Goal: Communication & Community: Answer question/provide support

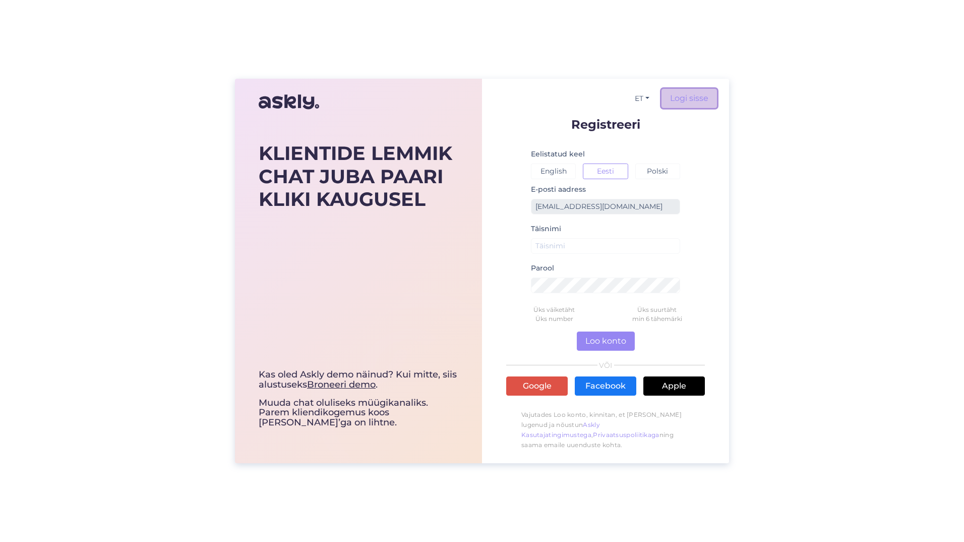
click at [694, 96] on link "Logi sisse" at bounding box center [689, 98] width 55 height 19
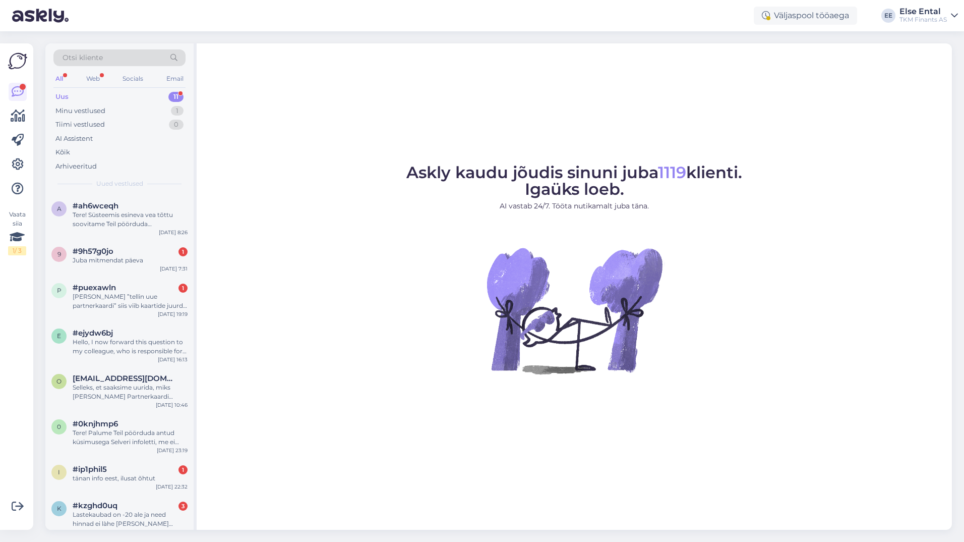
click at [72, 94] on div "Uus 11" at bounding box center [119, 97] width 132 height 14
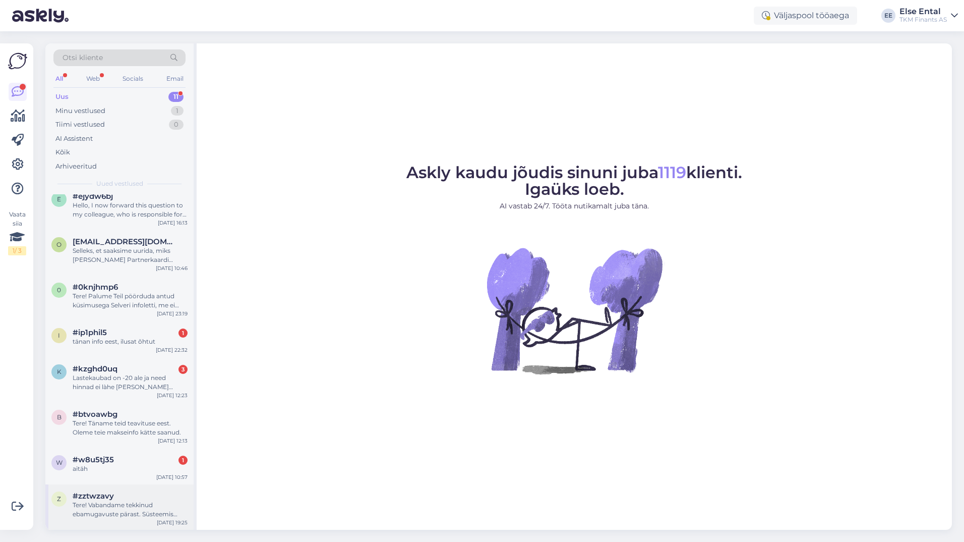
click at [97, 511] on div "Tere! Vabandame tekkinud ebamugavuste pärast. Süsteemis esineva vea tõttu ostul…" at bounding box center [130, 509] width 115 height 18
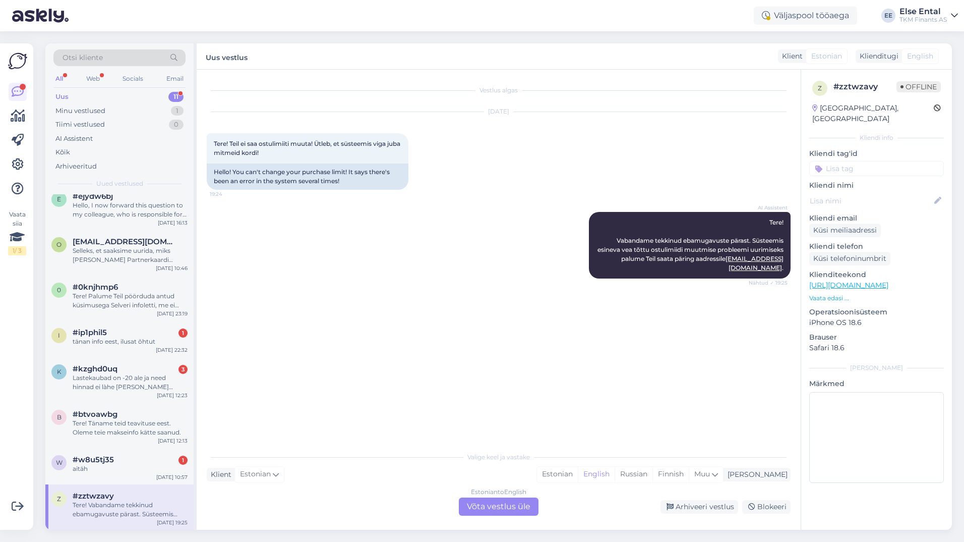
click at [127, 501] on div "Tere! Vabandame tekkinud ebamugavuste pärast. Süsteemis esineva vea tõttu ostul…" at bounding box center [130, 509] width 115 height 18
click at [502, 497] on div "Estonian to English Võta vestlus üle" at bounding box center [499, 506] width 80 height 18
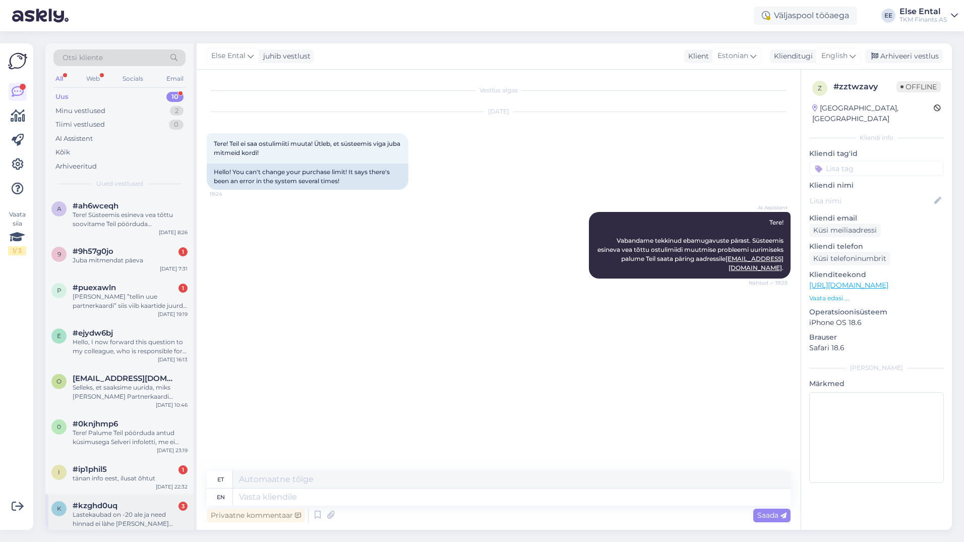
click at [122, 514] on div "Lastekaubad on -20 ale ja need hinnad ei làhe [PERSON_NAME] kokku" at bounding box center [130, 519] width 115 height 18
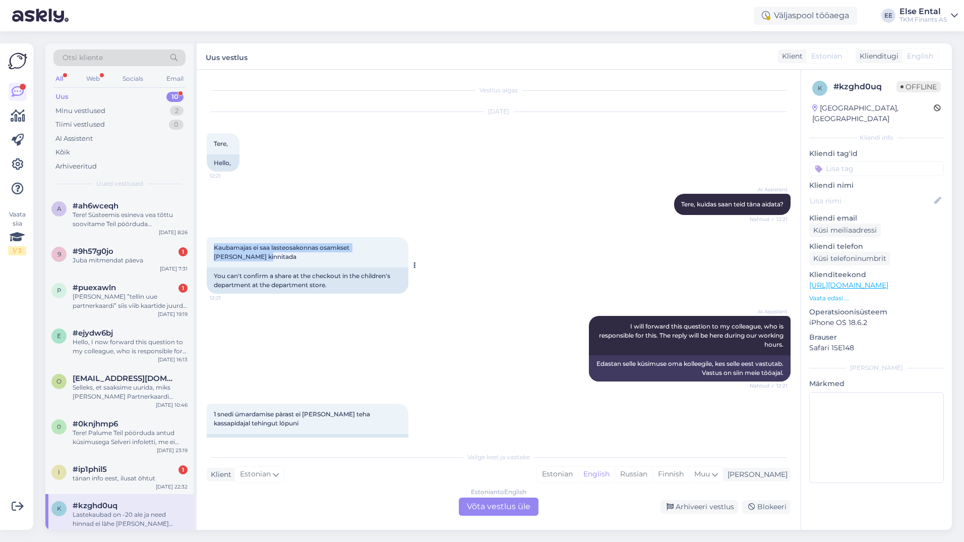
drag, startPoint x: 266, startPoint y: 260, endPoint x: 213, endPoint y: 249, distance: 54.1
click at [213, 249] on div "Kaubamajas ei saa lasteosakonnas osamkset [PERSON_NAME] kinnitada 12:21" at bounding box center [308, 252] width 202 height 30
click at [373, 262] on div "Kaubamajas ei saa lasteosakonnas osamkset [PERSON_NAME] kinnitada 12:21" at bounding box center [308, 252] width 202 height 30
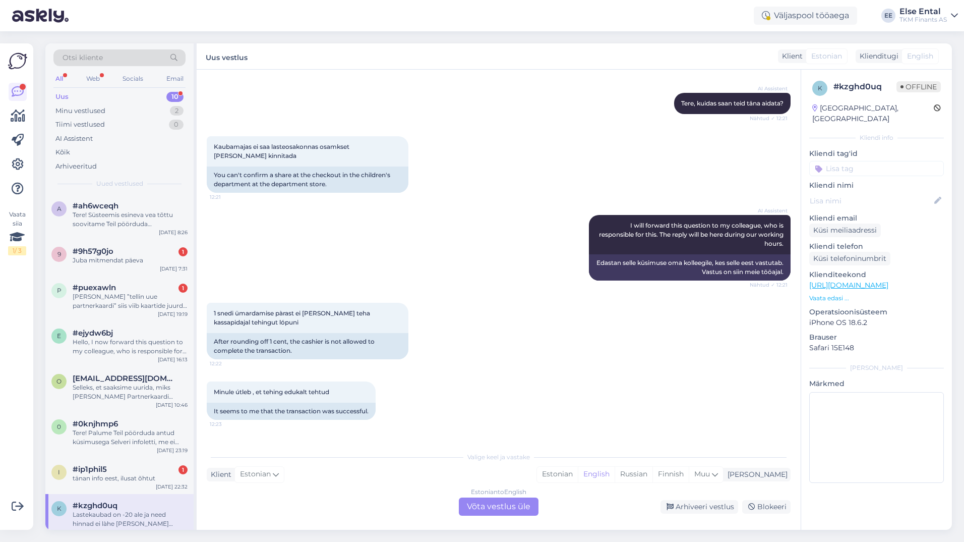
scroll to position [164, 0]
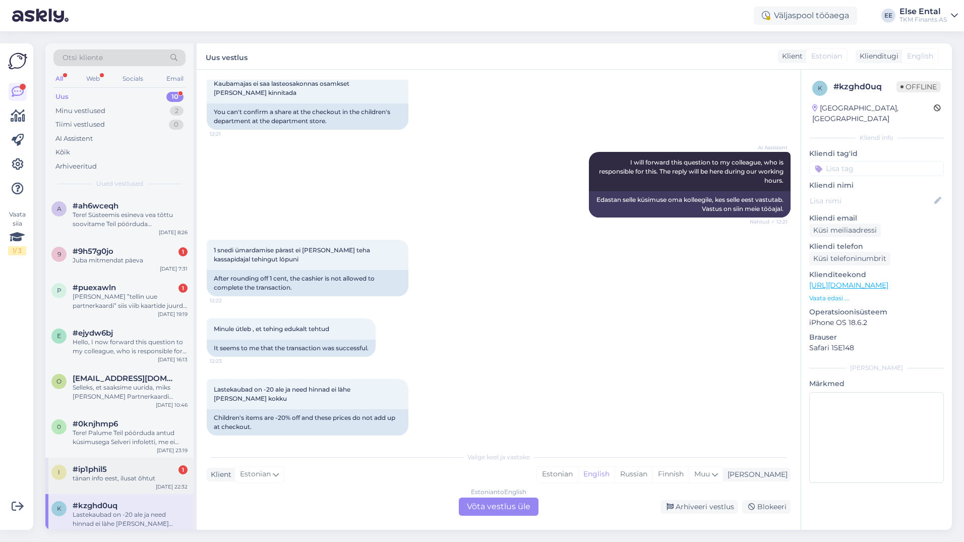
click at [138, 458] on div "i #ip1phil5 1 tänan info eest, ilusat õhtut [DATE] 22:32" at bounding box center [119, 475] width 148 height 36
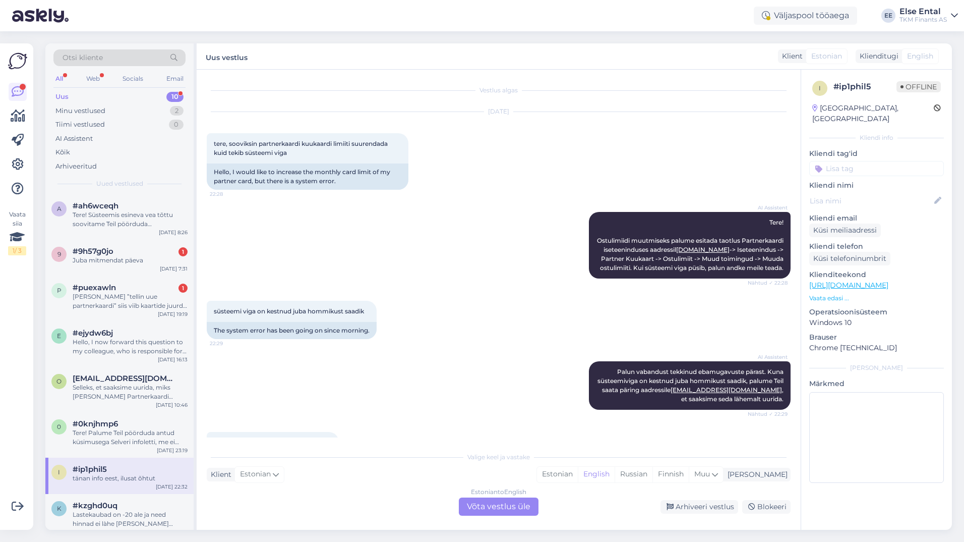
scroll to position [53, 0]
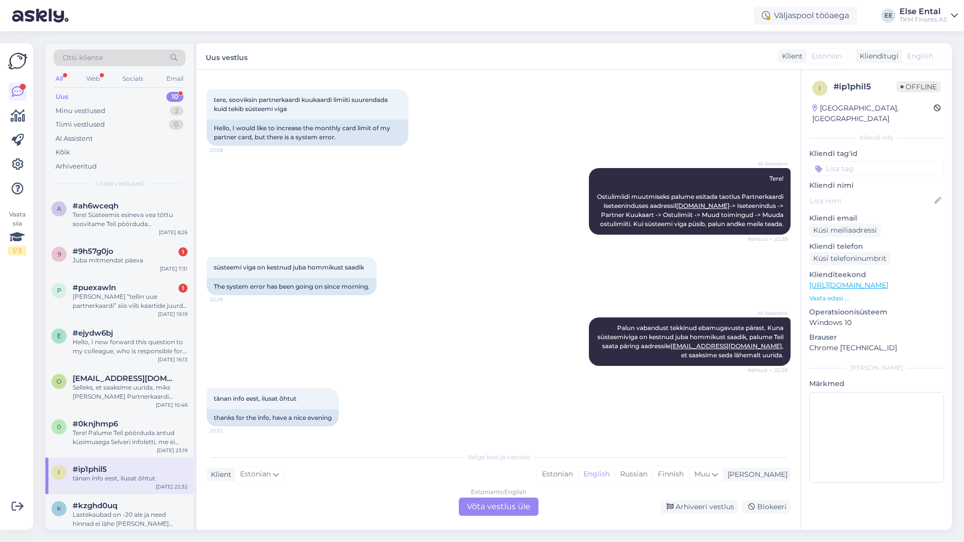
click at [505, 504] on div "Estonian to English Võta vestlus üle" at bounding box center [499, 506] width 80 height 18
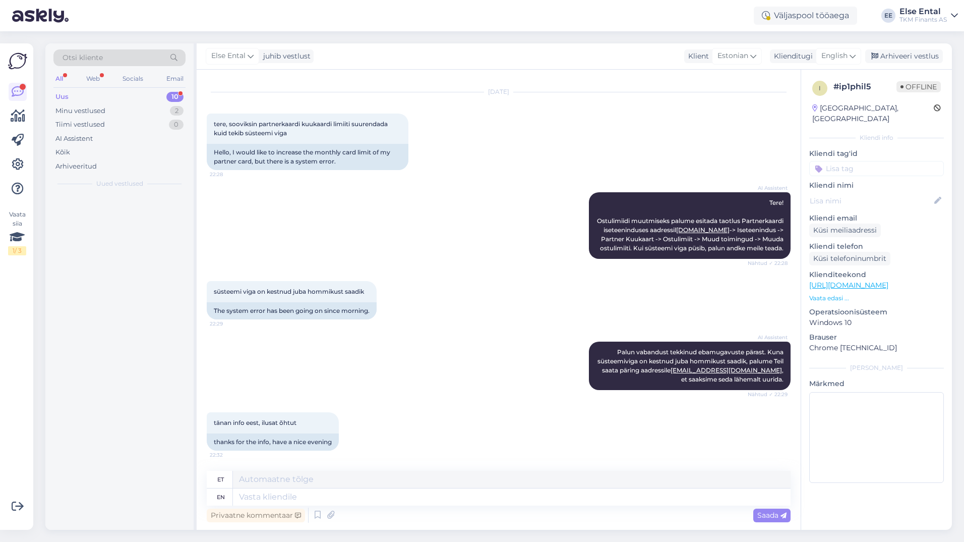
scroll to position [29, 0]
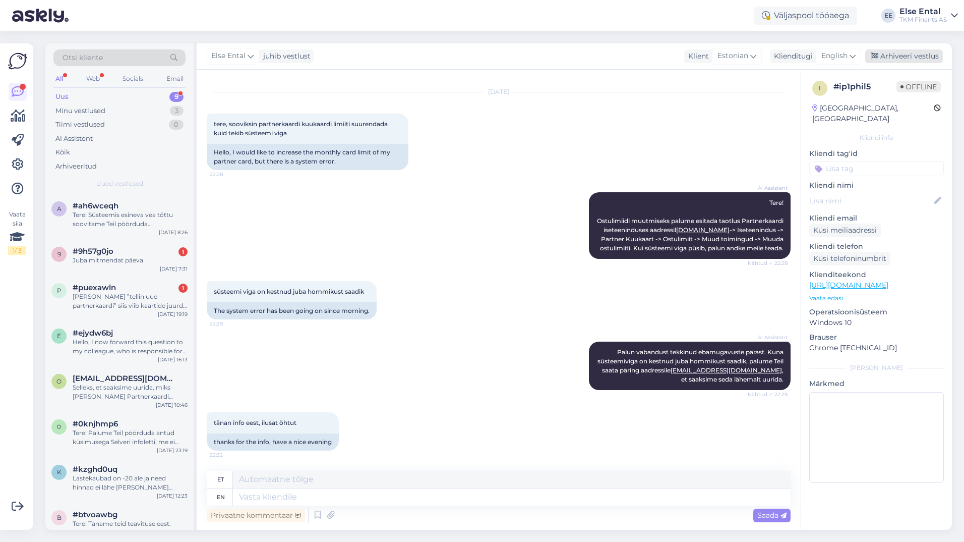
click at [904, 57] on div "Arhiveeri vestlus" at bounding box center [904, 56] width 78 height 14
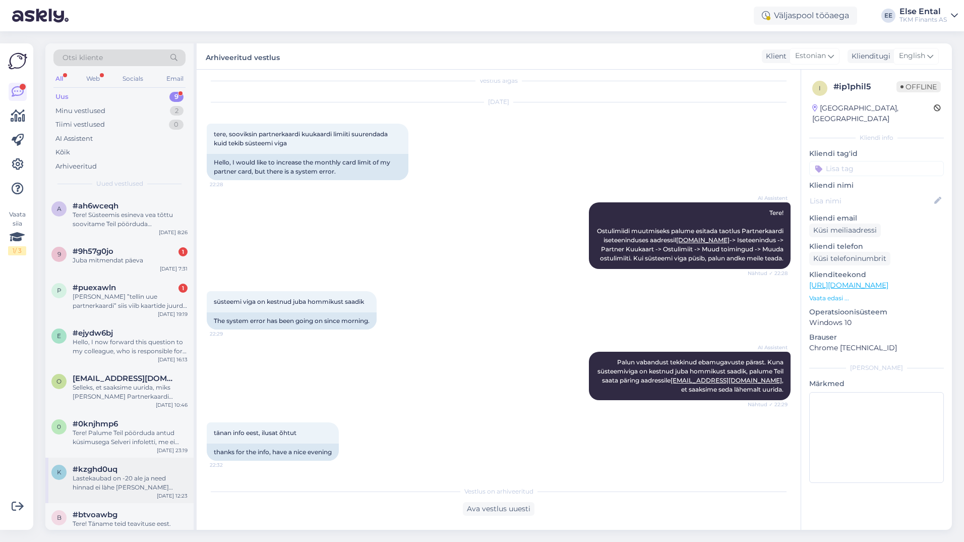
scroll to position [55, 0]
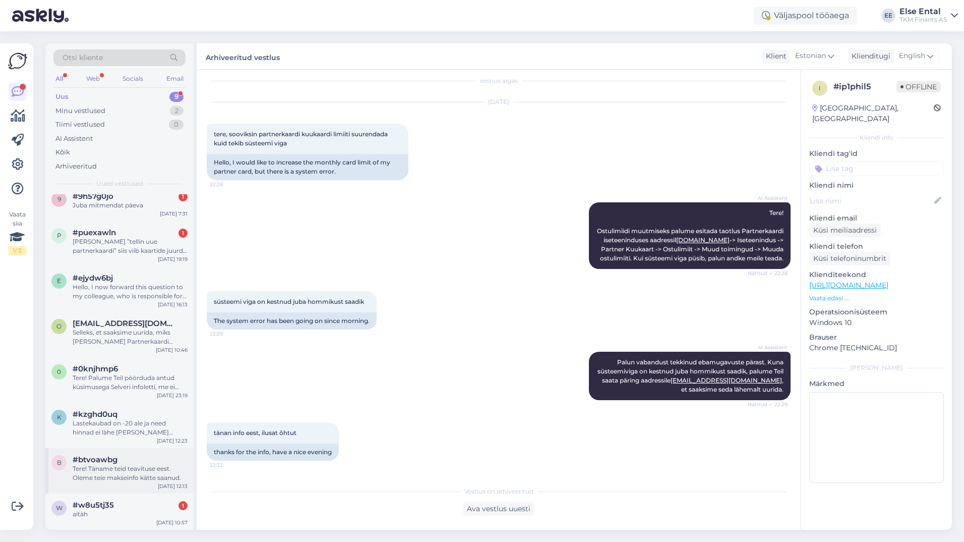
click at [117, 484] on div "b #btvoawbg Tere! Täname teid teavituse eest. Oleme teie makseinfo kätte saanud…" at bounding box center [119, 470] width 148 height 45
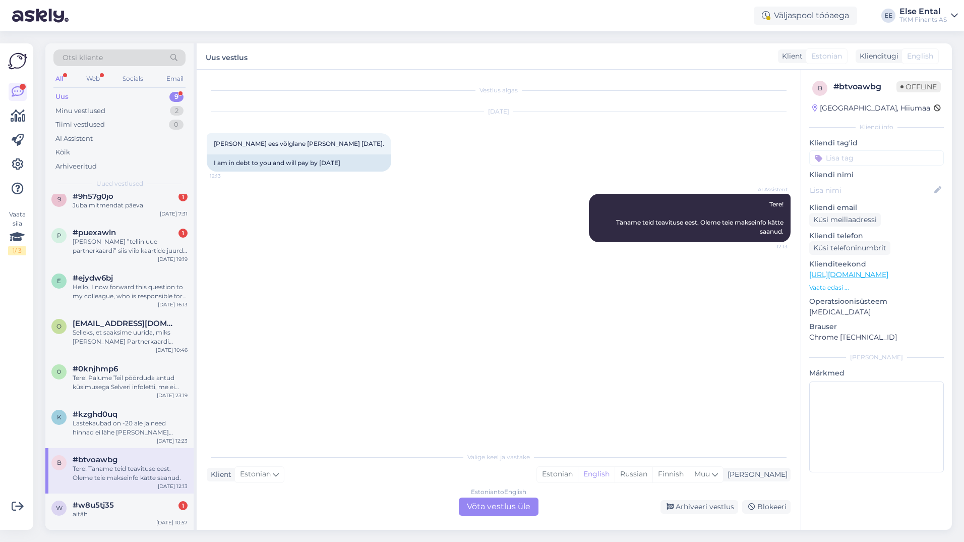
click at [500, 511] on div "Estonian to English Võta vestlus üle" at bounding box center [499, 506] width 80 height 18
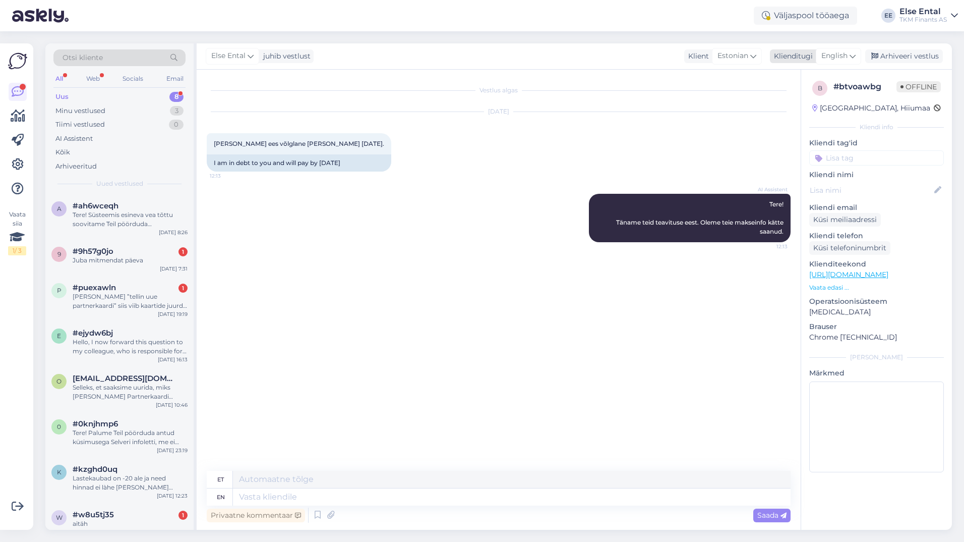
click at [906, 56] on div "Arhiveeri vestlus" at bounding box center [904, 56] width 78 height 14
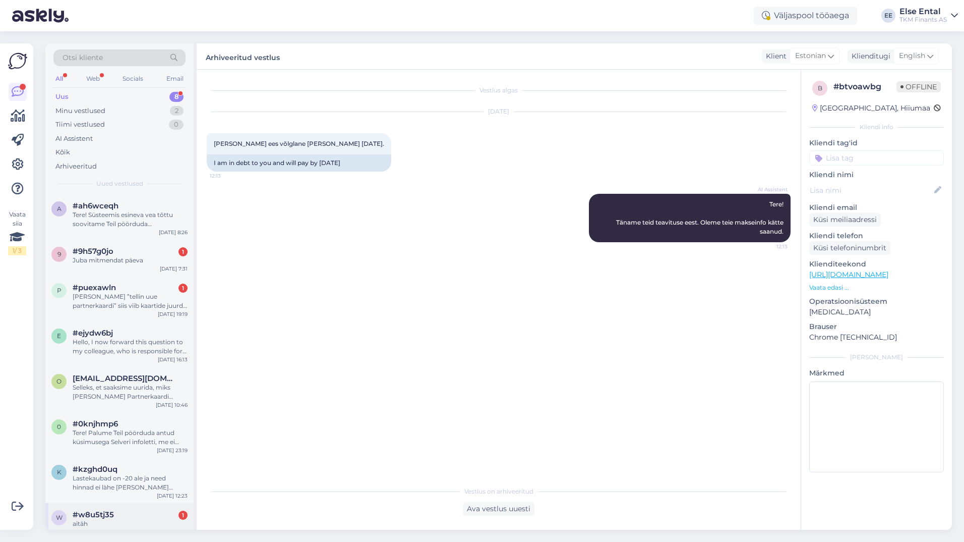
click at [104, 525] on div "aitäh" at bounding box center [130, 523] width 115 height 9
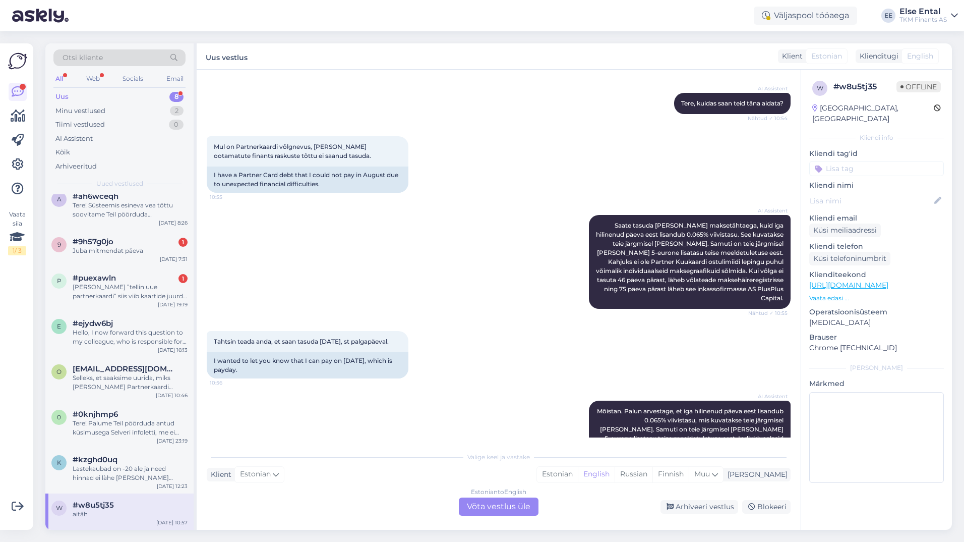
scroll to position [184, 0]
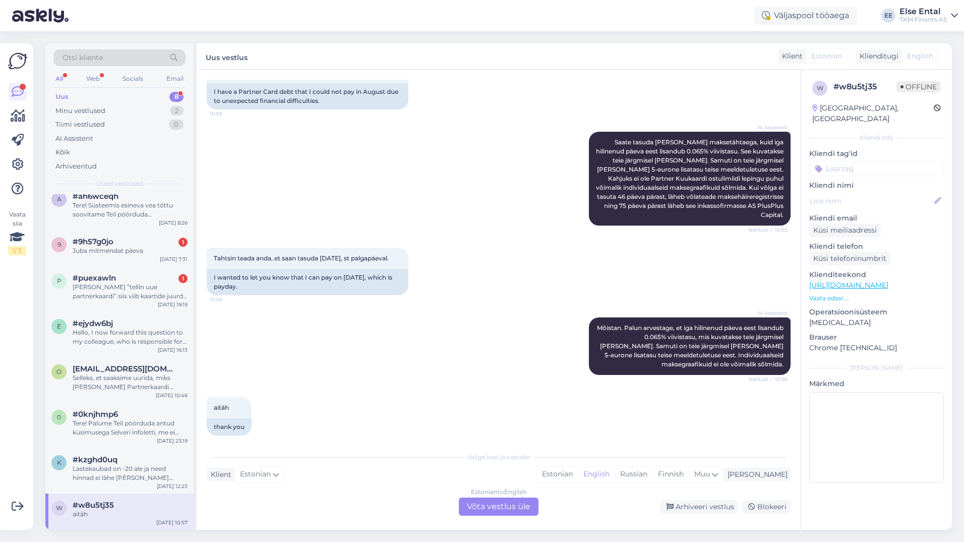
click at [490, 506] on div "Estonian to English Võta vestlus üle" at bounding box center [499, 506] width 80 height 18
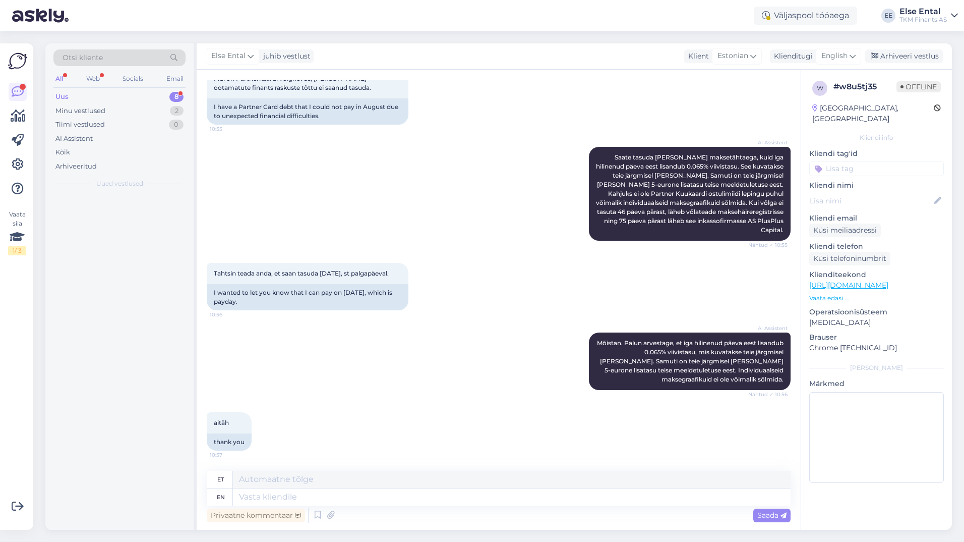
scroll to position [0, 0]
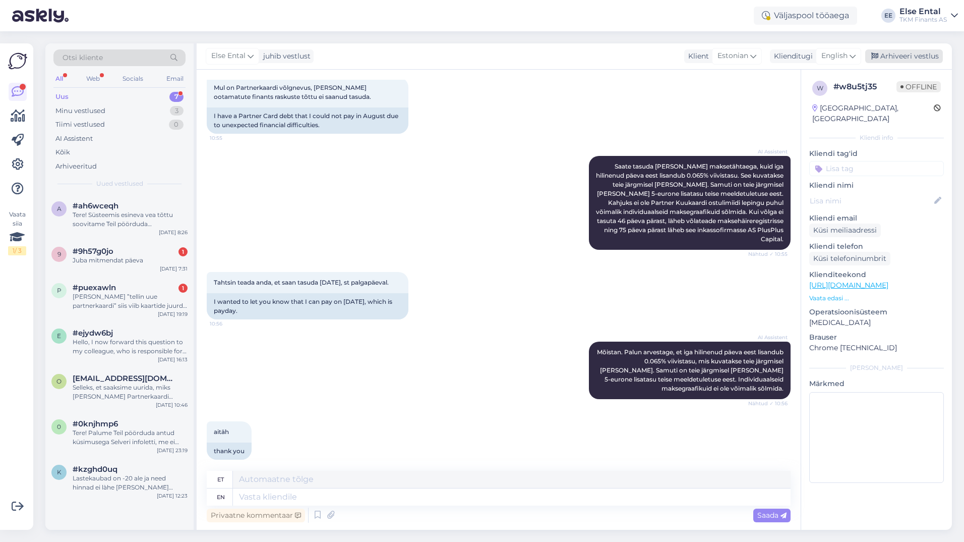
click at [897, 53] on div "Arhiveeri vestlus" at bounding box center [904, 56] width 78 height 14
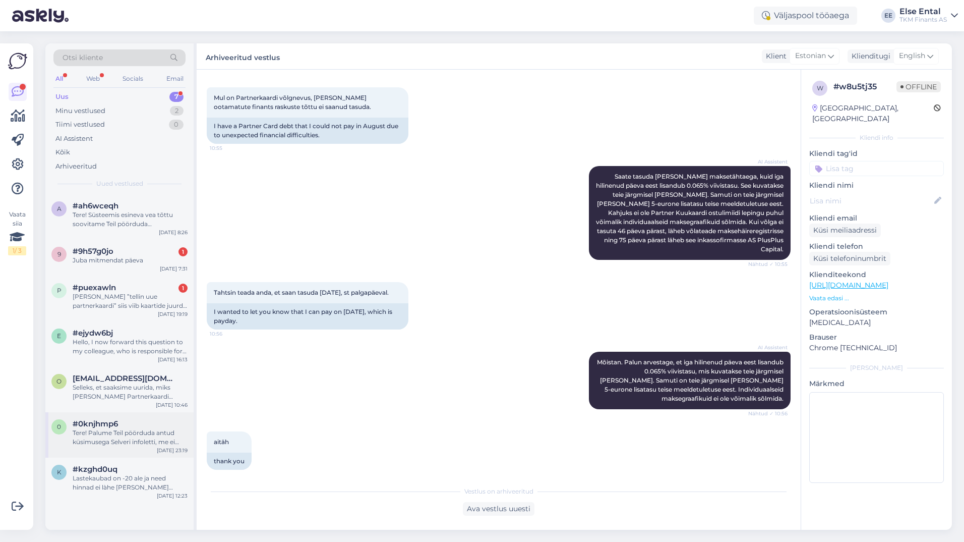
click at [108, 434] on div "Tere! Palume Teil pöörduda antud küsimusega Selveri infoletti, me ei oska parak…" at bounding box center [130, 437] width 115 height 18
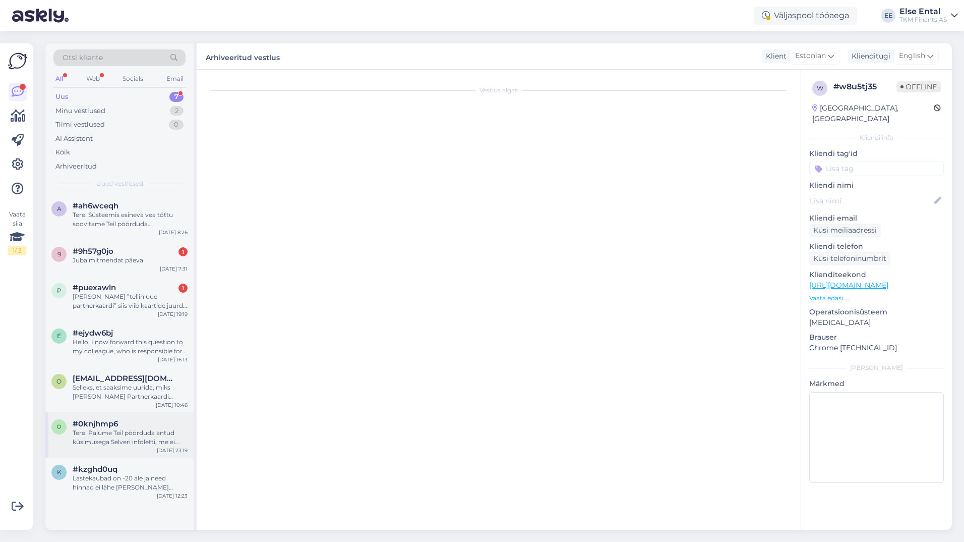
scroll to position [0, 0]
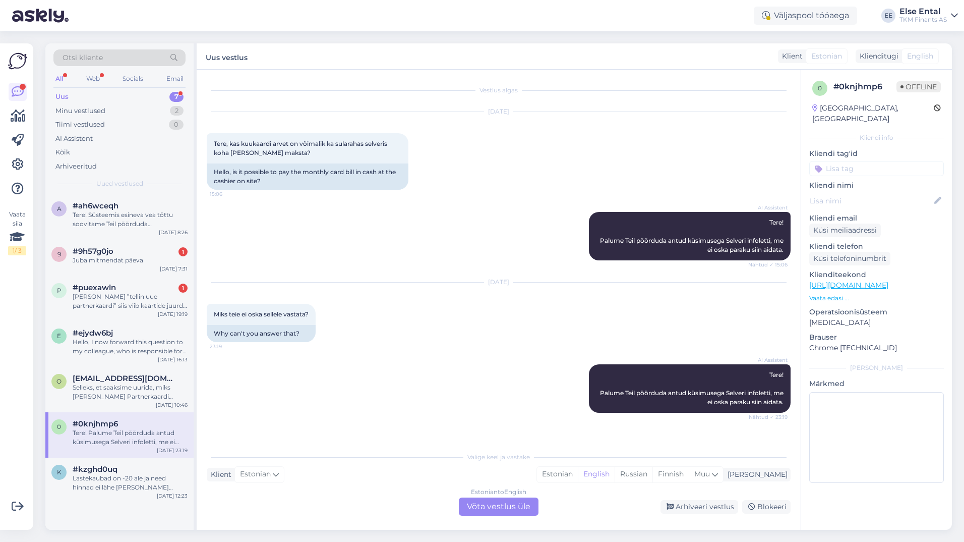
click at [492, 508] on div "Estonian to English Võta vestlus üle" at bounding box center [499, 506] width 80 height 18
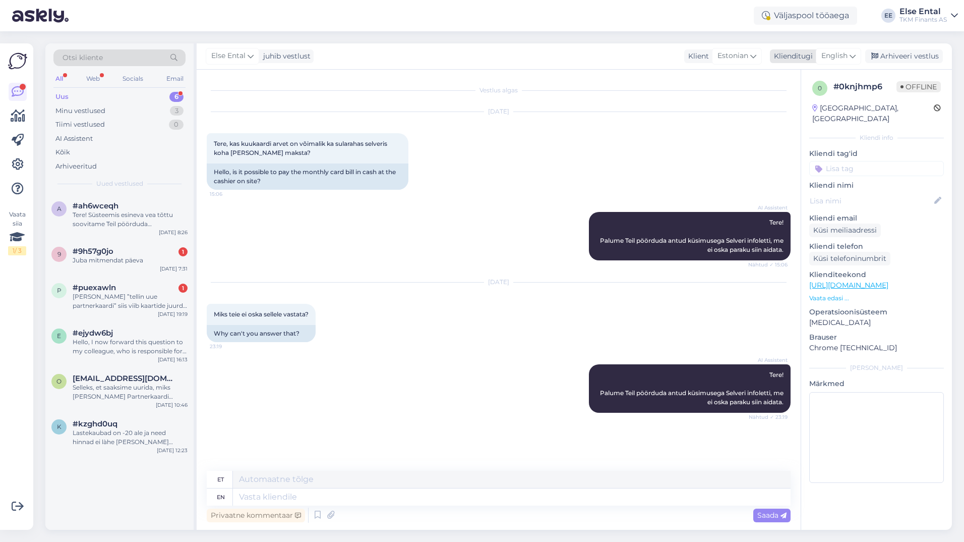
click at [841, 51] on span "English" at bounding box center [834, 55] width 26 height 11
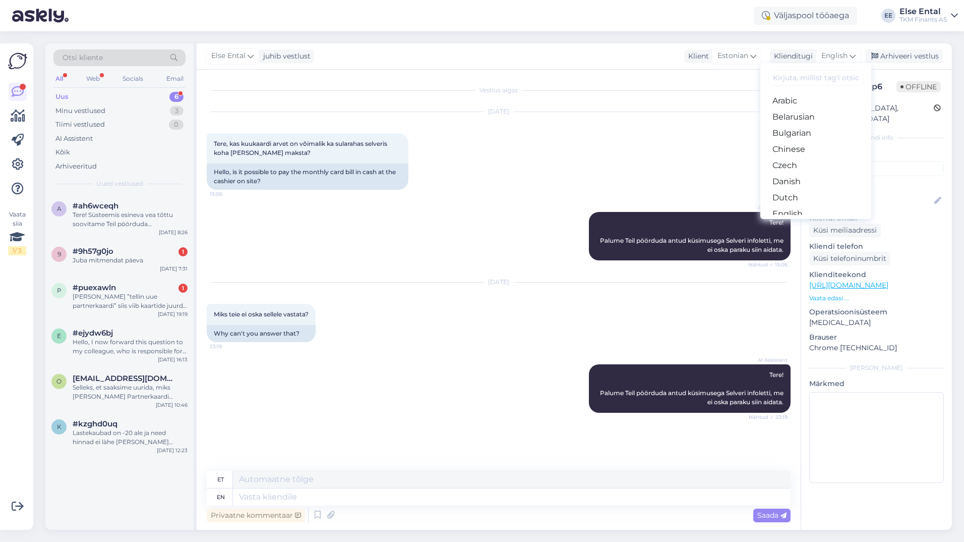
scroll to position [50, 0]
click at [792, 185] on link "Estonian" at bounding box center [815, 179] width 111 height 16
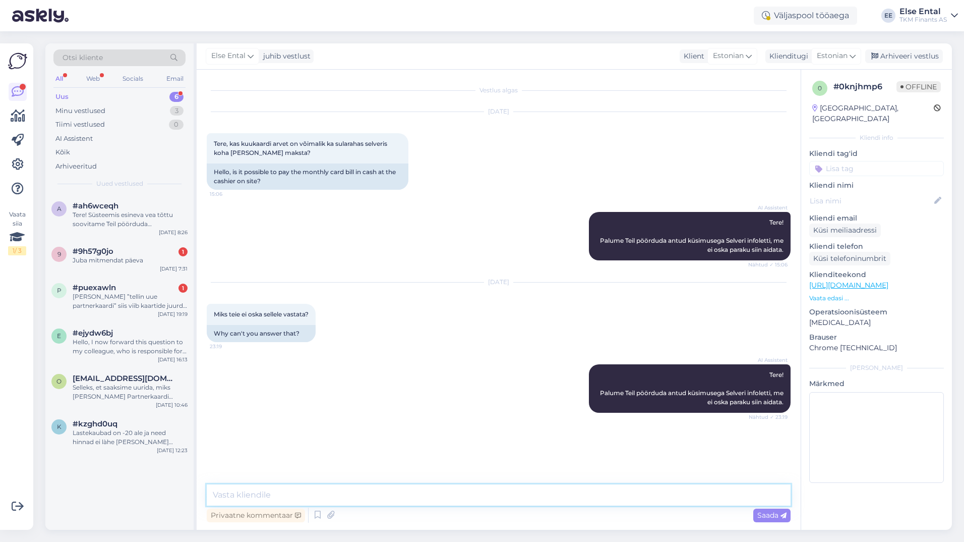
click at [379, 499] on textarea at bounding box center [499, 494] width 584 height 21
drag, startPoint x: 481, startPoint y: 495, endPoint x: 399, endPoint y: 496, distance: 81.2
click at [399, 496] on textarea "Tere! Kuukaardi arvet ei saa tasuda sularahas. Arvet saab tasuda" at bounding box center [499, 494] width 584 height 21
paste textarea "tuleb tasuda sellel näidatud rekvisiitidega ja tähtajaks"
click at [656, 500] on textarea "Tere! Kuukaardi arvet ei saa tasuda sularahas. Arve tuleb tasuda sellel näidatu…" at bounding box center [499, 494] width 584 height 21
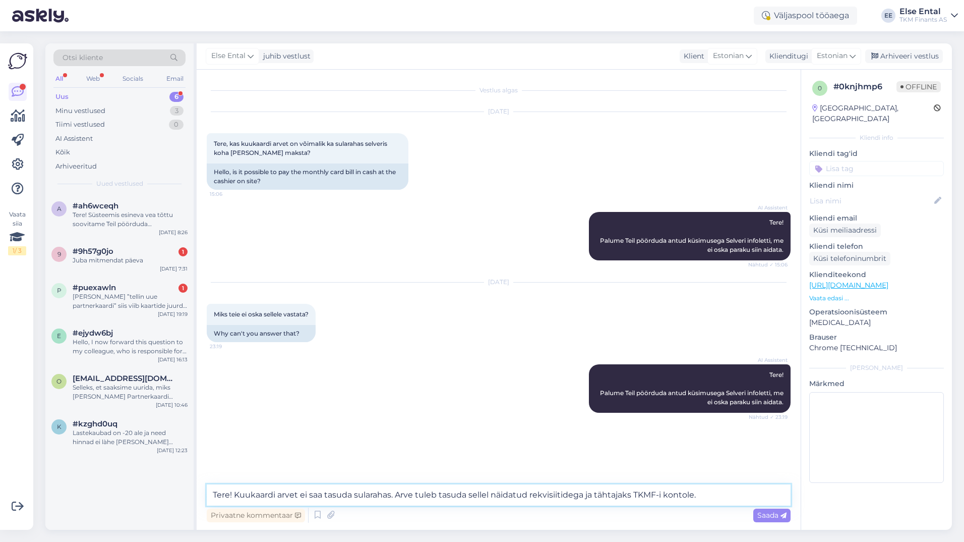
click at [392, 496] on textarea "Tere! Kuukaardi arvet ei saa tasuda sularahas. Arve tuleb tasuda sellel näidatu…" at bounding box center [499, 494] width 584 height 21
click at [706, 494] on textarea "Tere! Kuukaardi arvet ei saa tasuda sularahas. Arve tuleb tasuda sellel näidatu…" at bounding box center [499, 494] width 584 height 21
type textarea "Tere! Kuukaardi arvet ei saa tasuda sularahas. Arve tuleb tasuda sellel näidatu…"
click at [774, 515] on span "Saada" at bounding box center [771, 514] width 29 height 9
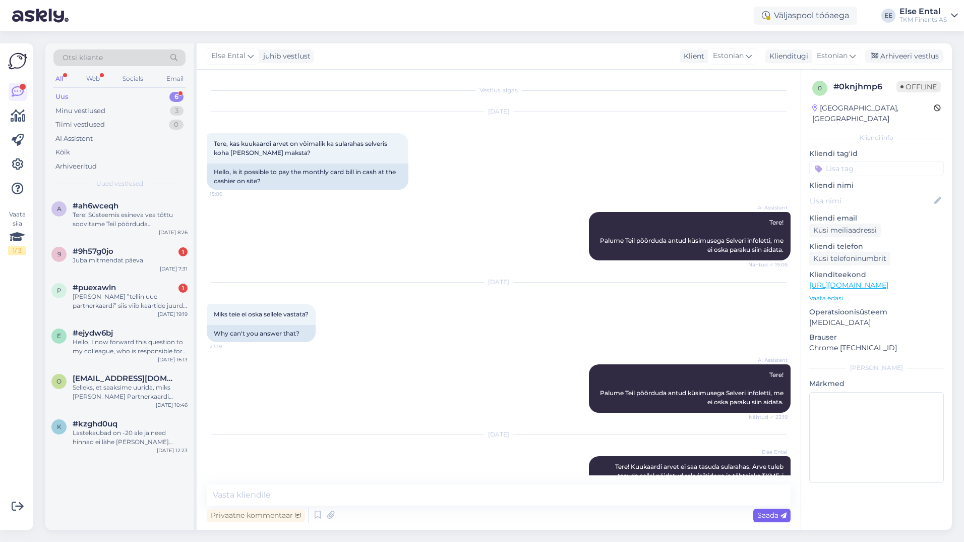
scroll to position [31, 0]
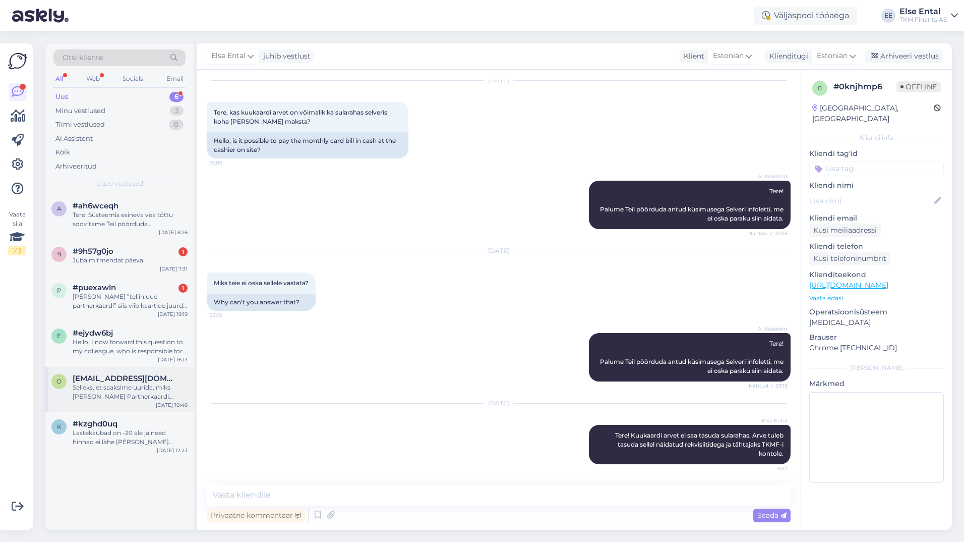
click at [104, 389] on div "Selleks, et saaksime uurida, miks [PERSON_NAME] Partnerkaardi kuukaart suleti, …" at bounding box center [130, 392] width 115 height 18
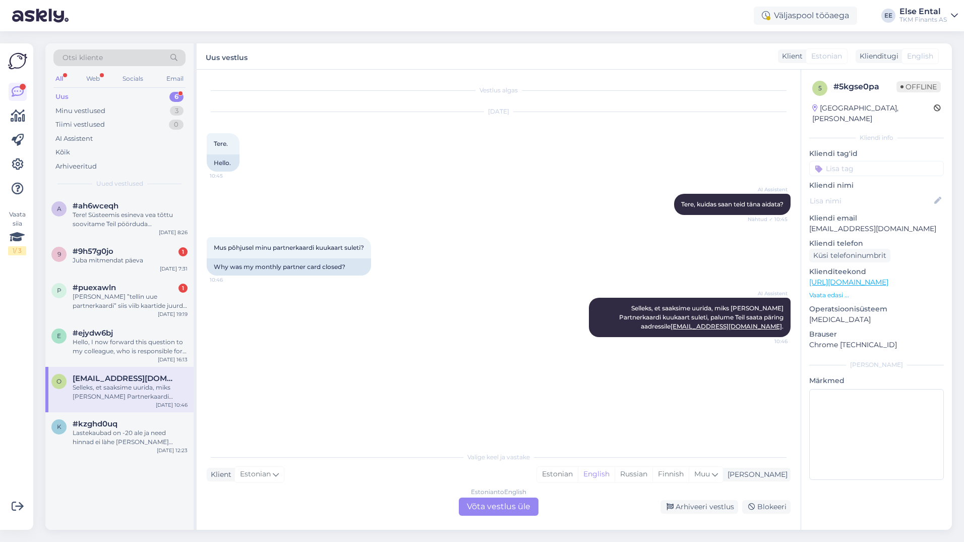
scroll to position [0, 0]
click at [508, 499] on div "Estonian to English Võta vestlus üle" at bounding box center [499, 506] width 80 height 18
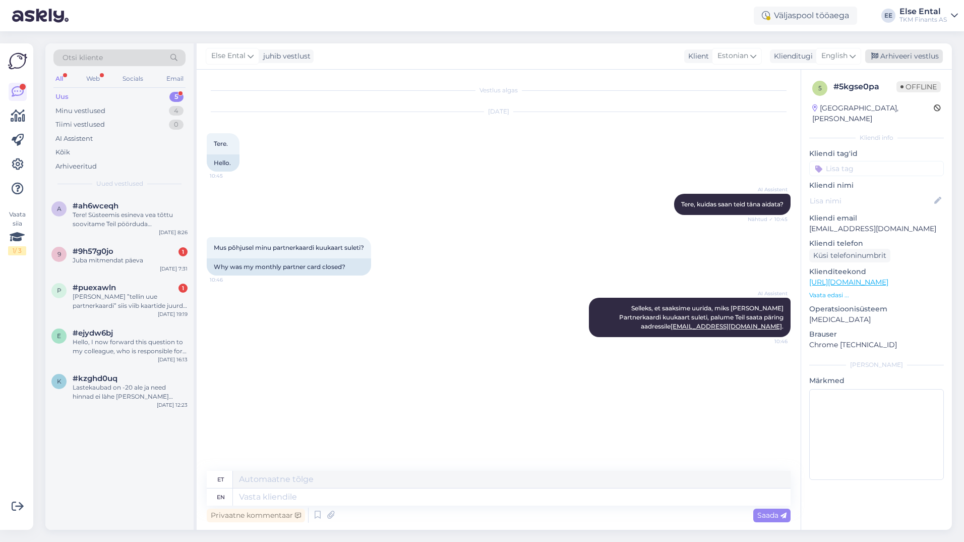
click at [911, 55] on div "Arhiveeri vestlus" at bounding box center [904, 56] width 78 height 14
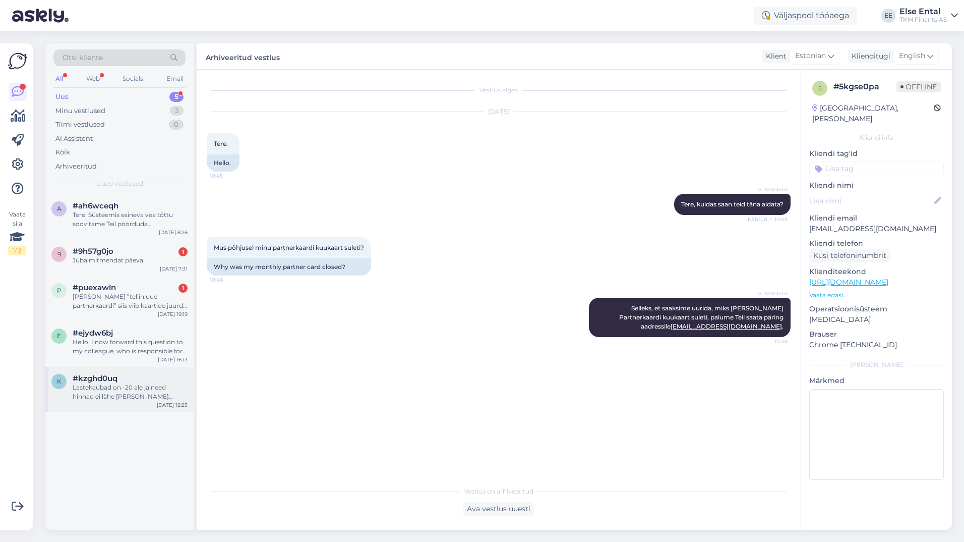
click at [107, 384] on div "Lastekaubad on -20 ale ja need hinnad ei làhe [PERSON_NAME] kokku" at bounding box center [130, 392] width 115 height 18
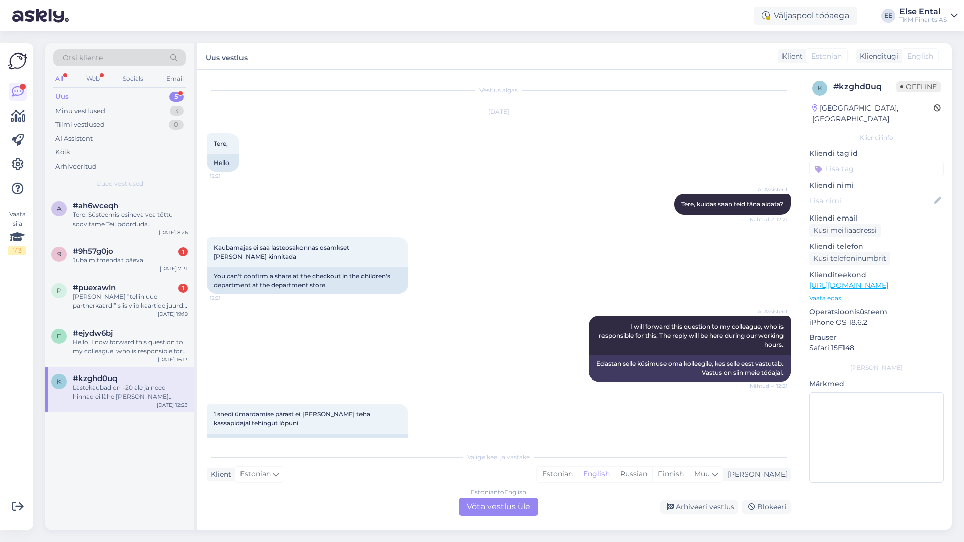
scroll to position [164, 0]
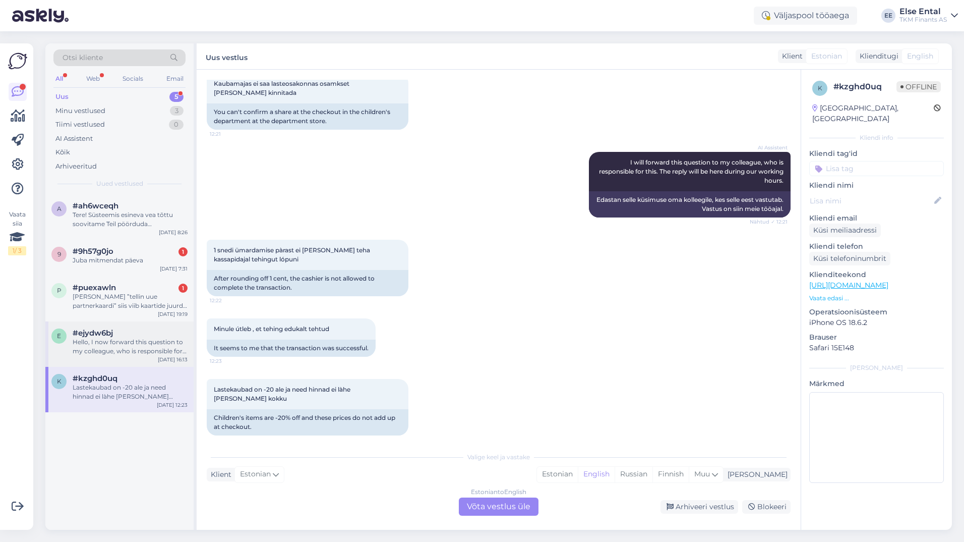
click at [101, 357] on div "e #ejydw6bj Hello, I now forward this question to my colleague, who is responsi…" at bounding box center [119, 343] width 148 height 45
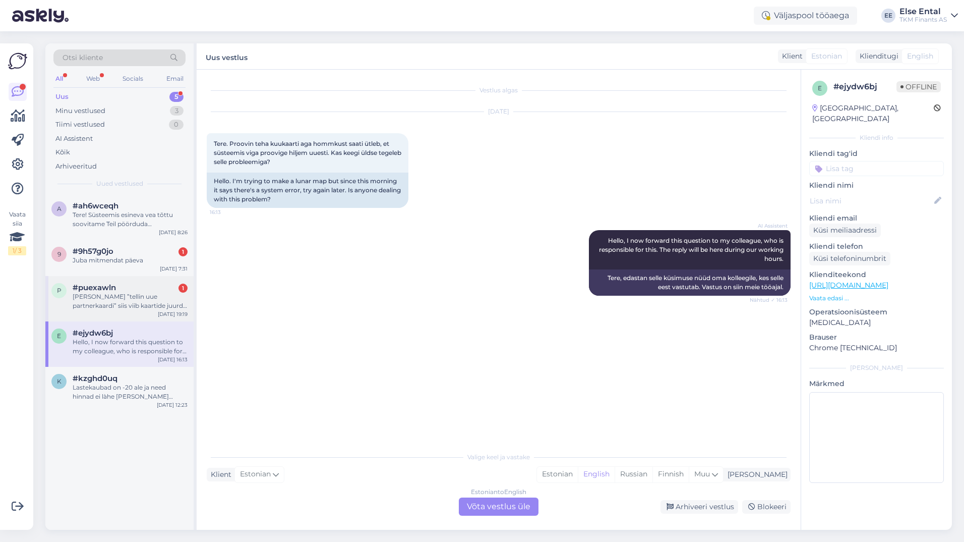
click at [132, 296] on div "[PERSON_NAME] ”tellin uue partnerkaardi” siis viib kaartide juurde kuid sellist…" at bounding box center [130, 301] width 115 height 18
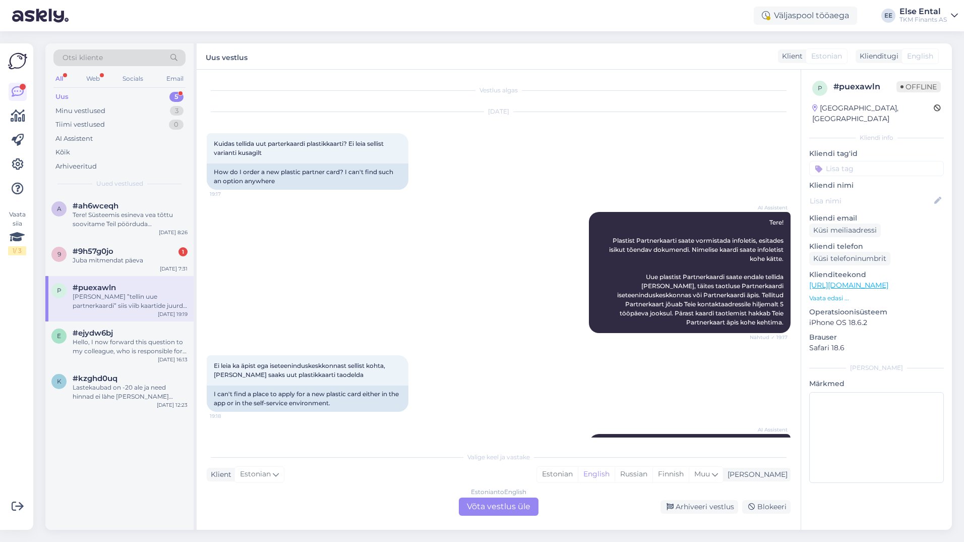
scroll to position [107, 0]
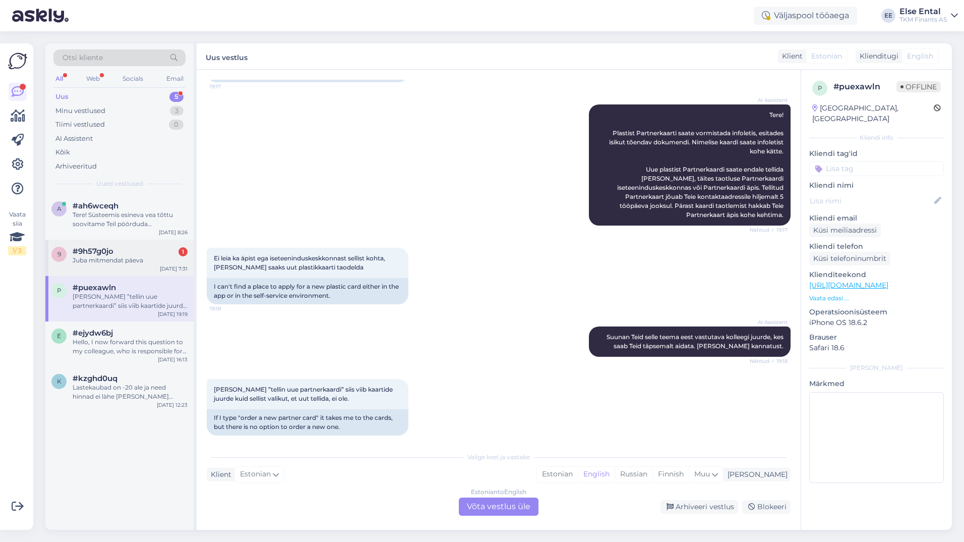
click at [81, 249] on span "#9h57g0jo" at bounding box center [93, 251] width 41 height 9
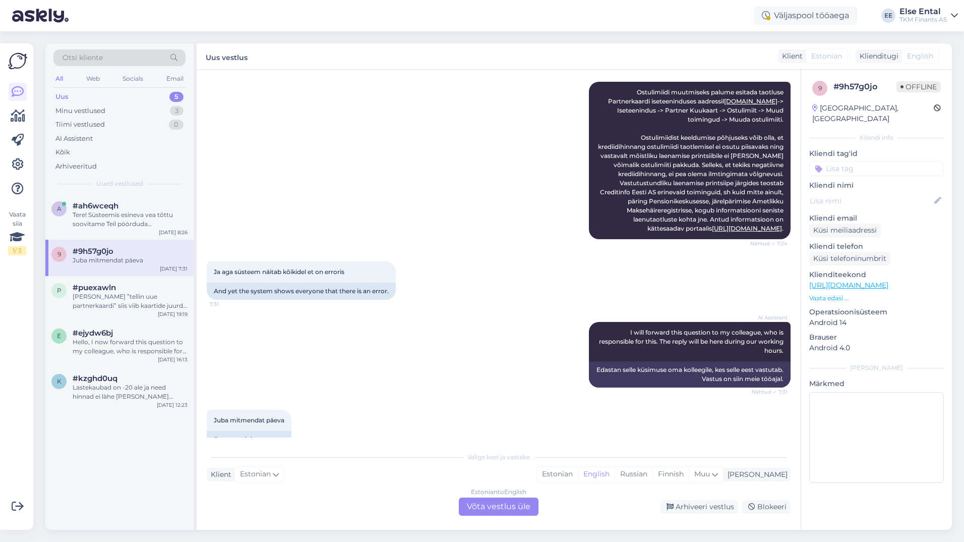
scroll to position [283, 0]
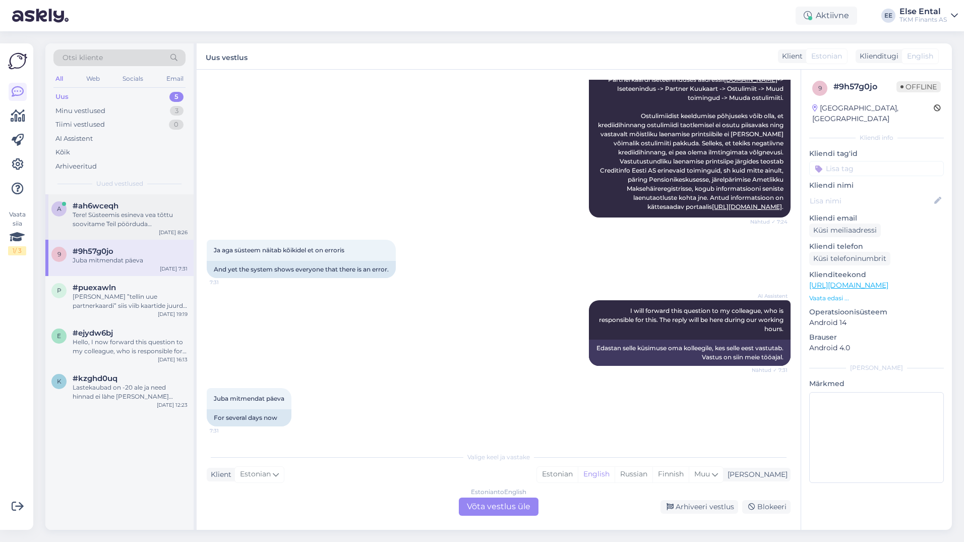
click at [95, 220] on div "Tere! Süsteemis esineva vea tõttu soovitame Teil pöörduda Partnerkaardi kliendi…" at bounding box center [130, 219] width 115 height 18
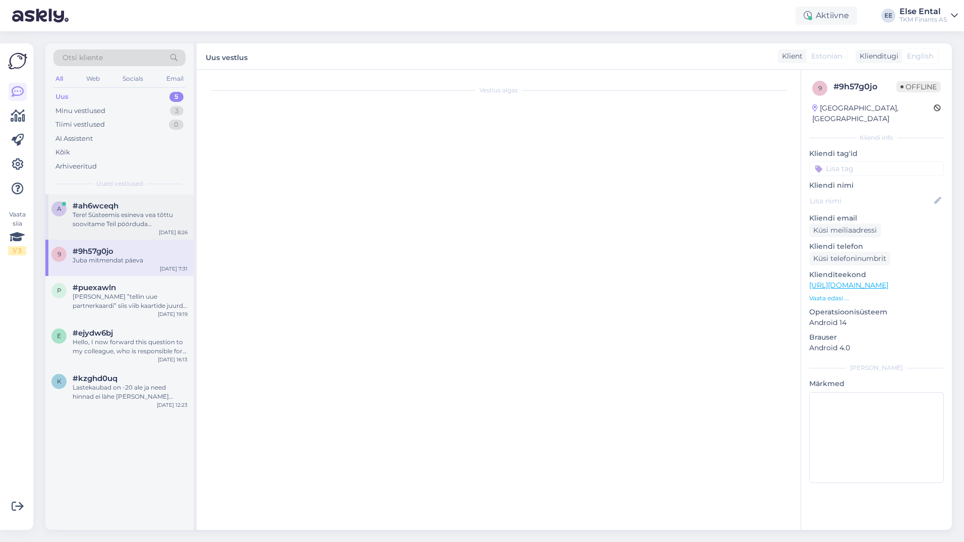
scroll to position [0, 0]
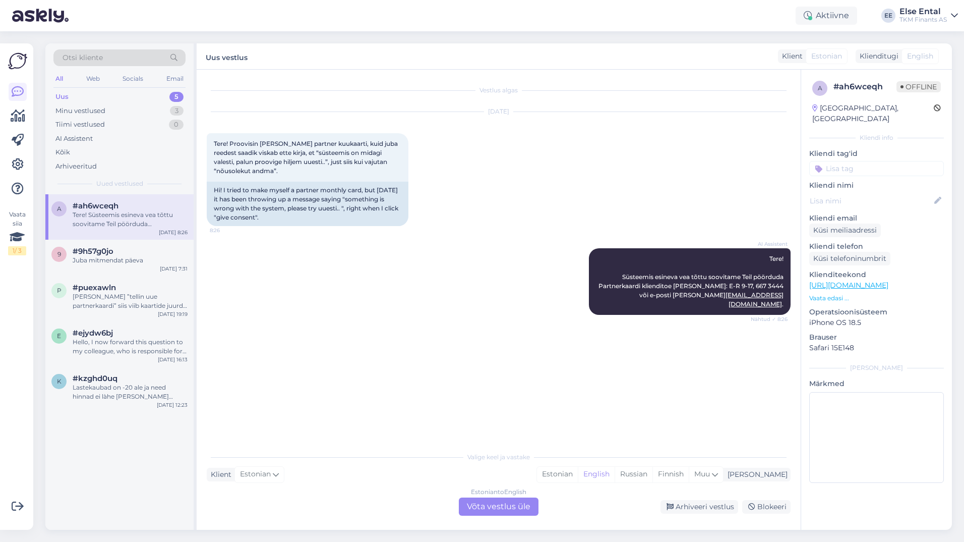
click at [171, 472] on div "a #ah6wceqh Tere! Süsteemis esineva vea tõttu soovitame Teil pöörduda Partnerka…" at bounding box center [119, 361] width 148 height 335
click at [140, 254] on div "#9h57g0jo" at bounding box center [130, 251] width 115 height 9
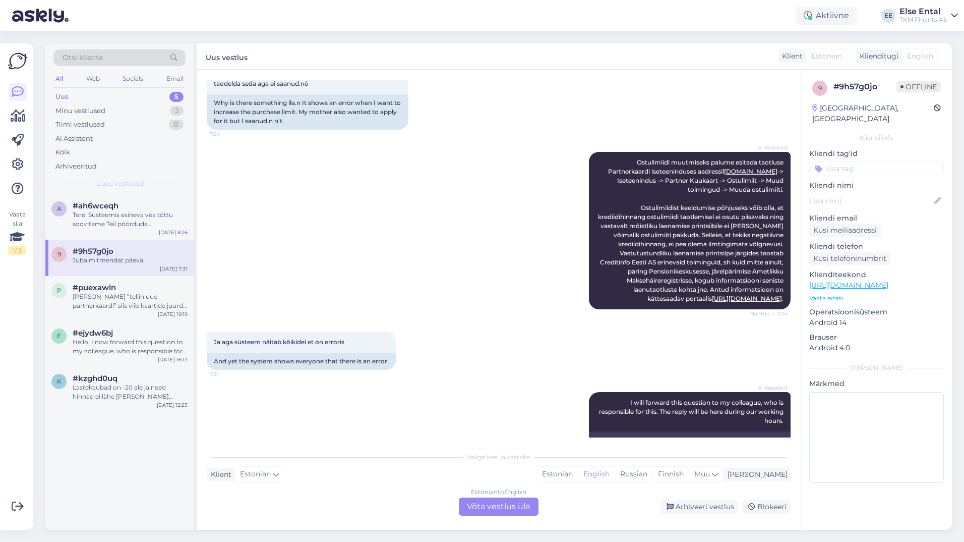
scroll to position [132, 0]
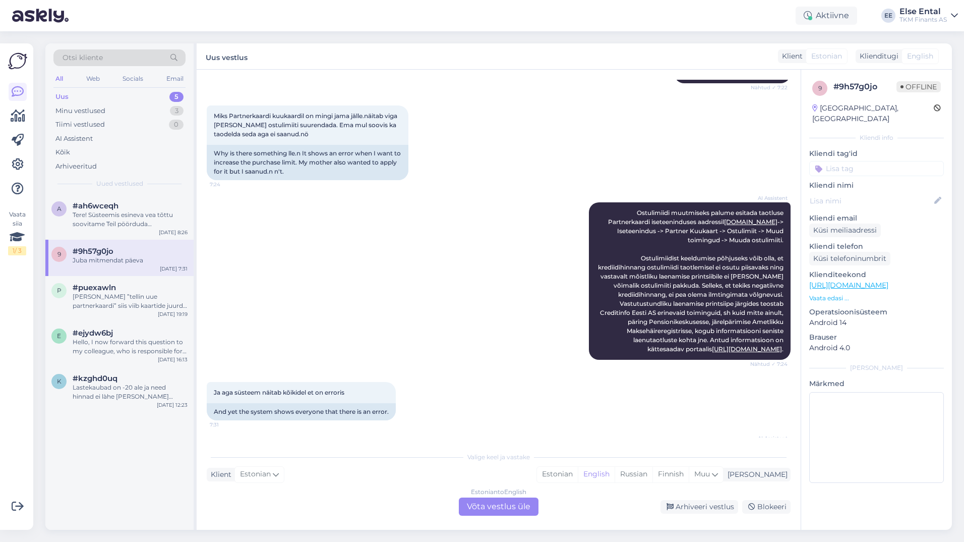
click at [164, 482] on div "a #ah6wceqh Tere! Süsteemis esineva vea tõttu soovitame Teil pöörduda Partnerka…" at bounding box center [119, 361] width 148 height 335
click at [136, 402] on div "k #kzghd0uq Lastekaubad on -20 ale ja need hinnad ei làhe [PERSON_NAME] kokku […" at bounding box center [119, 389] width 148 height 45
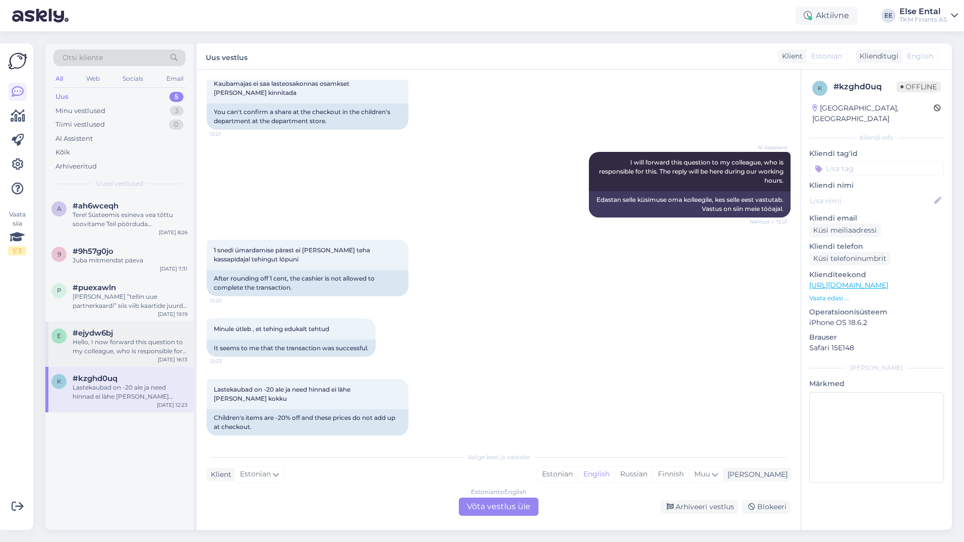
click at [102, 342] on div "Hello, I now forward this question to my colleague, who is responsible for this…" at bounding box center [130, 346] width 115 height 18
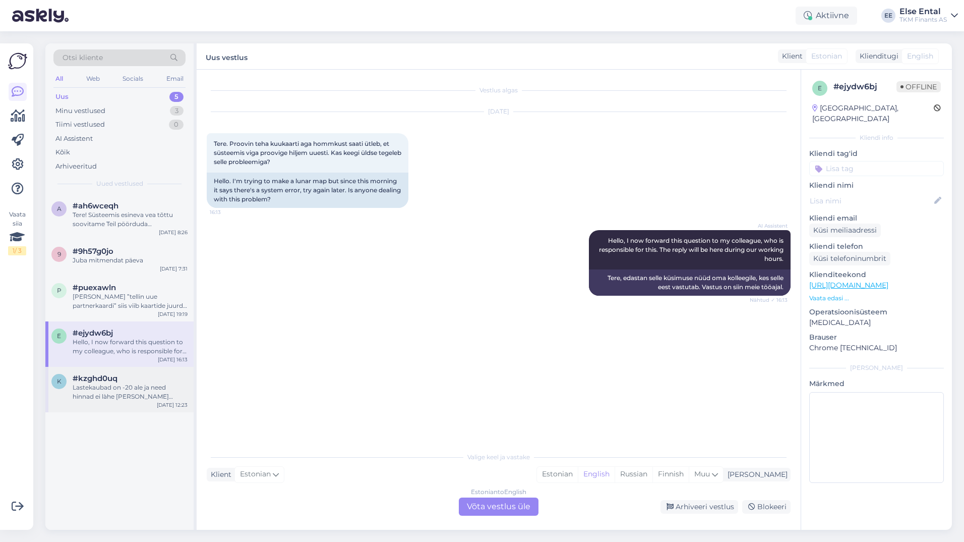
click at [102, 387] on div "Lastekaubad on -20 ale ja need hinnad ei làhe [PERSON_NAME] kokku" at bounding box center [130, 392] width 115 height 18
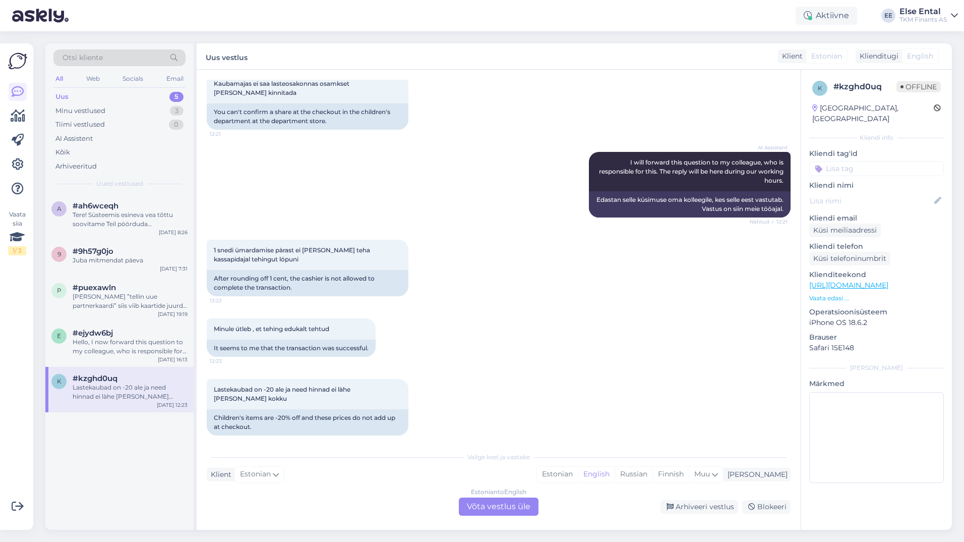
scroll to position [113, 0]
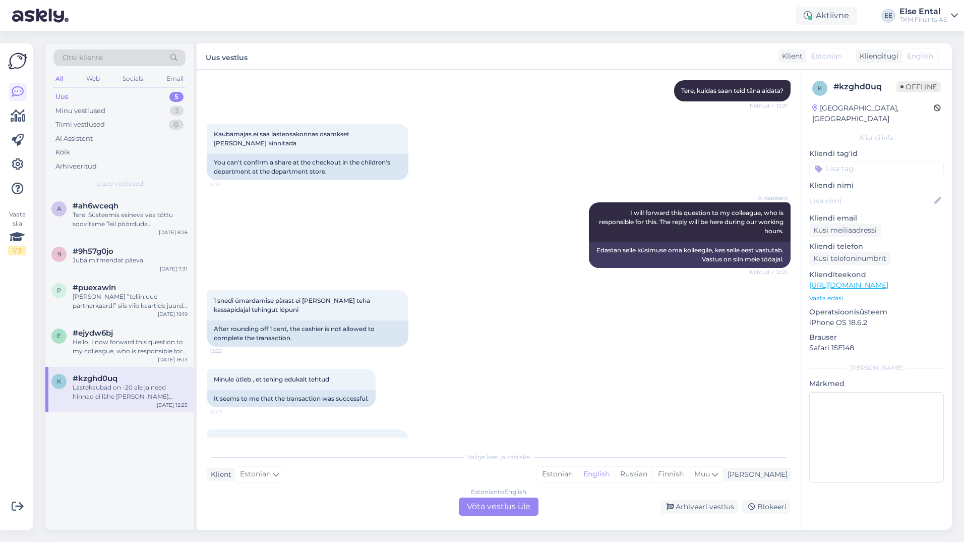
click at [478, 506] on div "Estonian to English Võta vestlus üle" at bounding box center [499, 506] width 80 height 18
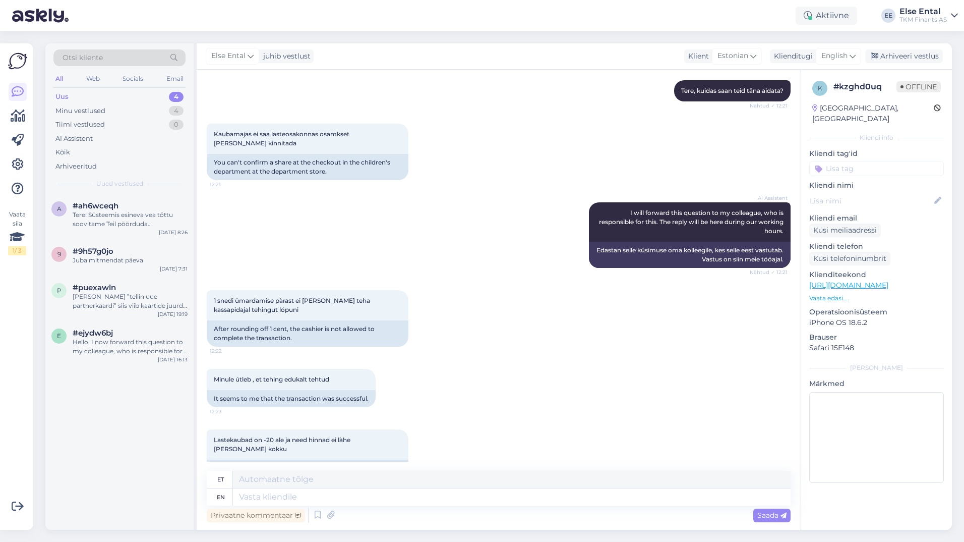
click at [833, 44] on div "Else Ental juhib vestlust Klient Estonian Klienditugi English Arabic Belarusian…" at bounding box center [574, 56] width 755 height 26
click at [832, 55] on span "English" at bounding box center [834, 55] width 26 height 11
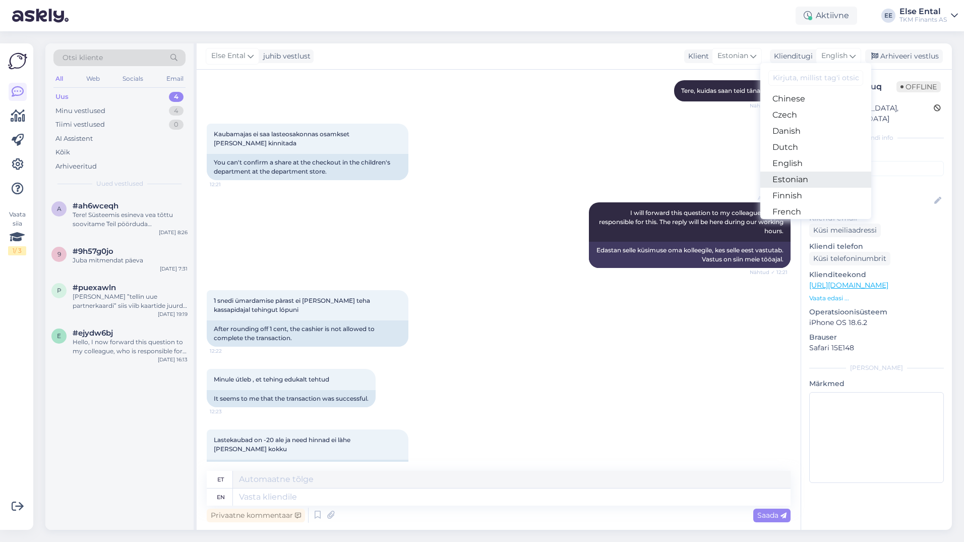
click at [798, 181] on link "Estonian" at bounding box center [815, 179] width 111 height 16
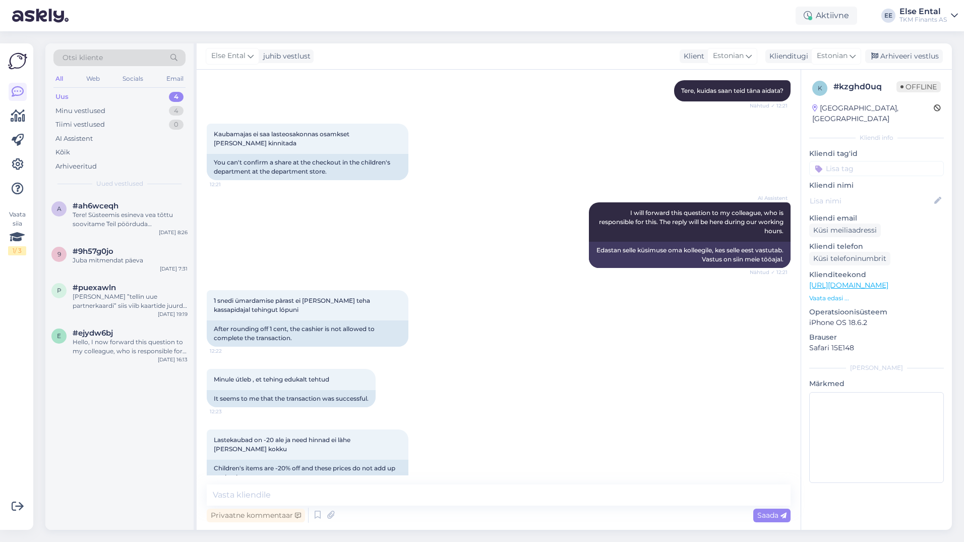
click at [330, 506] on div "Privaatne kommentaar Saada" at bounding box center [499, 514] width 584 height 19
click at [329, 498] on textarea at bounding box center [499, 494] width 584 height 21
click at [508, 490] on textarea "Tere" at bounding box center [499, 494] width 584 height 21
type textarea "Tere"
click at [491, 374] on div "Minule útleb , et tehing edukalt tehtud 12:23 It seems to me that the transacti…" at bounding box center [499, 387] width 584 height 61
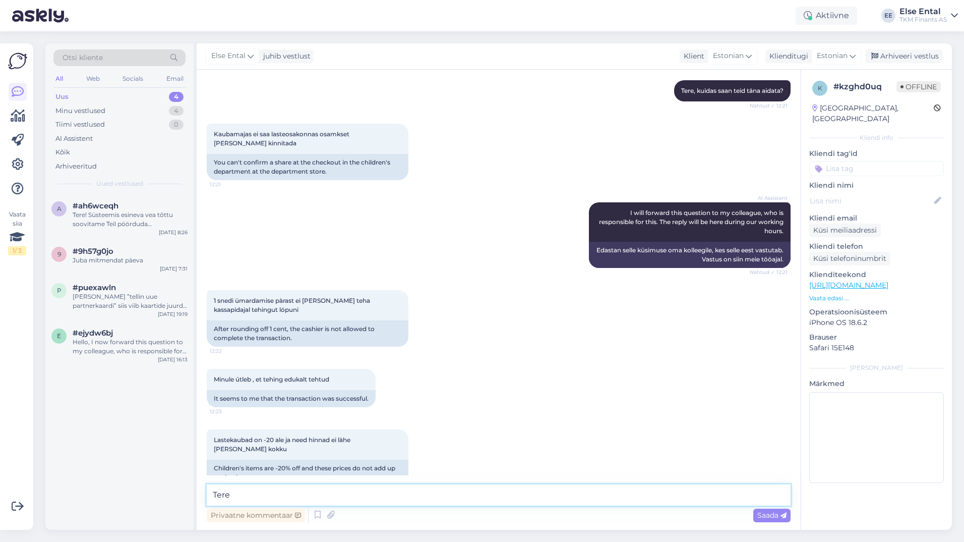
drag, startPoint x: 455, startPoint y: 496, endPoint x: 197, endPoint y: 476, distance: 258.9
click at [197, 476] on div "Vestlus algas [DATE] Tere, 12:21 Hello, AI Assistent [PERSON_NAME], kuidas saan…" at bounding box center [499, 300] width 604 height 460
click at [251, 499] on textarea at bounding box center [499, 494] width 584 height 21
click at [115, 350] on div "Hello, I now forward this question to my colleague, who is responsible for this…" at bounding box center [130, 346] width 115 height 18
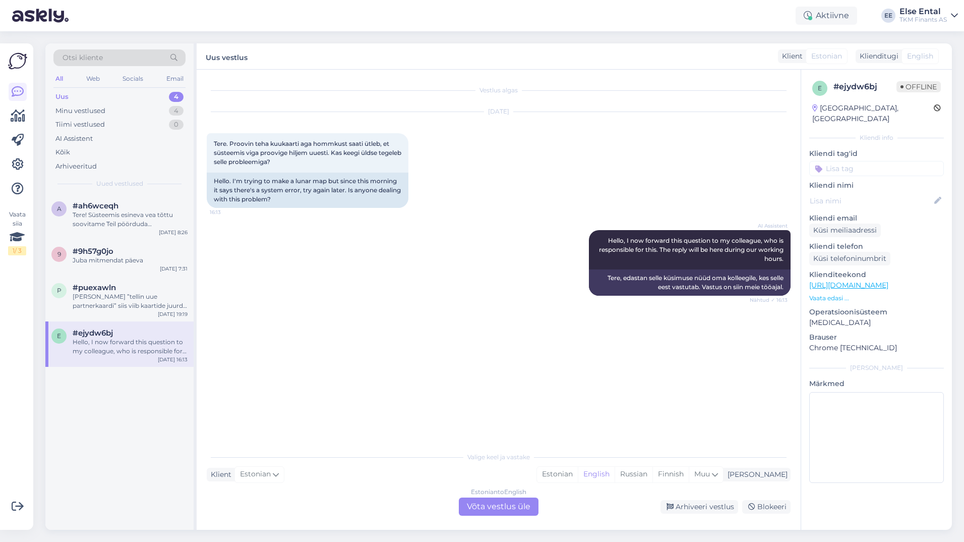
click at [477, 513] on div "Estonian to English Võta vestlus üle" at bounding box center [499, 506] width 80 height 18
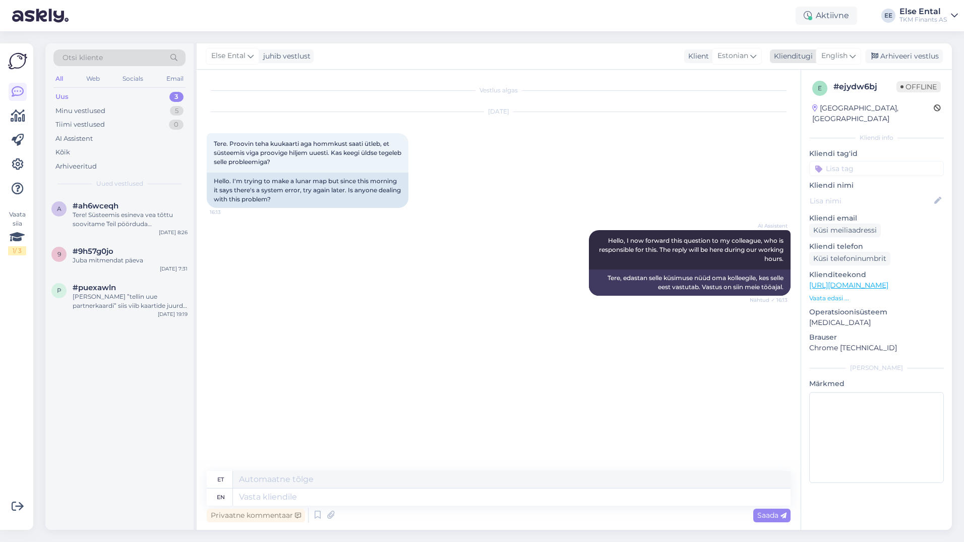
click at [832, 58] on span "English" at bounding box center [834, 55] width 26 height 11
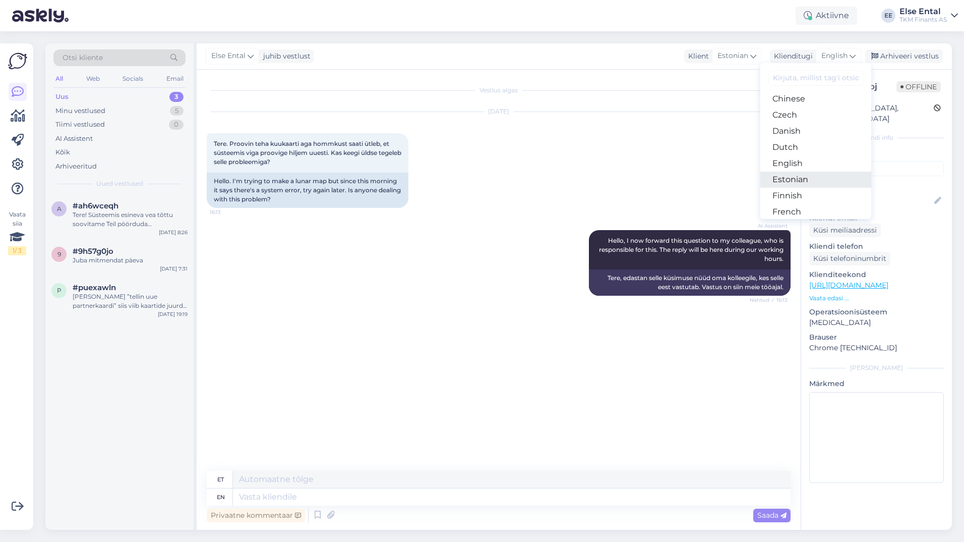
click at [802, 177] on link "Estonian" at bounding box center [815, 179] width 111 height 16
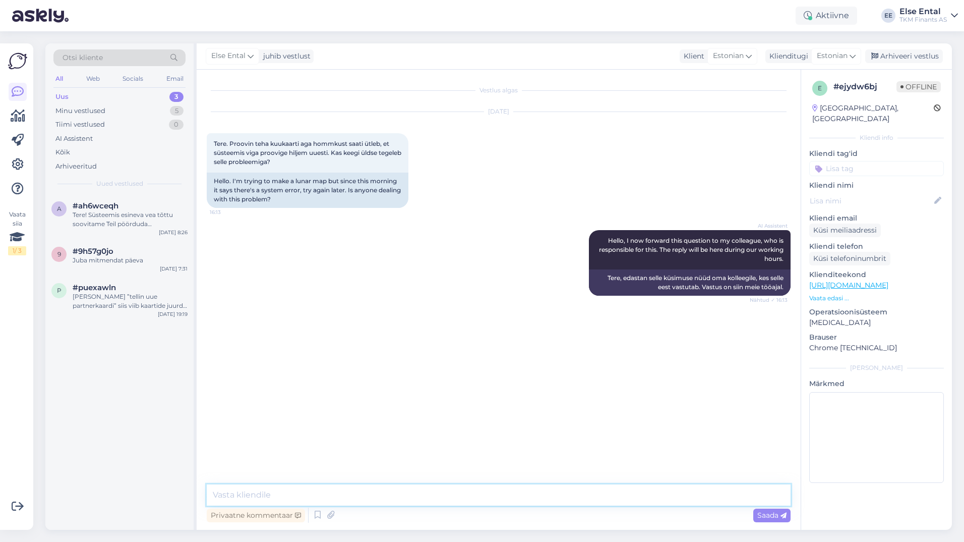
click at [296, 496] on textarea at bounding box center [499, 494] width 584 height 21
paste textarea "et esineb tõrkeid infosüsteemide töös, mis võib mõjutada Ostulimiidi taotlemist…"
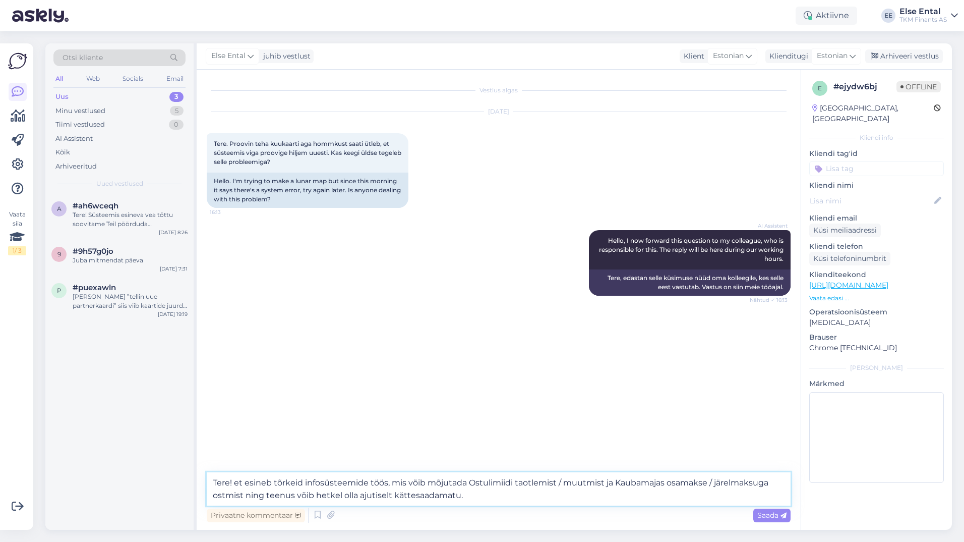
click at [235, 484] on textarea "Tere! et esineb tõrkeid infosüsteemide töös, mis võib mõjutada Ostulimiidi taot…" at bounding box center [499, 488] width 584 height 33
drag, startPoint x: 310, startPoint y: 482, endPoint x: 314, endPoint y: 506, distance: 24.0
click at [310, 483] on textarea "Tere! [PERSON_NAME], et esineb tõrkeid infosüsteemide töös, mis võib mõjutada O…" at bounding box center [499, 488] width 584 height 33
click at [562, 482] on textarea "Tere! [PERSON_NAME], et hetkel esineb tõrkeid infosüsteemide töös, mis võib mõj…" at bounding box center [499, 488] width 584 height 33
click at [645, 482] on textarea "Tere! [PERSON_NAME], et hetkel esineb tõrkeid infosüsteemide töös, mis võib mõj…" at bounding box center [499, 488] width 584 height 33
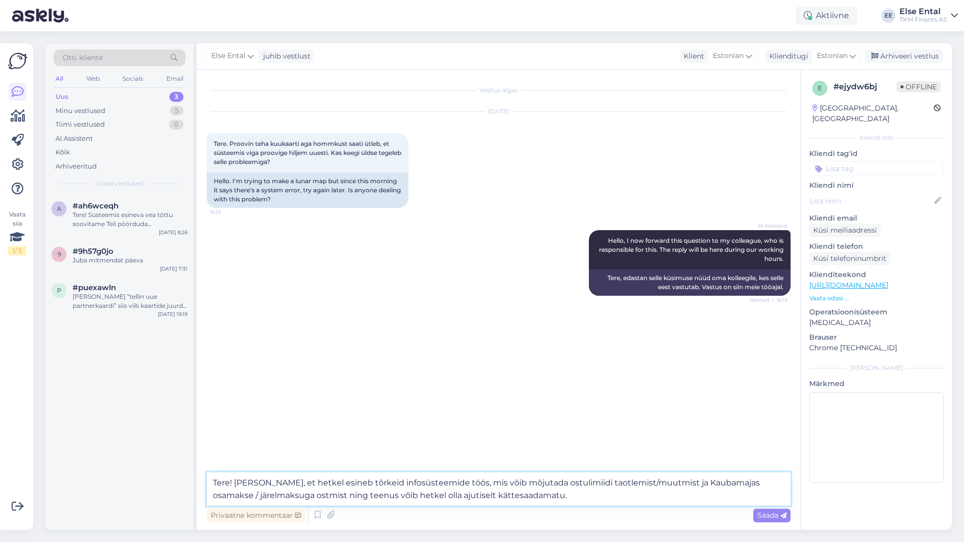
click at [256, 498] on textarea "Tere! [PERSON_NAME], et hetkel esineb tõrkeid infosüsteemide töös, mis võib mõj…" at bounding box center [499, 488] width 584 height 33
click at [570, 501] on textarea "Tere! [PERSON_NAME], et hetkel esineb tõrkeid infosüsteemide töös, mis võib mõj…" at bounding box center [499, 488] width 584 height 33
click at [117, 463] on div "a #ah6wceqh Tere! Süsteemis esineva vea tõttu soovitame Teil pöörduda Partnerka…" at bounding box center [119, 361] width 148 height 335
click at [619, 500] on textarea "Tere! [PERSON_NAME], et hetkel esineb tõrkeid infosüsteemide töös, mis võib mõj…" at bounding box center [499, 488] width 584 height 33
click at [561, 495] on textarea "Tere! [PERSON_NAME], et hetkel esineb tõrkeid infosüsteemide töös, mis võib mõj…" at bounding box center [499, 488] width 584 height 33
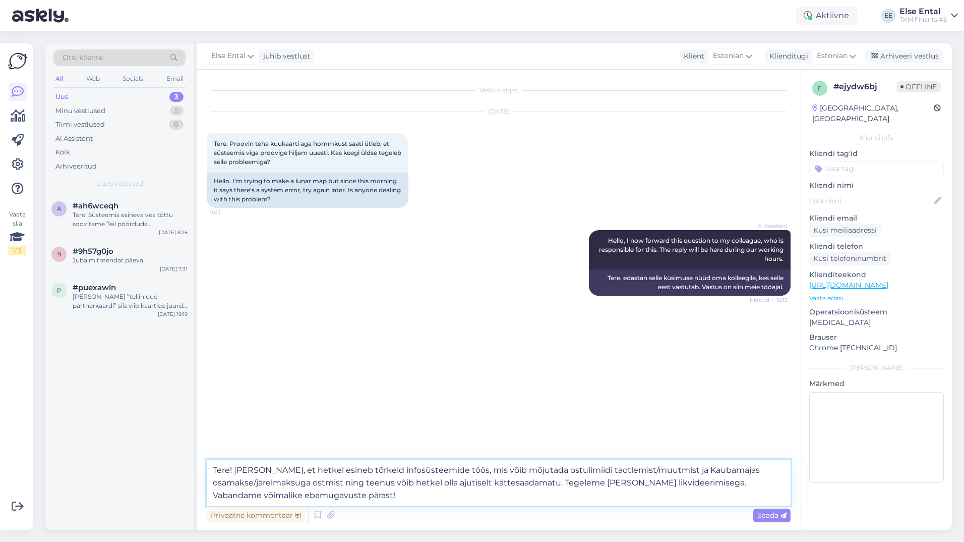
type textarea "Tere! [PERSON_NAME], et hetkel esineb tõrkeid infosüsteemide töös, mis võib mõj…"
click at [500, 507] on div "Privaatne kommentaar Saada" at bounding box center [499, 514] width 584 height 19
click at [401, 493] on textarea "Tere! [PERSON_NAME], et hetkel esineb tõrkeid infosüsteemide töös, mis võib mõj…" at bounding box center [499, 482] width 584 height 46
click at [766, 516] on span "Saada" at bounding box center [771, 514] width 29 height 9
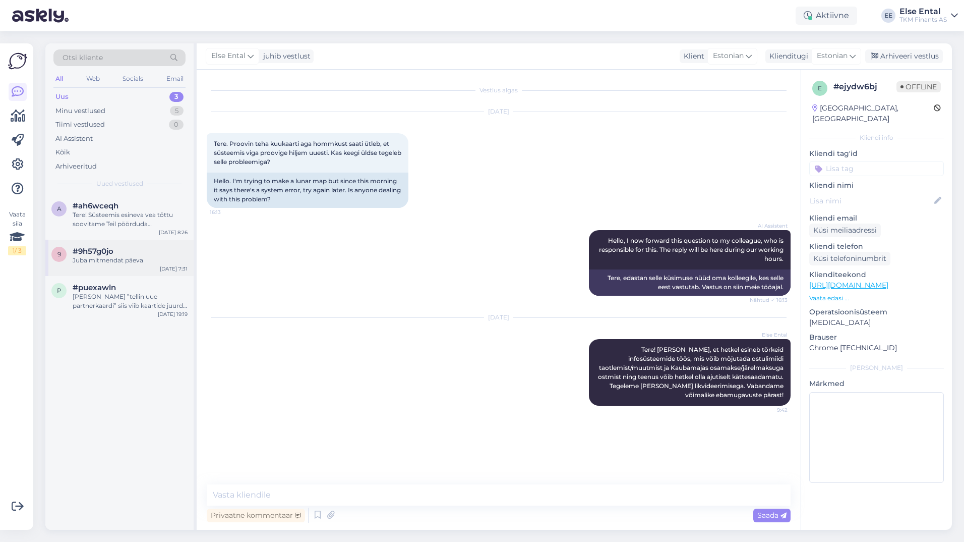
click at [96, 252] on span "#9h57g0jo" at bounding box center [93, 251] width 41 height 9
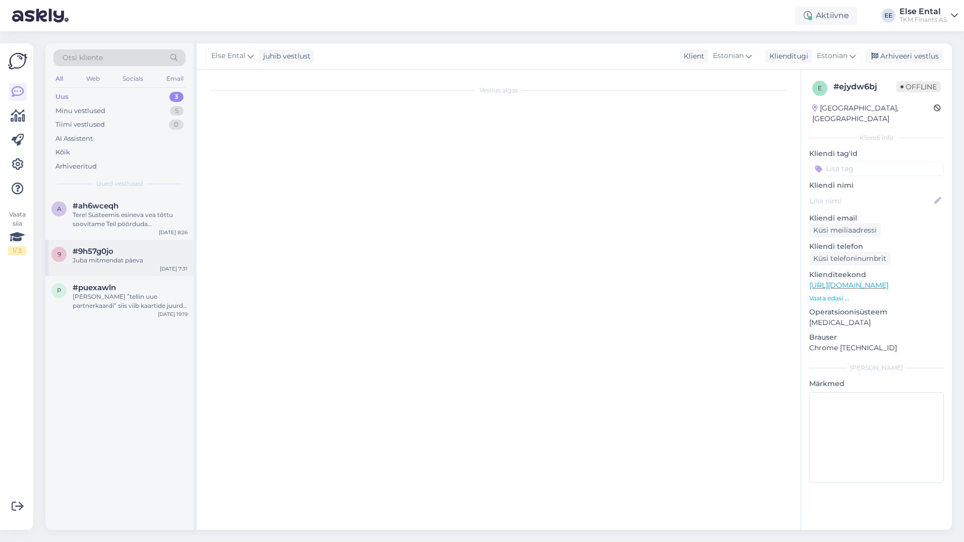
scroll to position [283, 0]
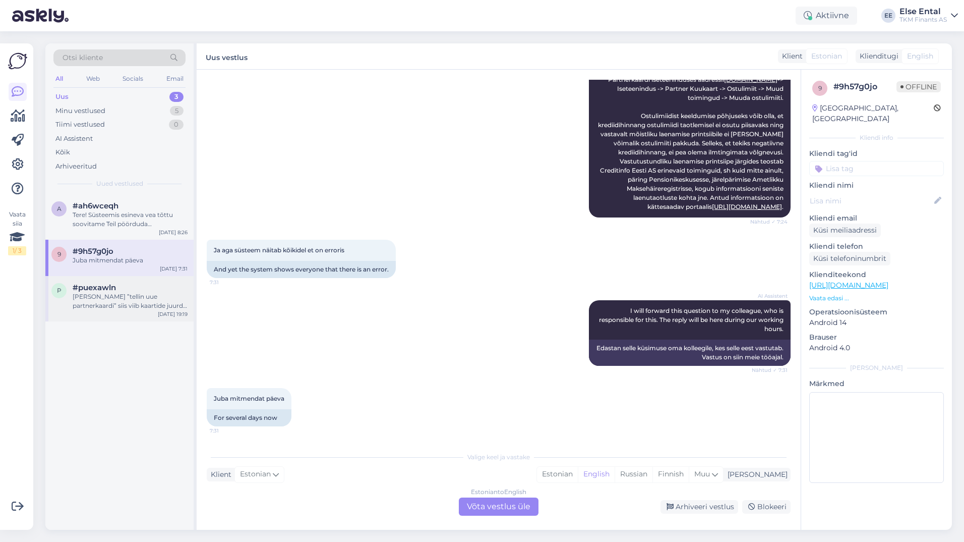
click at [108, 294] on div "[PERSON_NAME] ”tellin uue partnerkaardi” siis viib kaartide juurde kuid sellist…" at bounding box center [130, 301] width 115 height 18
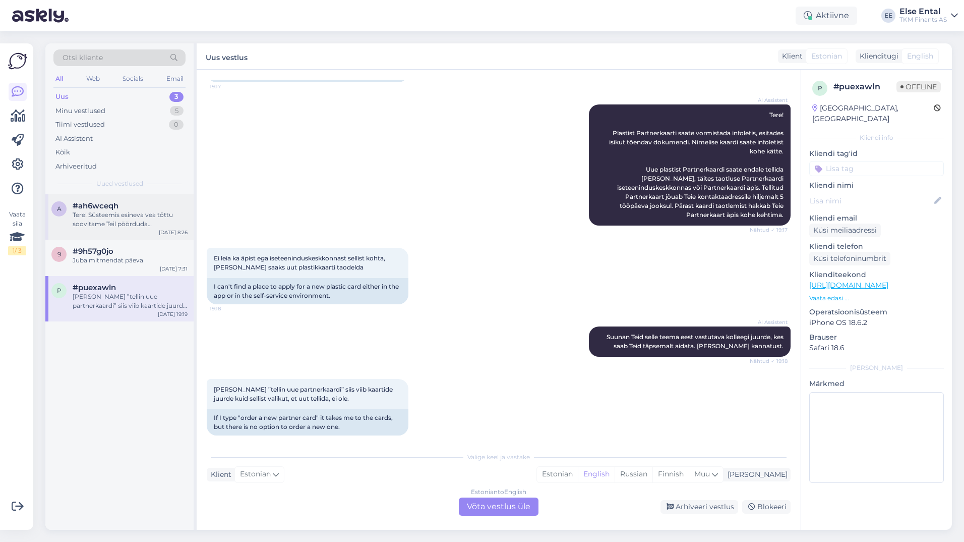
click at [103, 208] on span "#ah6wceqh" at bounding box center [96, 205] width 46 height 9
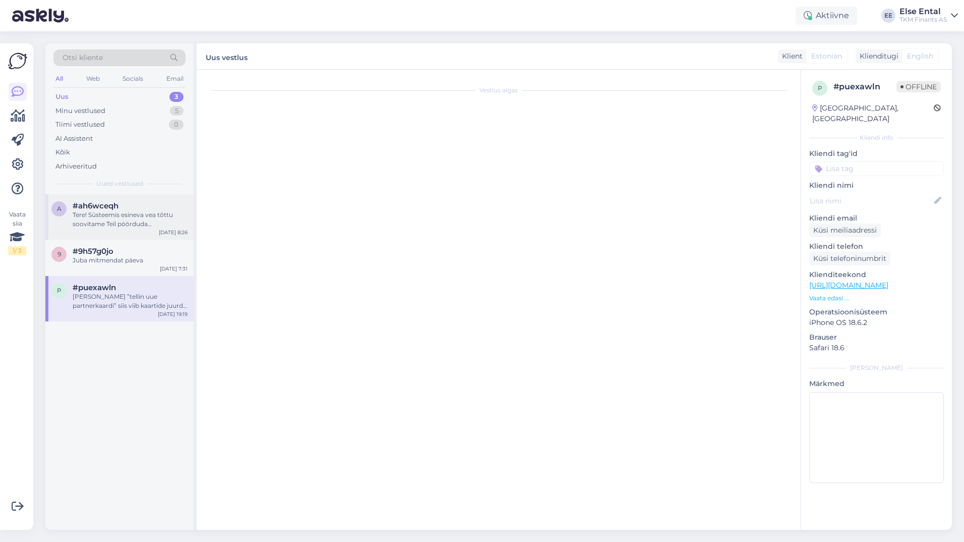
scroll to position [0, 0]
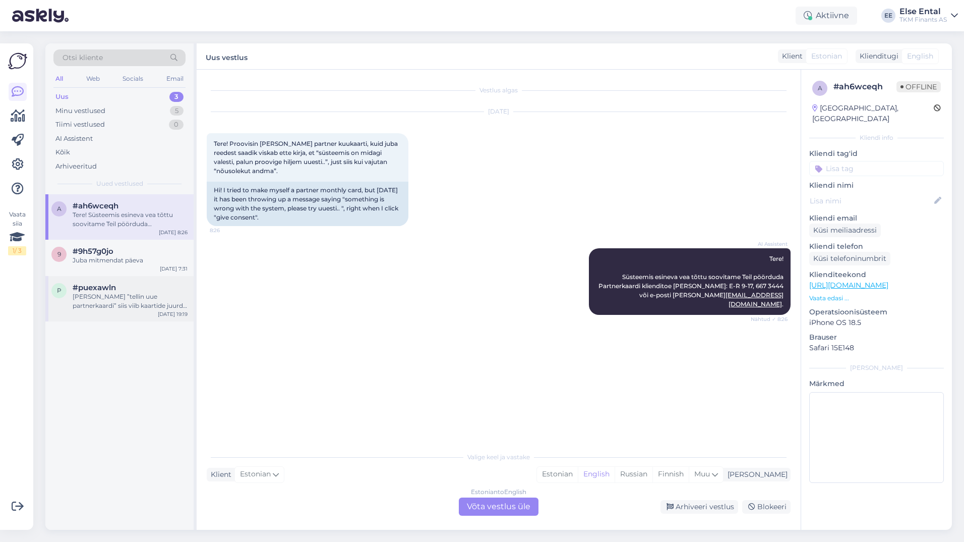
click at [120, 301] on div "[PERSON_NAME] ”tellin uue partnerkaardi” siis viib kaartide juurde kuid sellist…" at bounding box center [130, 301] width 115 height 18
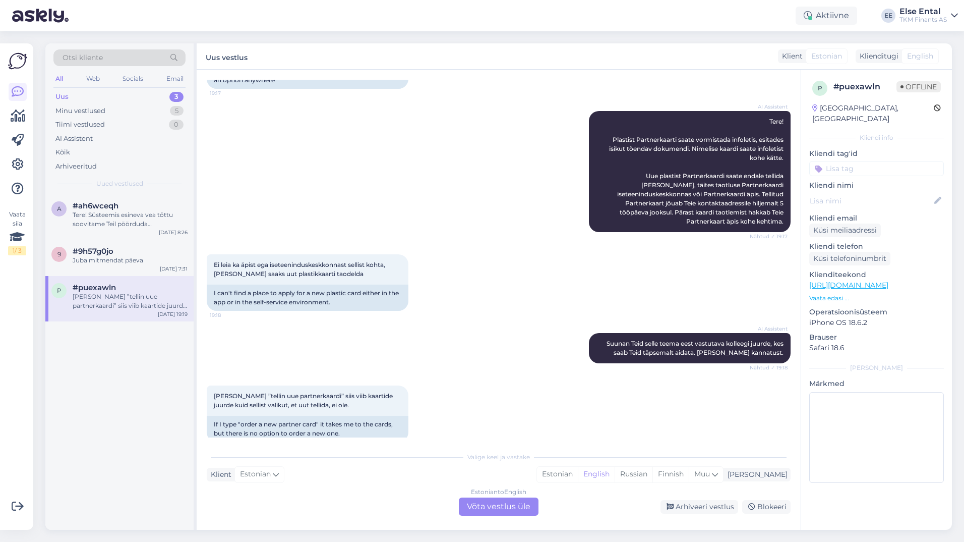
scroll to position [107, 0]
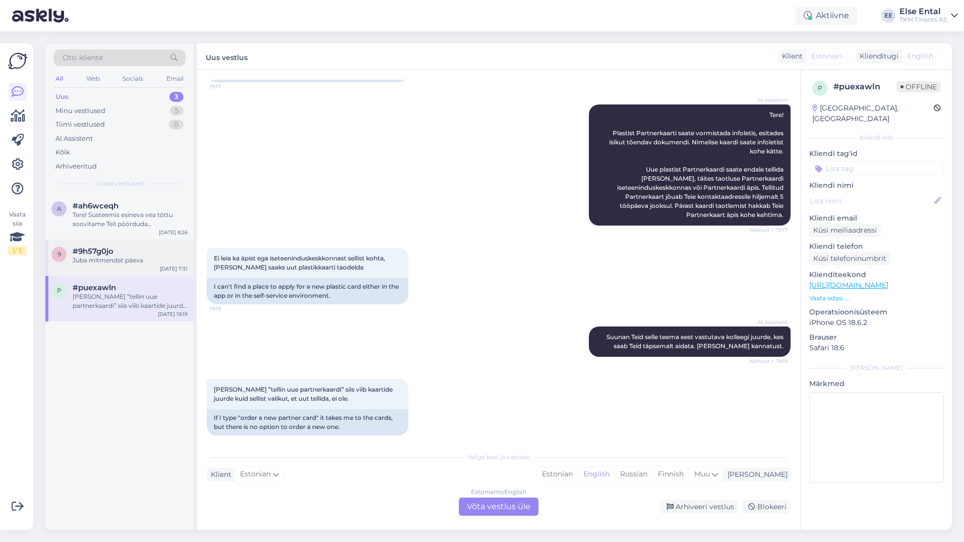
click at [118, 262] on div "Juba mitmendat päeva" at bounding box center [130, 260] width 115 height 9
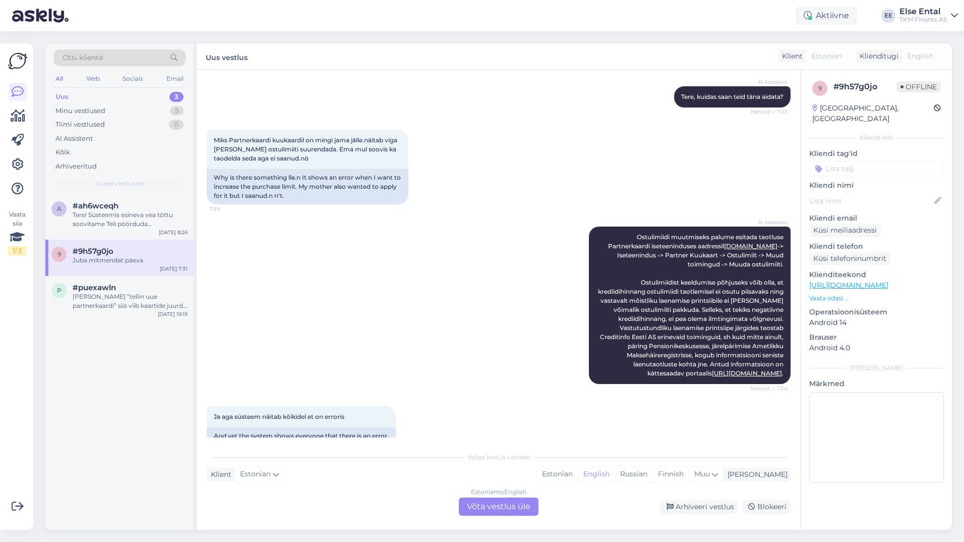
scroll to position [283, 0]
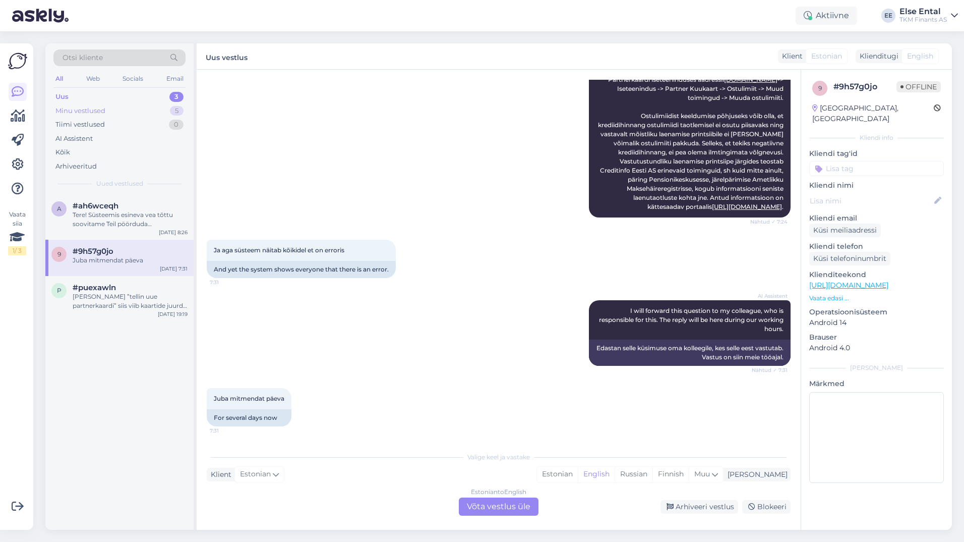
click at [101, 106] on div "Minu vestlused" at bounding box center [80, 111] width 50 height 10
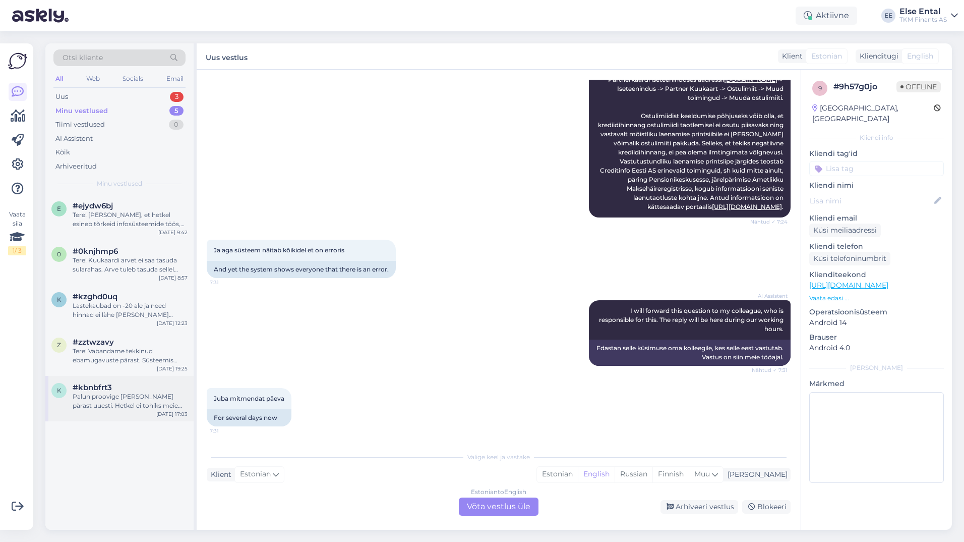
click at [116, 406] on div "Palun proovige [PERSON_NAME] pärast uuesti. Hetkel ei tohiks meie süsteemides t…" at bounding box center [130, 401] width 115 height 18
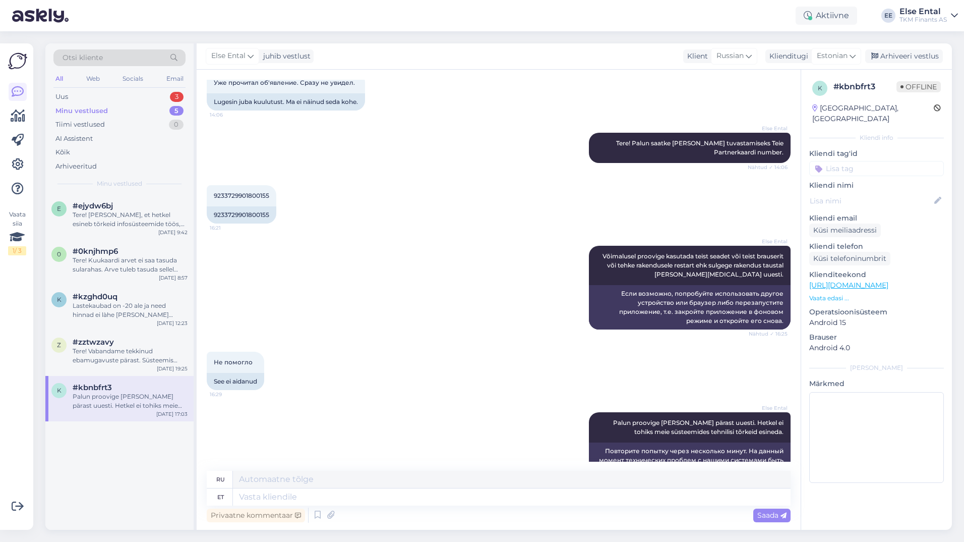
scroll to position [419, 0]
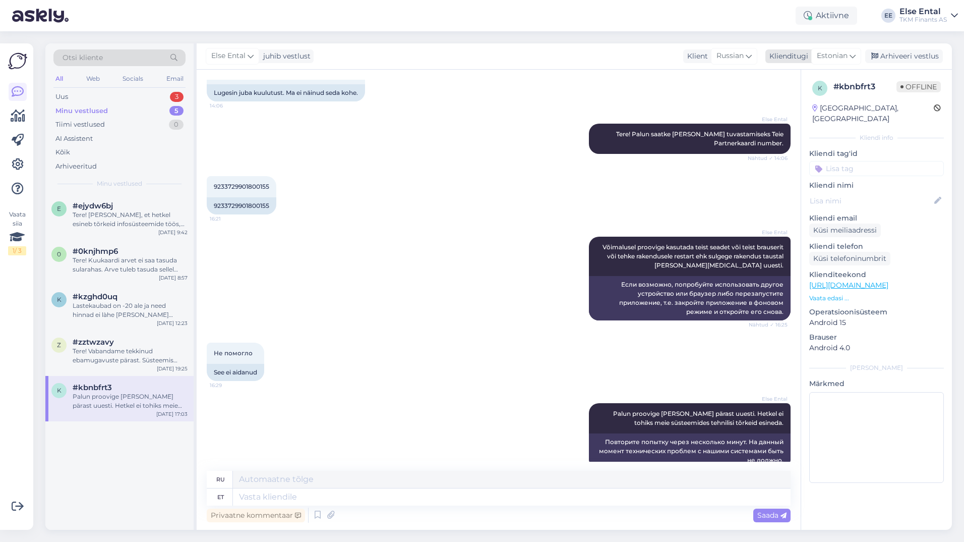
click at [836, 57] on span "Estonian" at bounding box center [832, 55] width 31 height 11
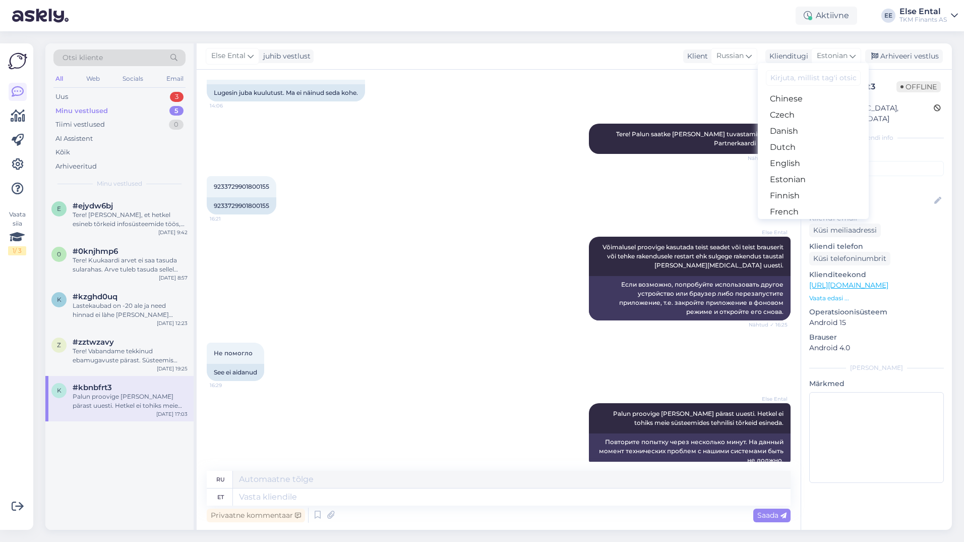
click at [521, 186] on div "9233729901800155 16:21 9233729901800155" at bounding box center [499, 195] width 584 height 61
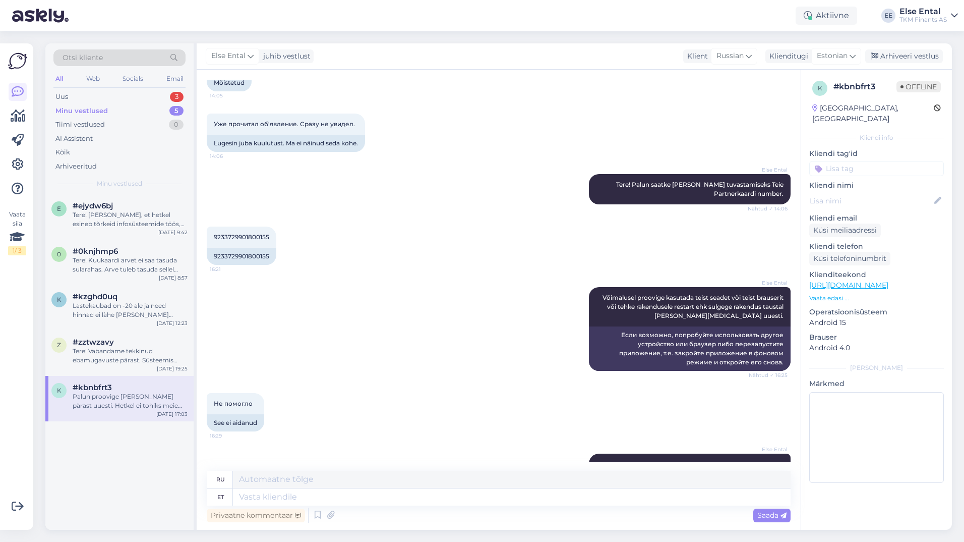
scroll to position [437, 0]
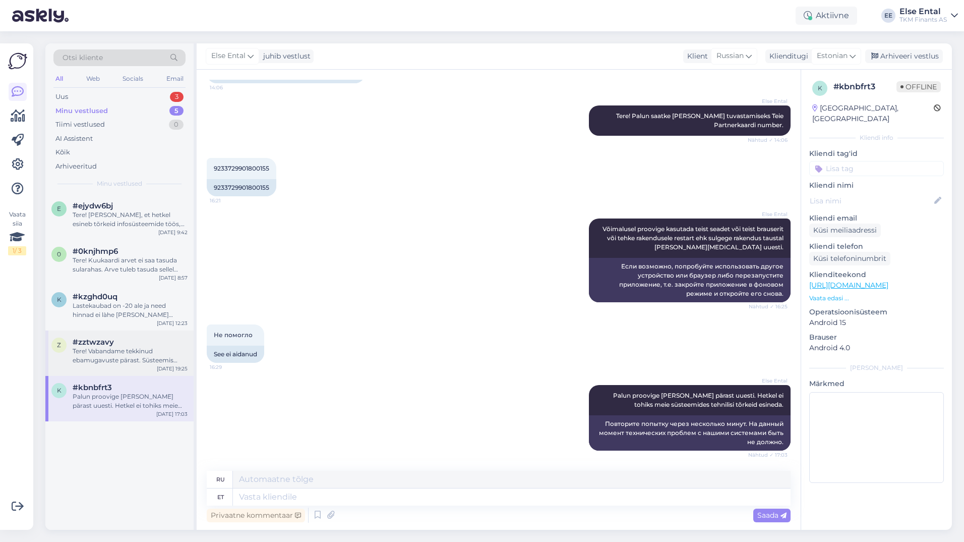
click at [112, 357] on div "Tere! Vabandame tekkinud ebamugavuste pärast. Süsteemis esineva vea tõttu ostul…" at bounding box center [130, 355] width 115 height 18
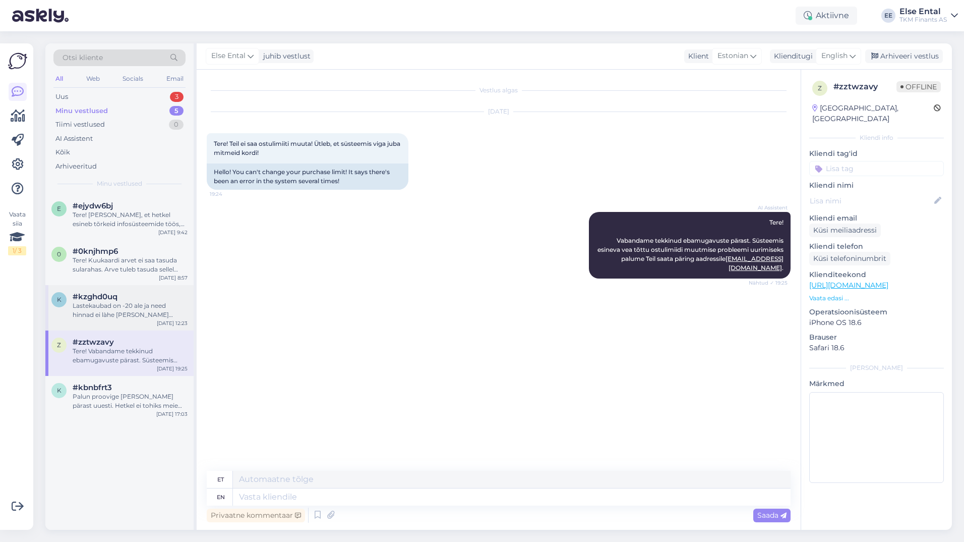
click at [114, 306] on div "Lastekaubad on -20 ale ja need hinnad ei làhe [PERSON_NAME] kokku" at bounding box center [130, 310] width 115 height 18
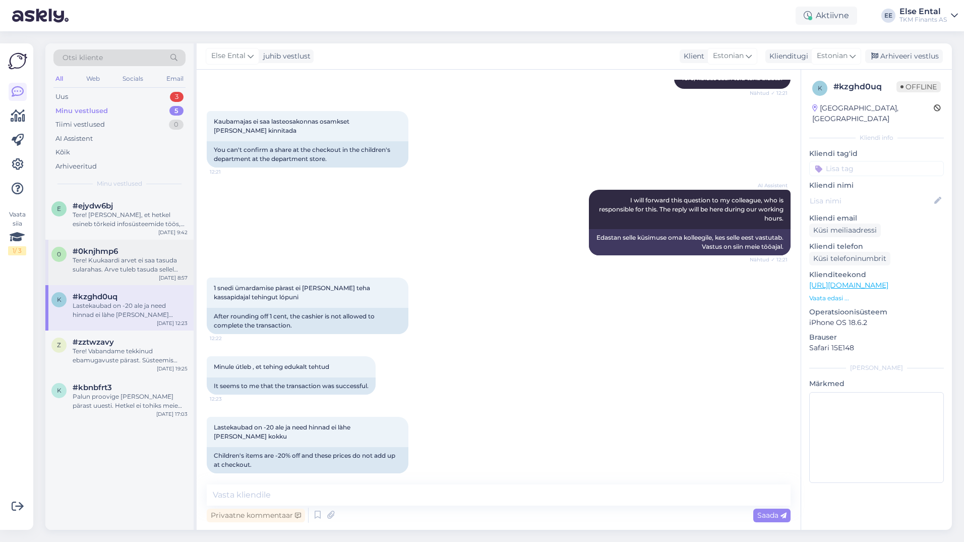
click at [118, 254] on div "#0knjhmp6" at bounding box center [130, 251] width 115 height 9
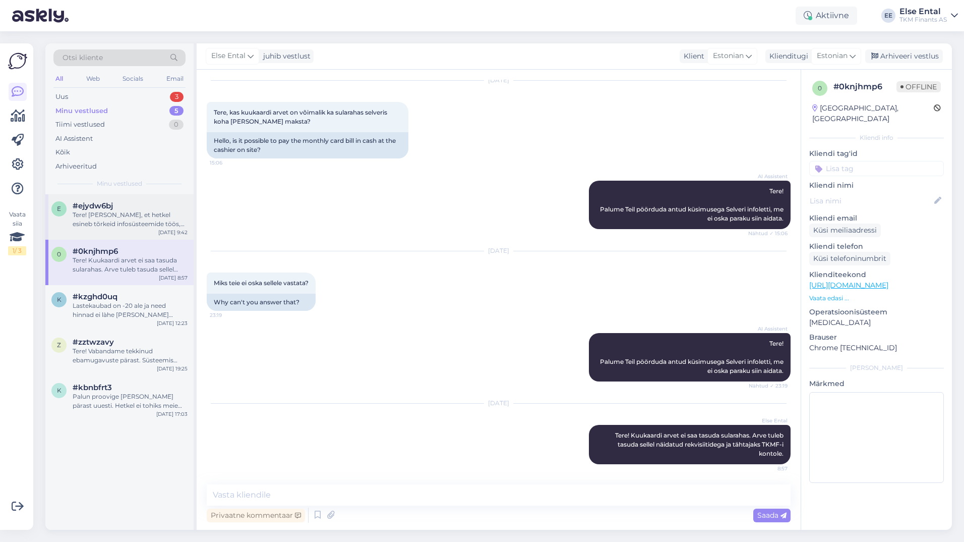
click at [111, 213] on div "Tere! [PERSON_NAME], et hetkel esineb tõrkeid infosüsteemide töös, mis võib mõj…" at bounding box center [130, 219] width 115 height 18
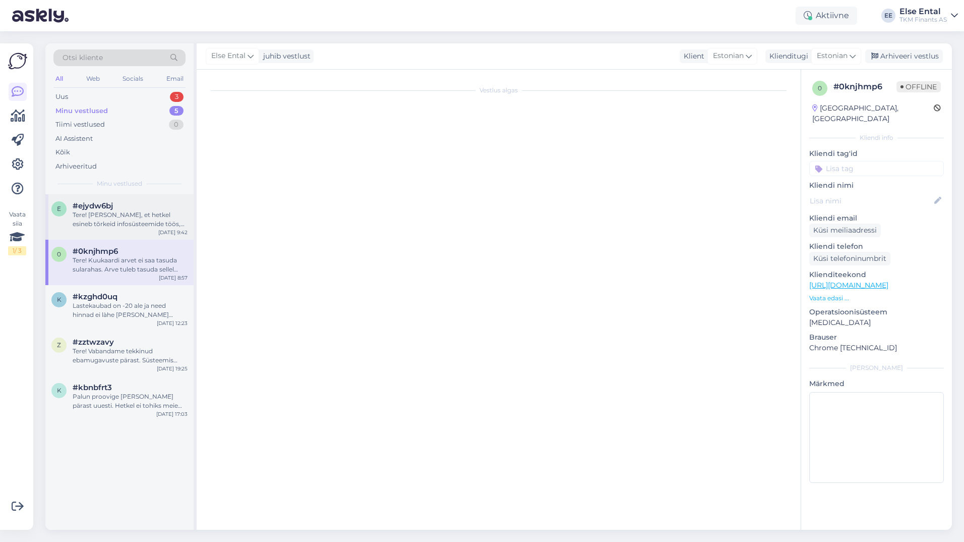
scroll to position [0, 0]
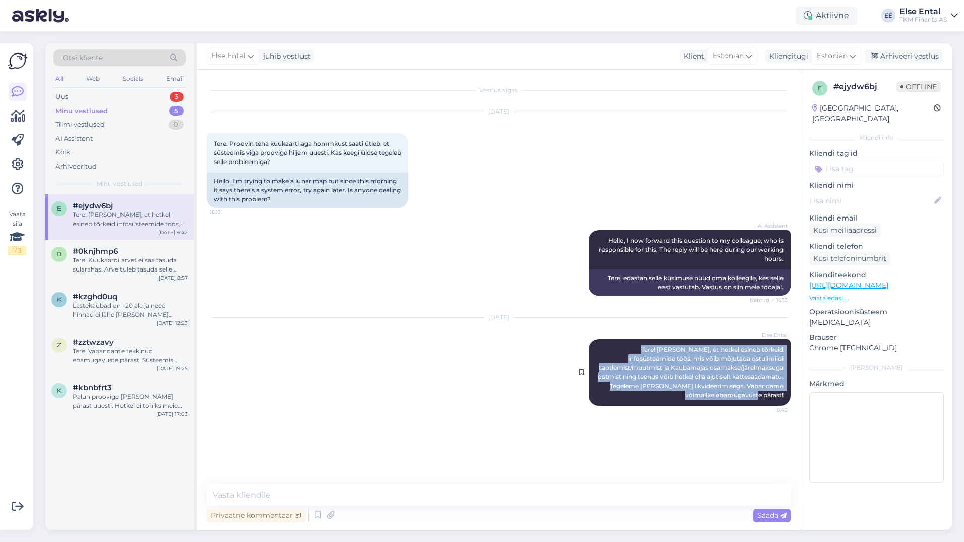
drag, startPoint x: 783, startPoint y: 394, endPoint x: 595, endPoint y: 349, distance: 193.5
click at [595, 349] on div "Else Ental Tere! [PERSON_NAME], et hetkel esineb tõrkeid infosüsteemide töös, m…" at bounding box center [690, 372] width 202 height 67
copy span "Tere! [PERSON_NAME], et hetkel esineb tõrkeid infosüsteemide töös, mis võib mõj…"
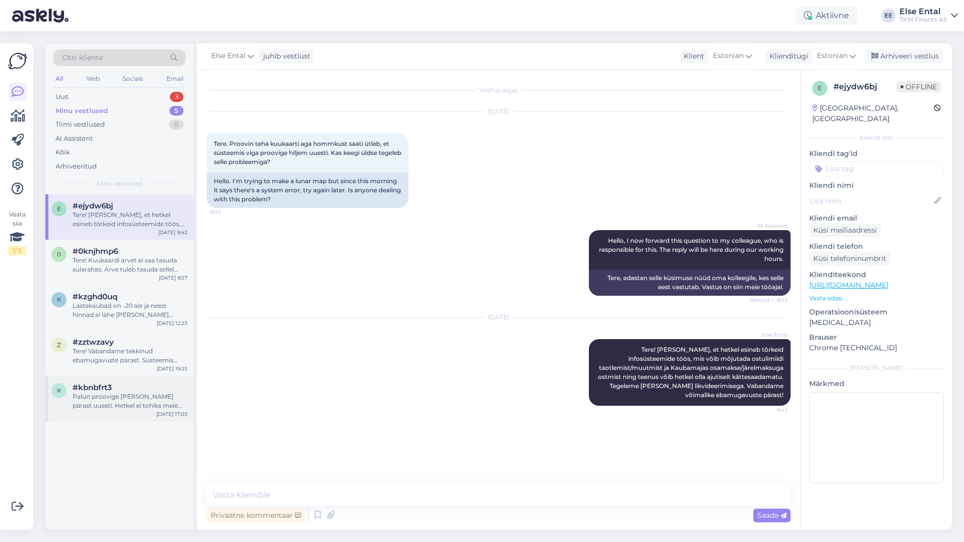
click at [113, 406] on div "Palun proovige [PERSON_NAME] pärast uuesti. Hetkel ei tohiks meie süsteemides t…" at bounding box center [130, 401] width 115 height 18
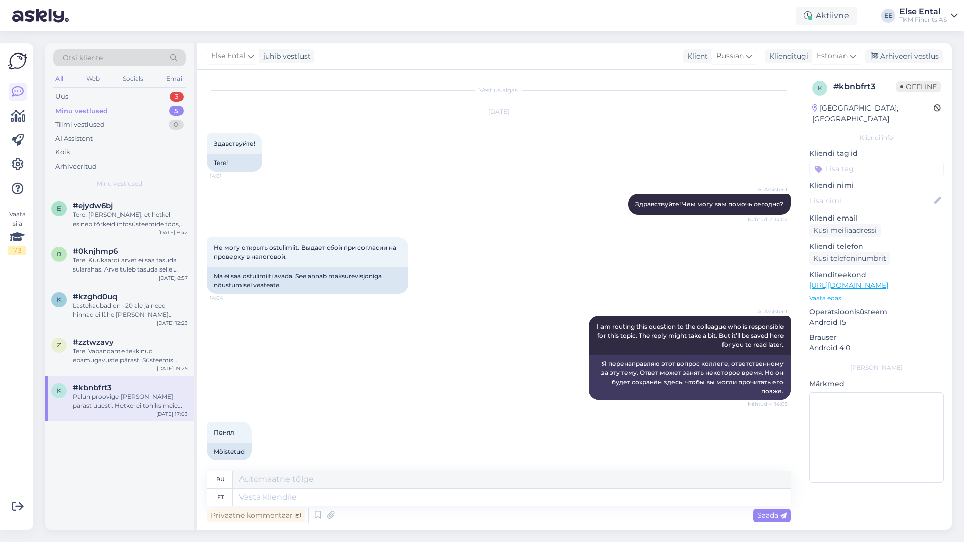
scroll to position [437, 0]
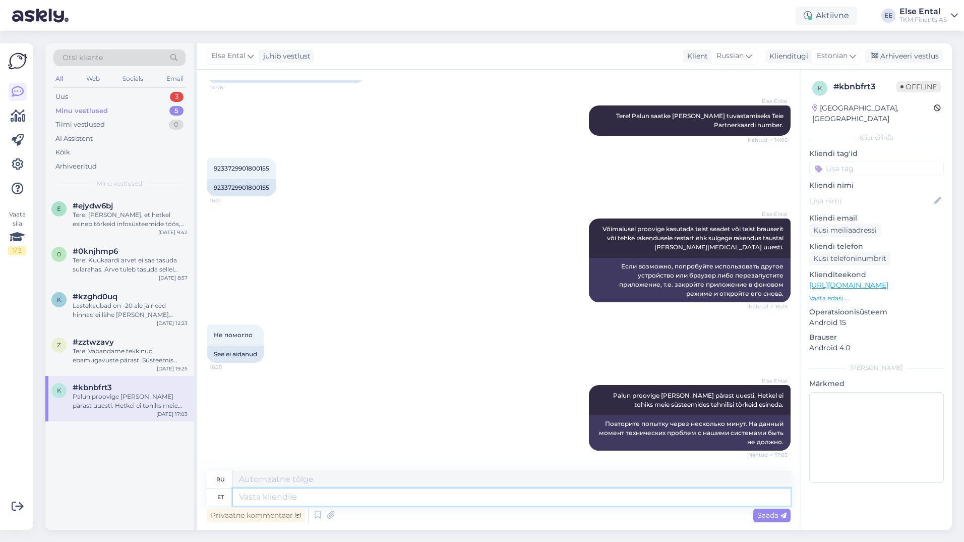
click at [331, 492] on textarea at bounding box center [512, 496] width 558 height 17
click at [324, 499] on textarea at bounding box center [512, 496] width 558 height 17
paste textarea "Tere! [PERSON_NAME], et hetkel esineb tõrkeid infosüsteemide töös, mis võib mõj…"
type textarea "Tere! [PERSON_NAME], et hetkel esineb tõrkeid infosüsteemide töös, mis võib mõj…"
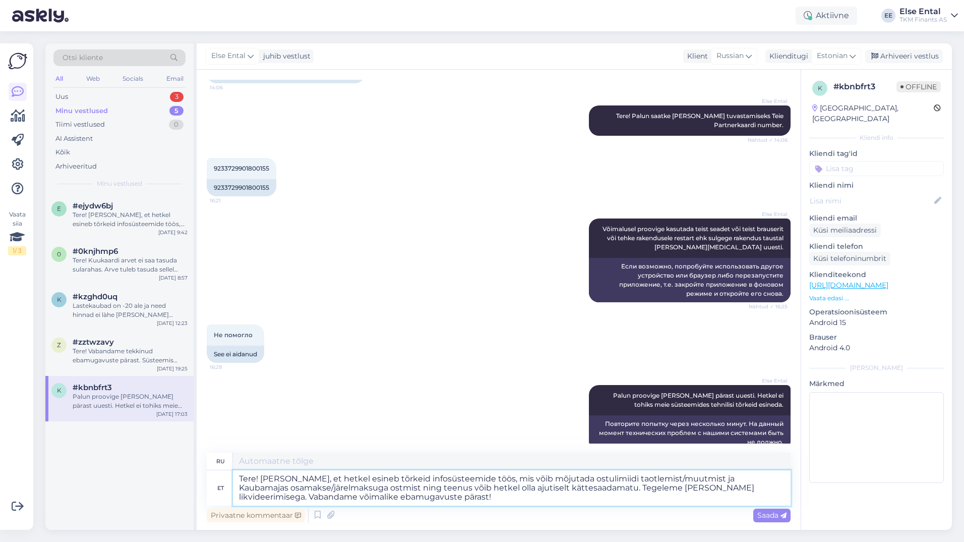
type textarea "Здравствуйте! Сообщаем вам, что в настоящее время в работе информационных систе…"
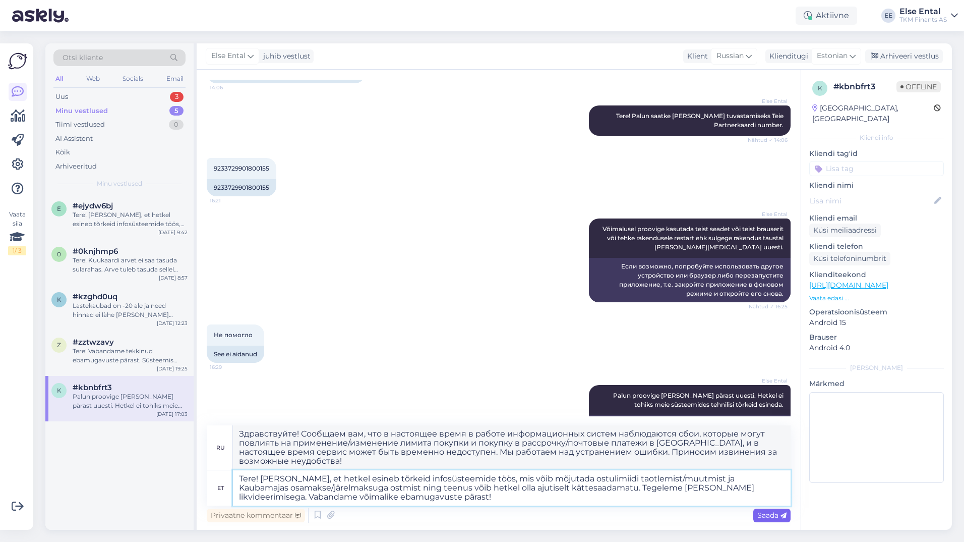
type textarea "Tere! [PERSON_NAME], et hetkel esineb tõrkeid infosüsteemide töös, mis võib mõj…"
click at [766, 517] on span "Saada" at bounding box center [771, 514] width 29 height 9
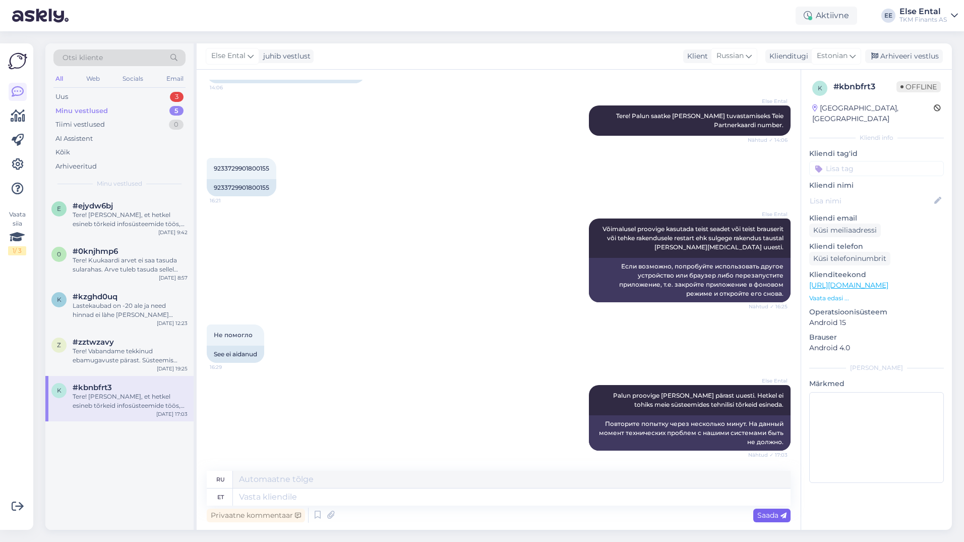
scroll to position [628, 0]
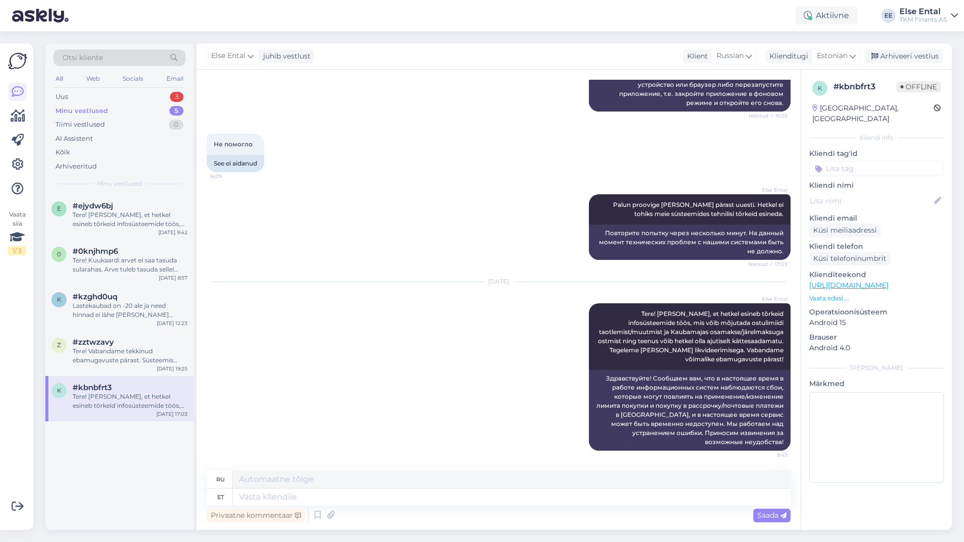
click at [121, 400] on div "Tere! [PERSON_NAME], et hetkel esineb tõrkeid infosüsteemide töös, mis võib mõj…" at bounding box center [130, 401] width 115 height 18
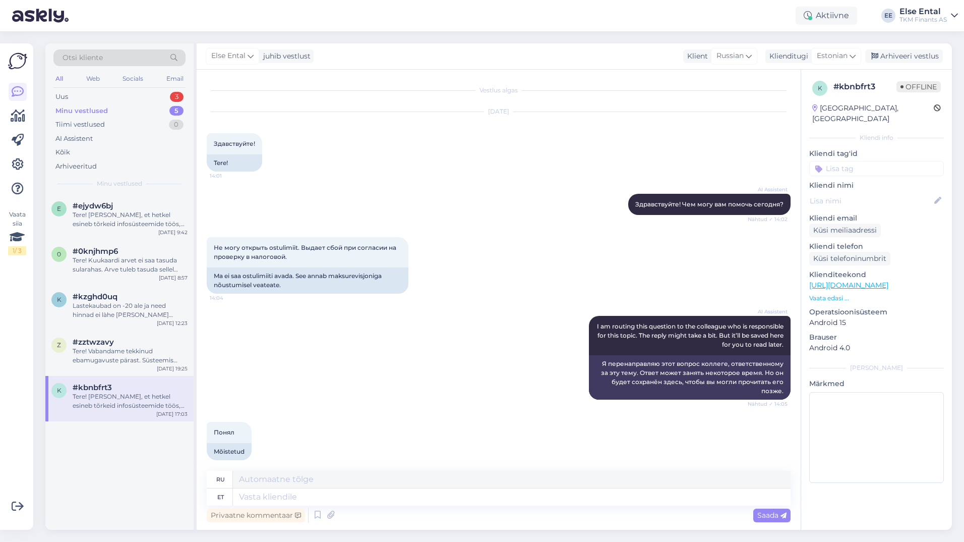
click at [106, 387] on span "#kbnbfrt3" at bounding box center [92, 387] width 39 height 9
click at [100, 402] on div "Tere! [PERSON_NAME], et hetkel esineb tõrkeid infosüsteemide töös, mis võib mõj…" at bounding box center [130, 401] width 115 height 18
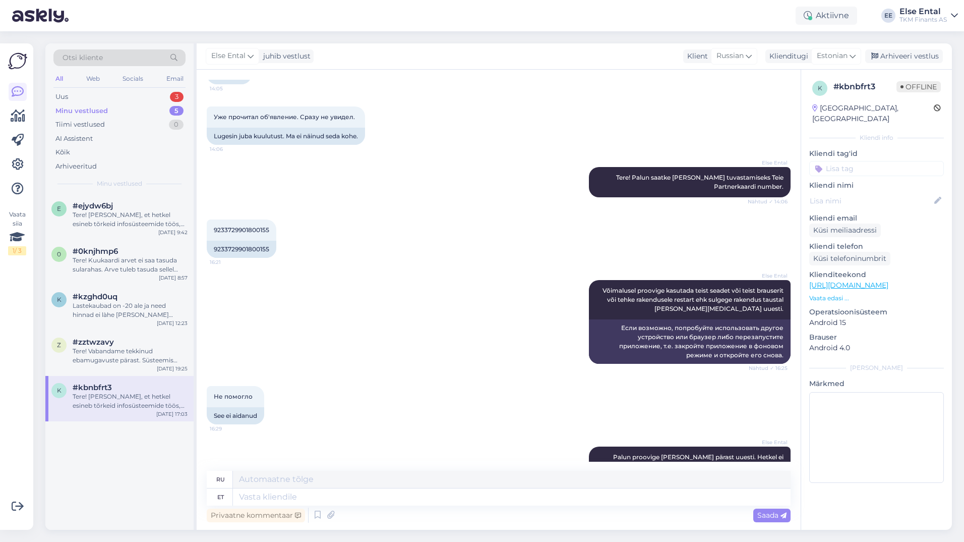
scroll to position [628, 0]
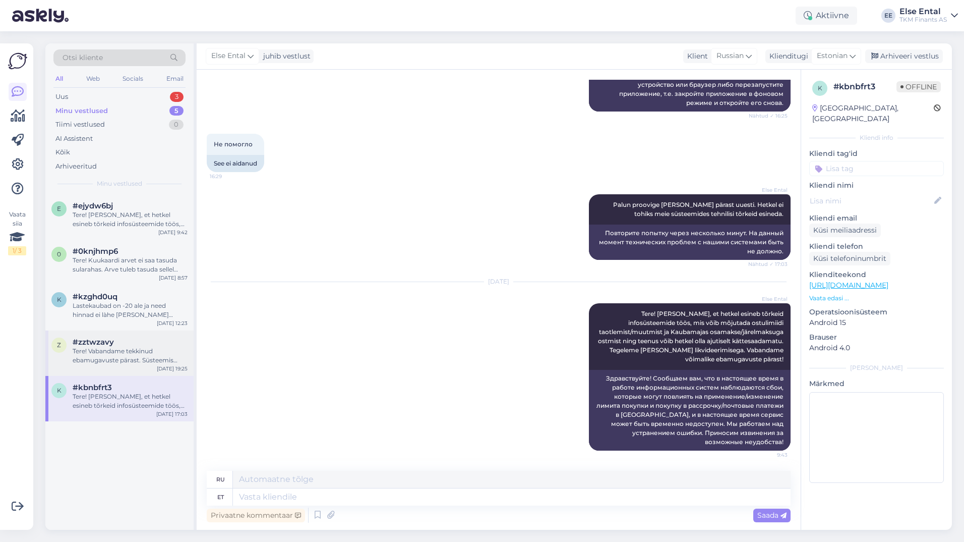
click at [68, 339] on div "z #zztwzavy Tere! Vabandame tekkinud ebamugavuste pärast. Süsteemis esineva vea…" at bounding box center [119, 350] width 136 height 27
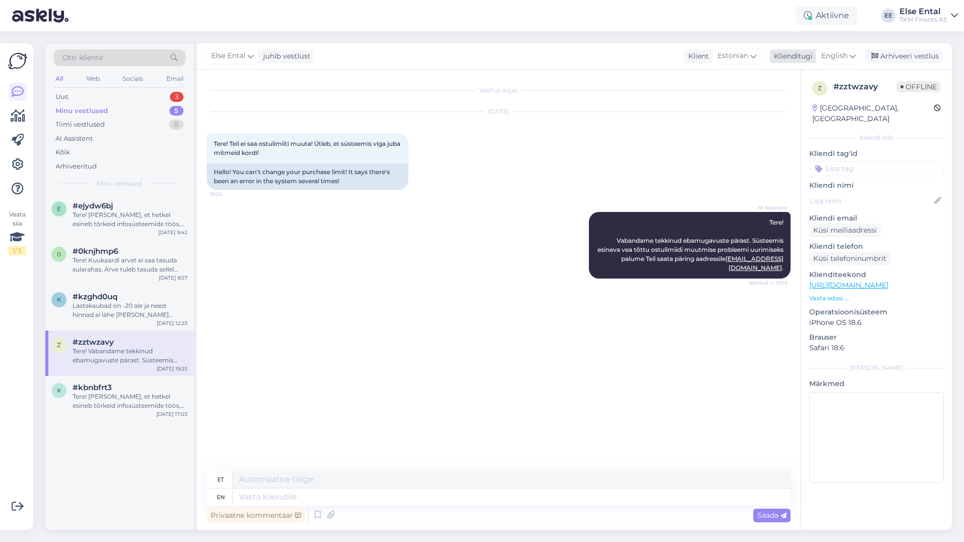
click at [844, 59] on span "English" at bounding box center [834, 55] width 26 height 11
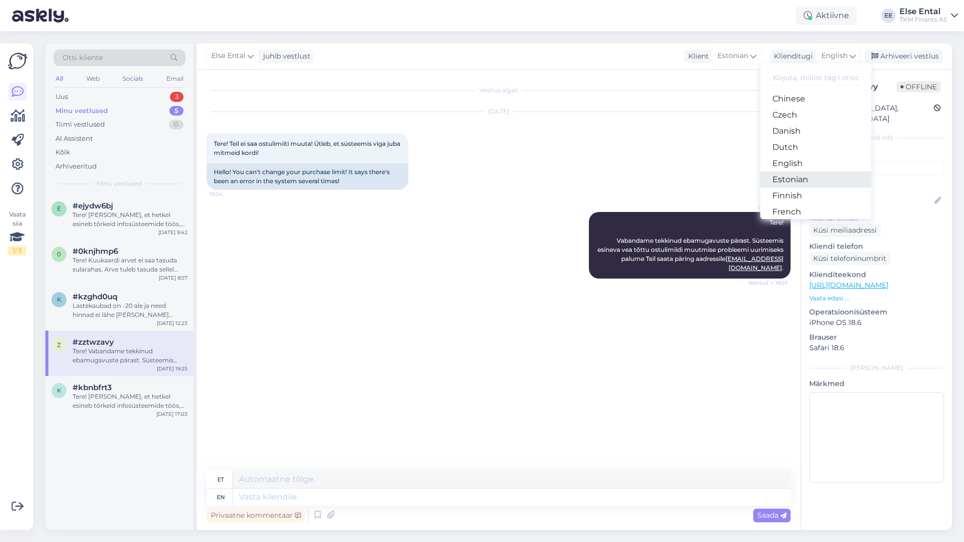
click at [795, 177] on link "Estonian" at bounding box center [815, 179] width 111 height 16
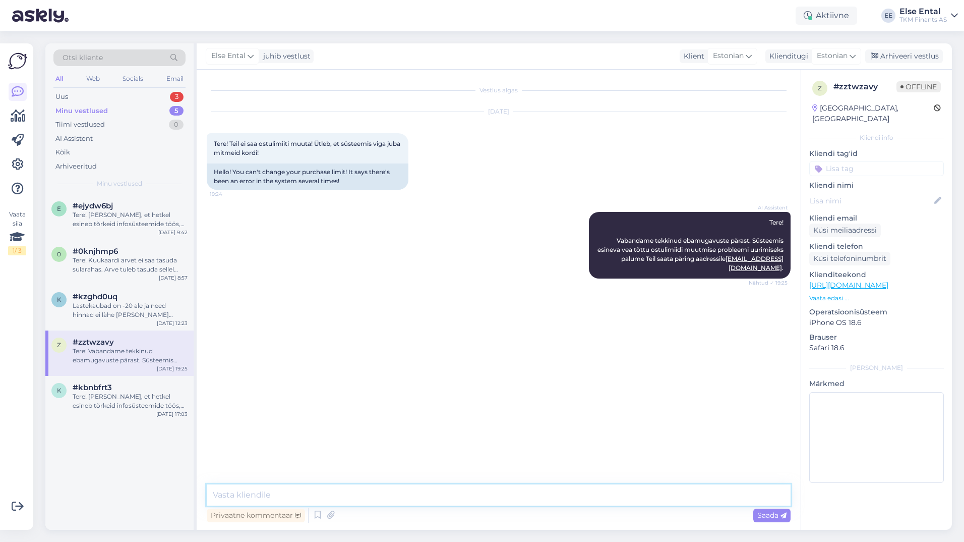
click at [339, 494] on textarea at bounding box center [499, 494] width 584 height 21
paste textarea "Tere! [PERSON_NAME], et hetkel esineb tõrkeid infosüsteemide töös, mis võib mõj…"
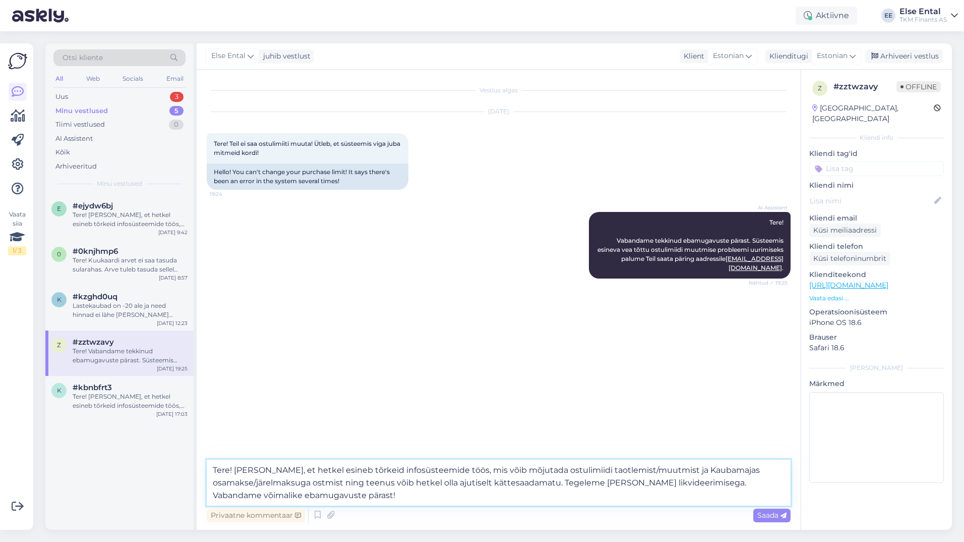
drag, startPoint x: 645, startPoint y: 468, endPoint x: 603, endPoint y: 472, distance: 42.5
click at [603, 472] on textarea "Tere! [PERSON_NAME], et hetkel esineb tõrkeid infosüsteemide töös, mis võib mõj…" at bounding box center [499, 482] width 584 height 46
drag, startPoint x: 339, startPoint y: 483, endPoint x: 646, endPoint y: 469, distance: 307.4
click at [646, 469] on textarea "Tere! [PERSON_NAME], et hetkel esineb tõrkeid infosüsteemide töös, mis võib mõj…" at bounding box center [499, 482] width 584 height 46
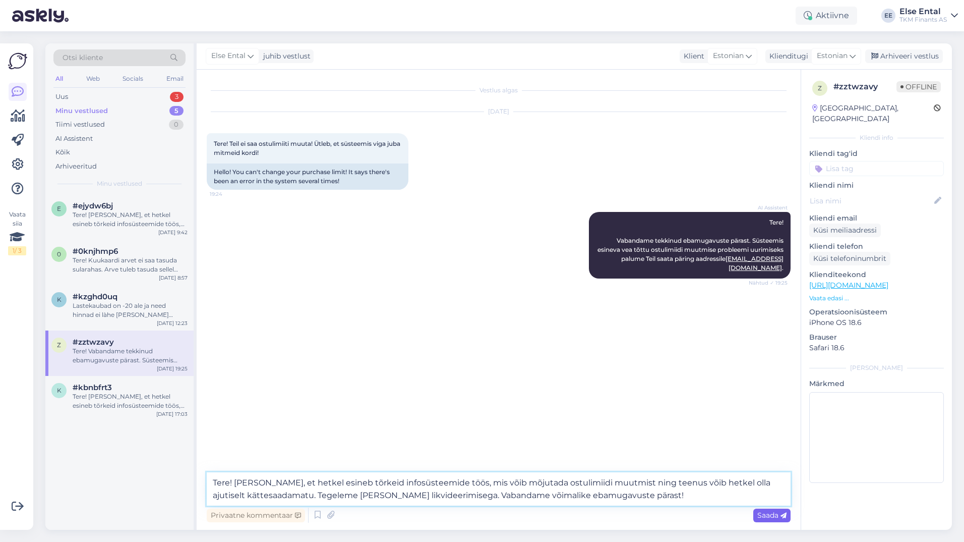
type textarea "Tere! [PERSON_NAME], et hetkel esineb tõrkeid infosüsteemide töös, mis võib mõj…"
click at [769, 515] on span "Saada" at bounding box center [771, 514] width 29 height 9
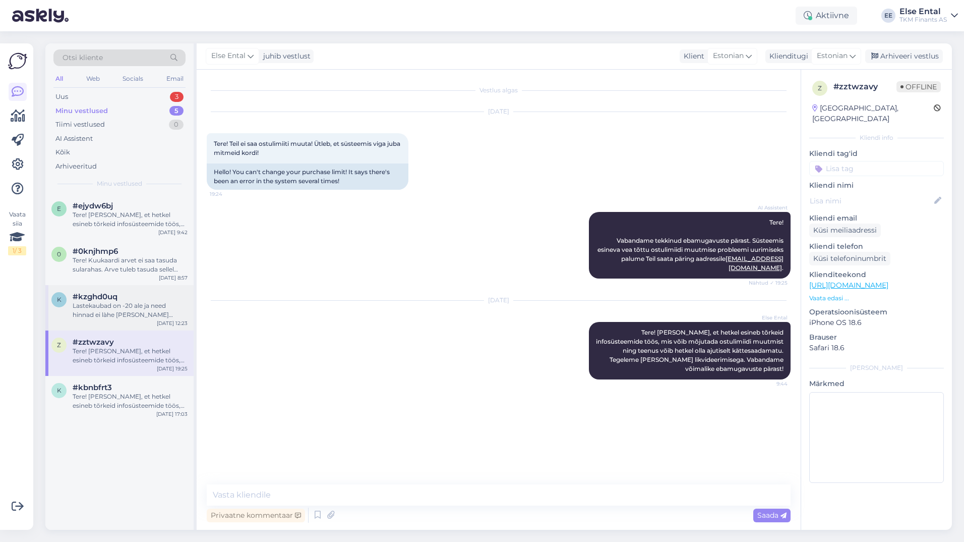
click at [112, 311] on div "Lastekaubad on -20 ale ja need hinnad ei làhe [PERSON_NAME] kokku" at bounding box center [130, 310] width 115 height 18
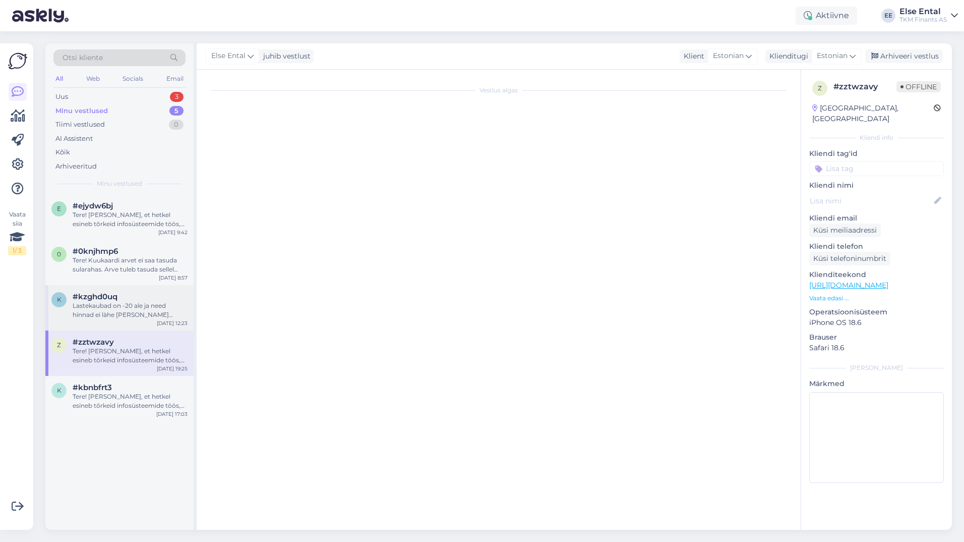
scroll to position [126, 0]
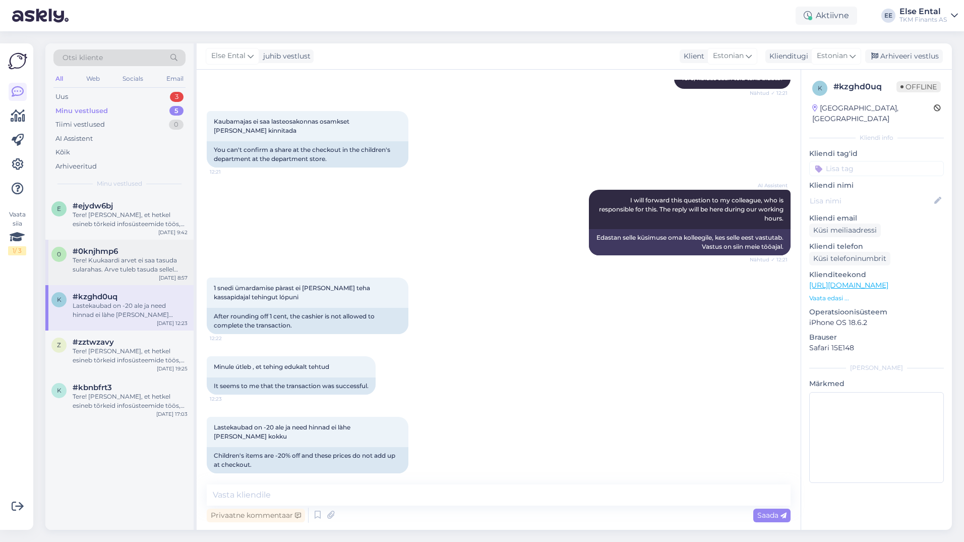
click at [119, 265] on div "Tere! Kuukaardi arvet ei saa tasuda sularahas. Arve tuleb tasuda sellel näidatu…" at bounding box center [130, 265] width 115 height 18
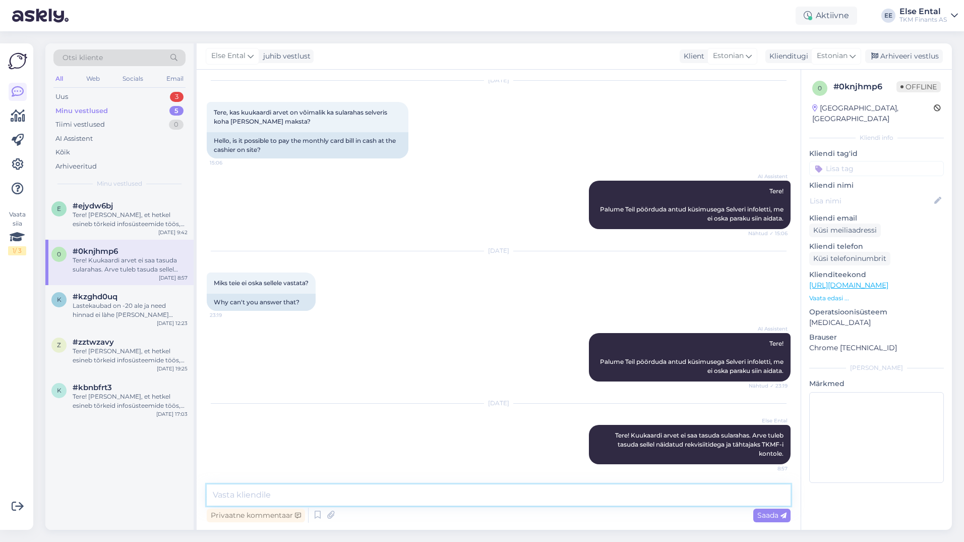
click at [586, 505] on textarea at bounding box center [499, 494] width 584 height 21
click at [910, 54] on div "Arhiveeri vestlus" at bounding box center [904, 56] width 78 height 14
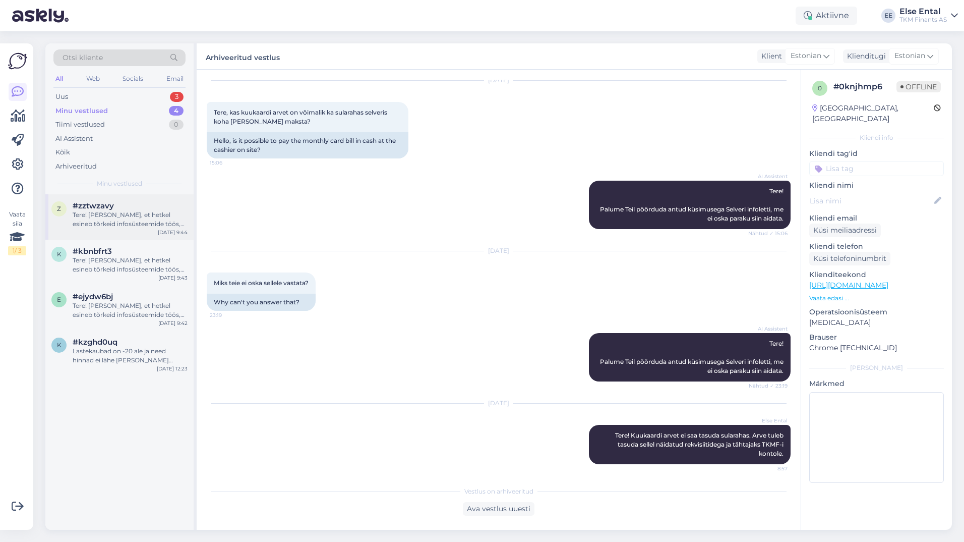
click at [136, 217] on div "Tere! [PERSON_NAME], et hetkel esineb tõrkeid infosüsteemide töös, mis võib mõj…" at bounding box center [130, 219] width 115 height 18
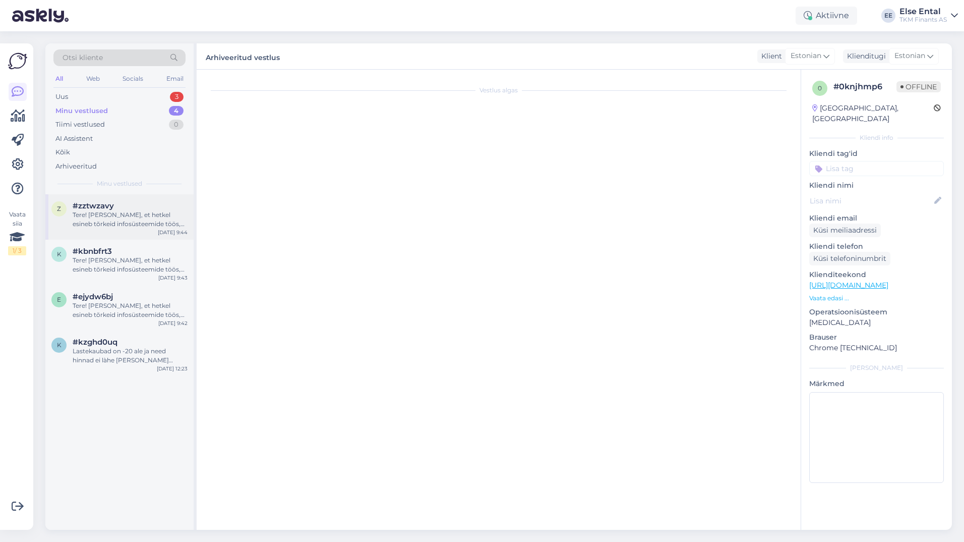
scroll to position [0, 0]
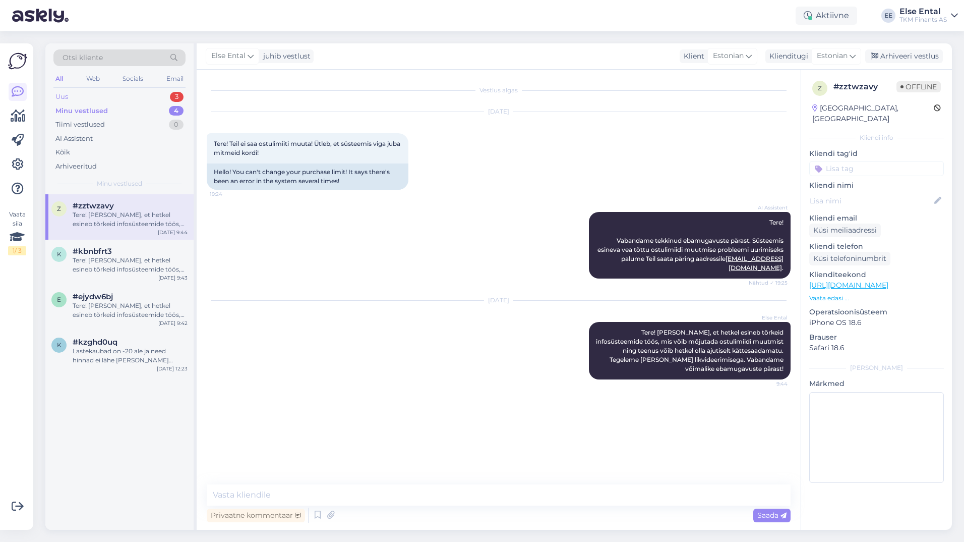
click at [76, 97] on div "Uus 3" at bounding box center [119, 97] width 132 height 14
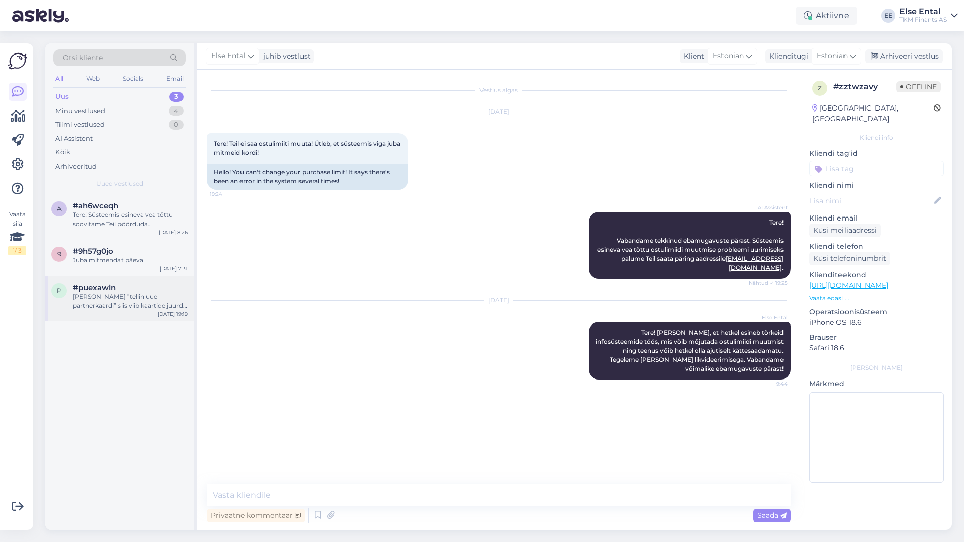
click at [96, 303] on div "[PERSON_NAME] ”tellin uue partnerkaardi” siis viib kaartide juurde kuid sellist…" at bounding box center [130, 301] width 115 height 18
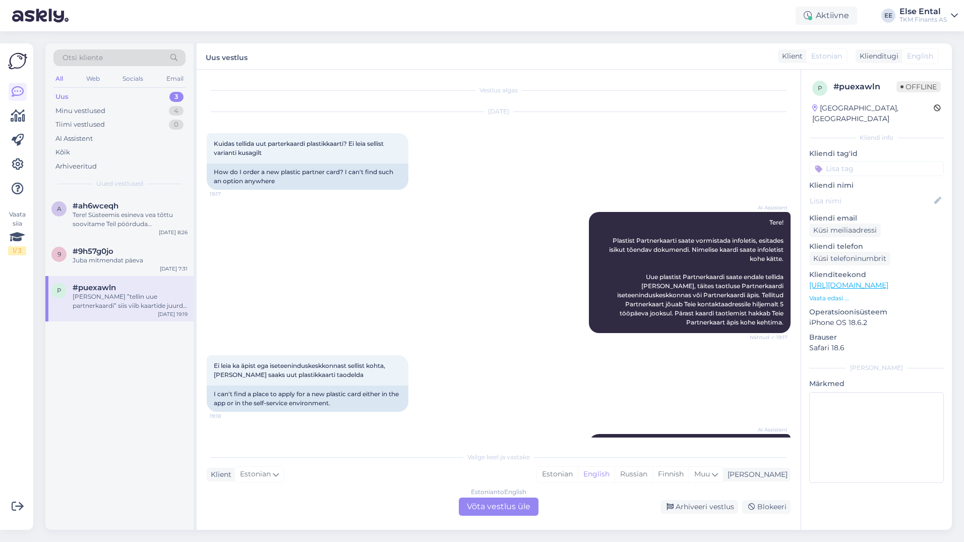
scroll to position [107, 0]
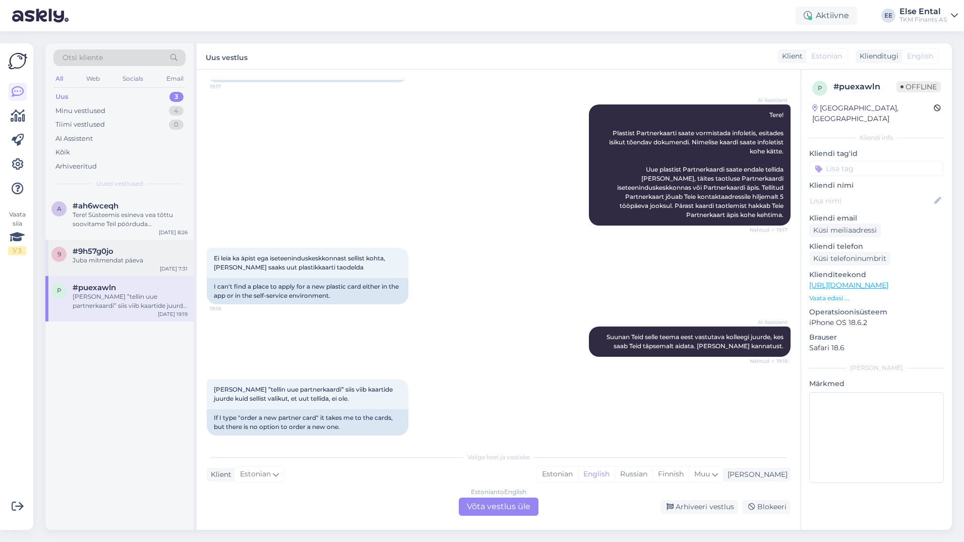
click at [79, 248] on span "#9h57g0jo" at bounding box center [93, 251] width 41 height 9
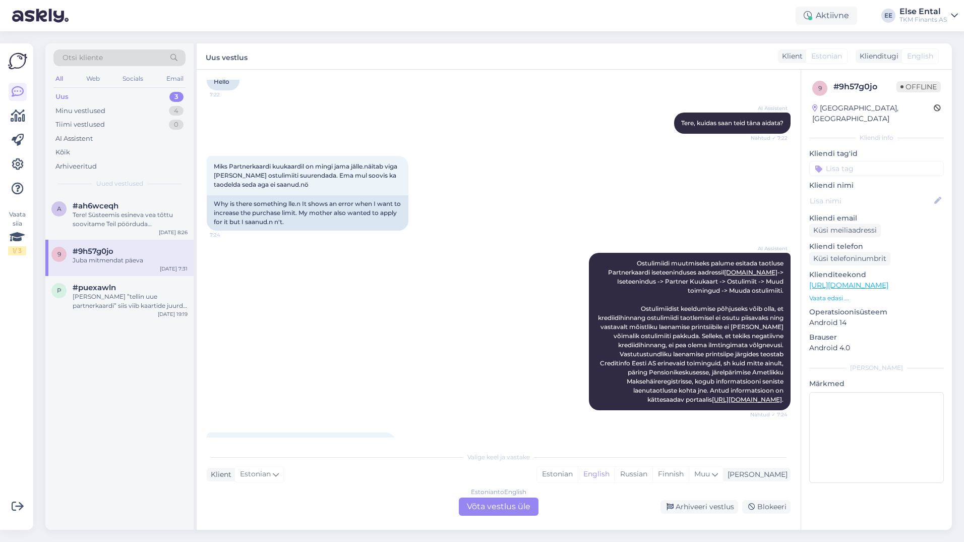
scroll to position [283, 0]
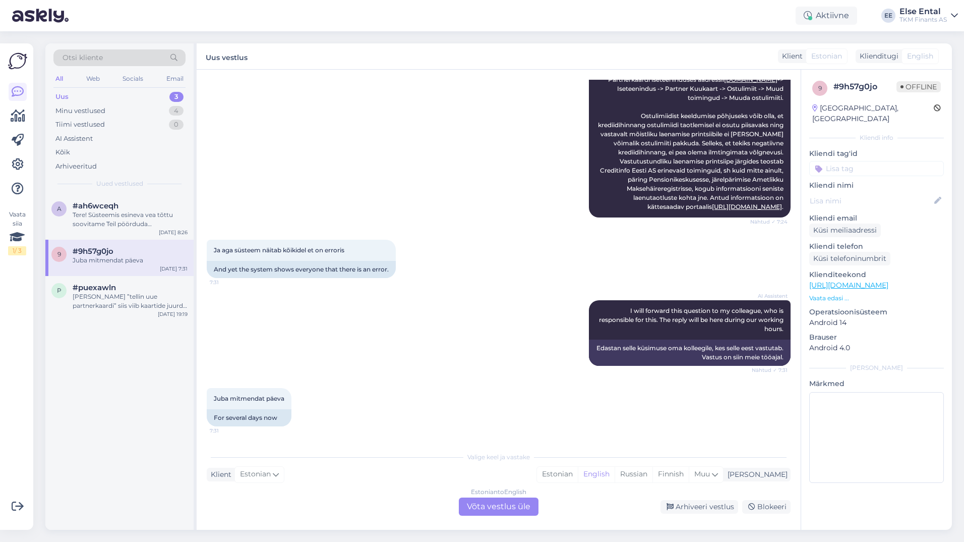
click at [491, 504] on div "Estonian to English Võta vestlus üle" at bounding box center [499, 506] width 80 height 18
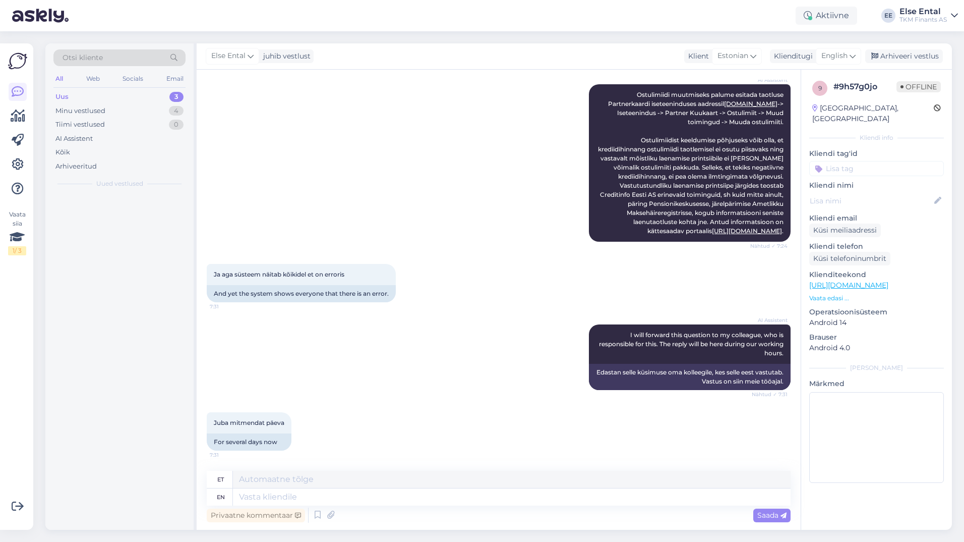
scroll to position [259, 0]
click at [839, 59] on span "English" at bounding box center [834, 55] width 26 height 11
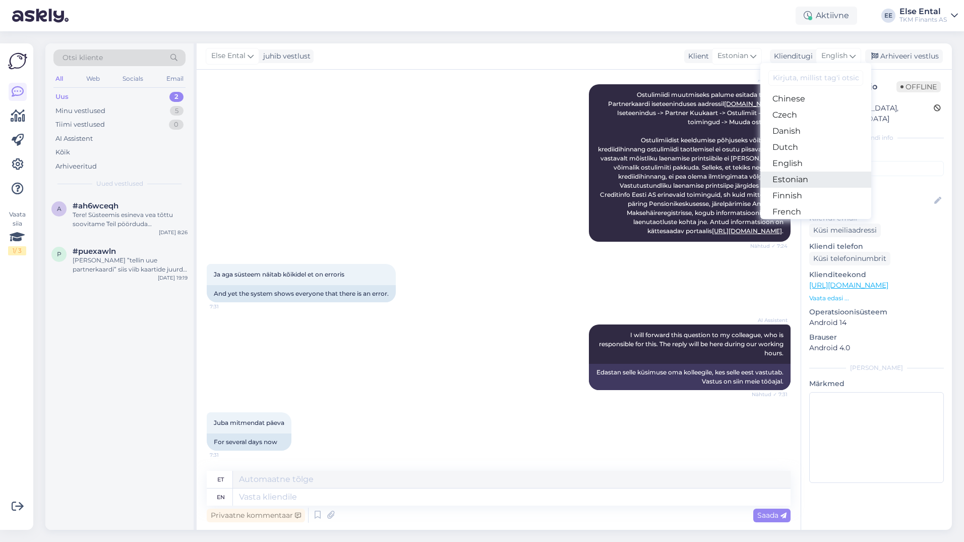
click at [801, 182] on link "Estonian" at bounding box center [815, 179] width 111 height 16
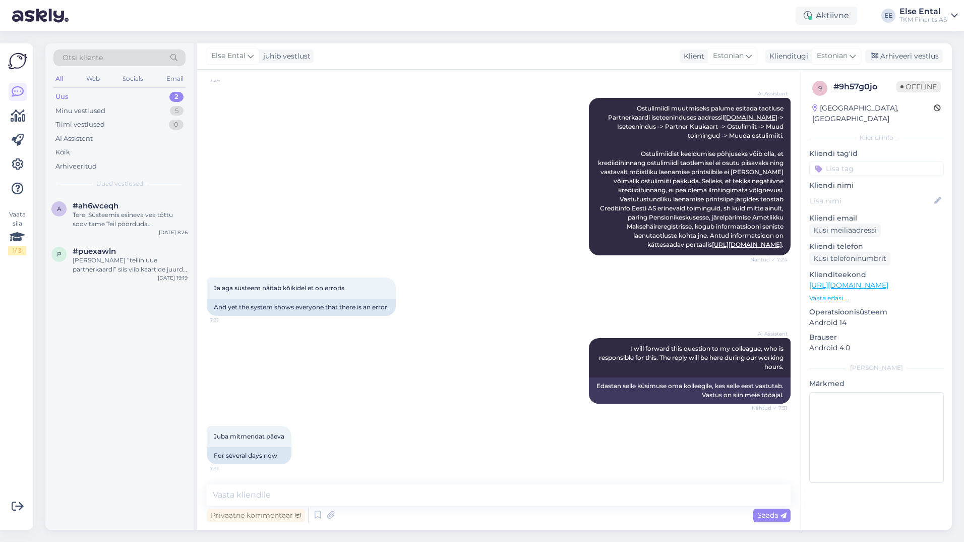
scroll to position [245, 0]
click at [384, 492] on textarea at bounding box center [499, 494] width 584 height 21
paste textarea "Tere! [PERSON_NAME], et hetkel esineb tõrkeid infosüsteemide töös, mis võib mõj…"
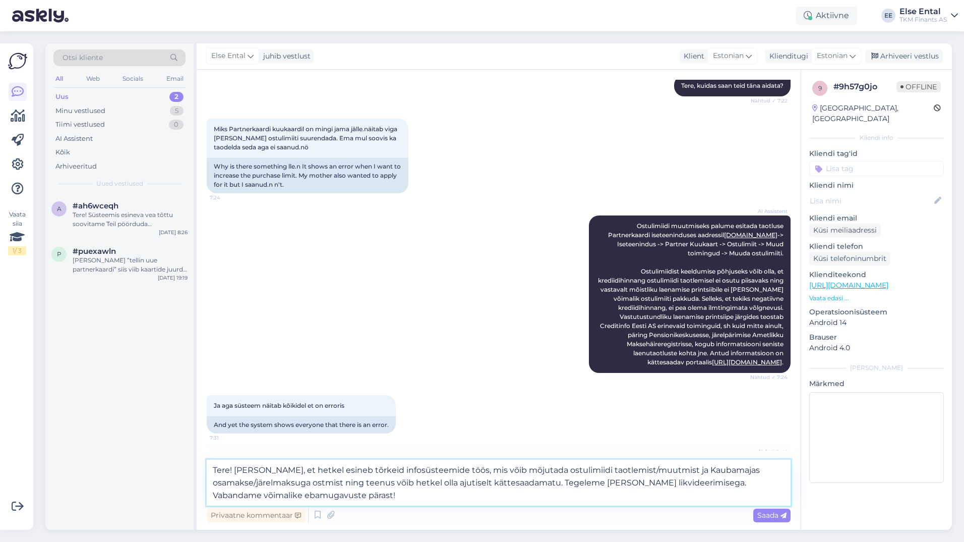
scroll to position [270, 0]
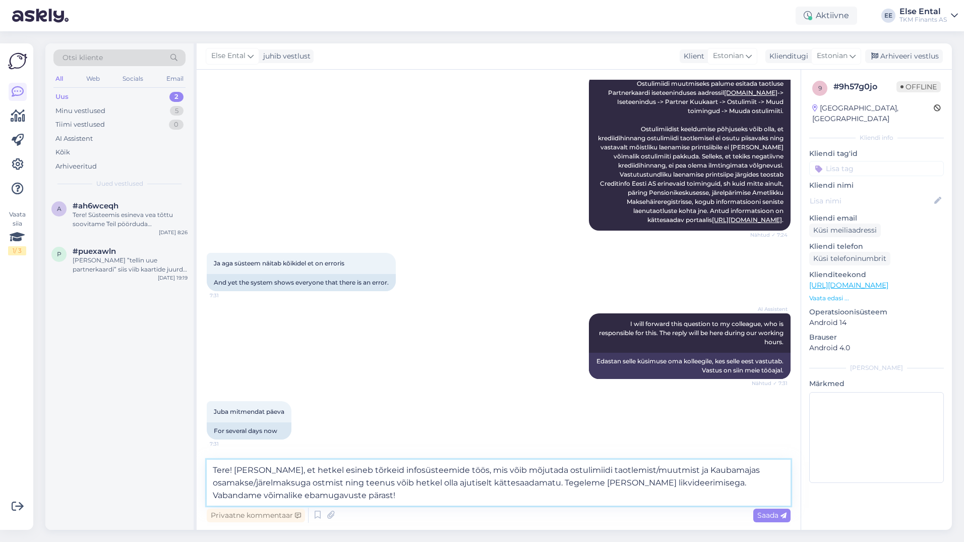
drag, startPoint x: 604, startPoint y: 469, endPoint x: 646, endPoint y: 470, distance: 41.9
click at [646, 470] on textarea "Tere! [PERSON_NAME], et hetkel esineb tõrkeid infosüsteemide töös, mis võib mõj…" at bounding box center [499, 482] width 584 height 46
drag, startPoint x: 343, startPoint y: 484, endPoint x: 645, endPoint y: 468, distance: 302.4
click at [645, 468] on textarea "Tere! [PERSON_NAME], et hetkel esineb tõrkeid infosüsteemide töös, mis võib mõj…" at bounding box center [499, 482] width 584 height 46
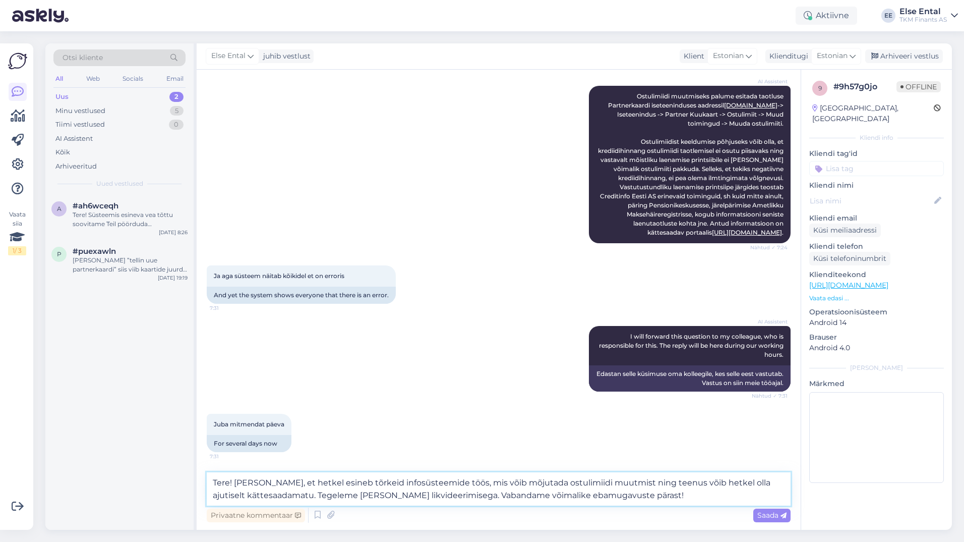
click at [645, 495] on textarea "Tere! [PERSON_NAME], et hetkel esineb tõrkeid infosüsteemide töös, mis võib mõj…" at bounding box center [499, 488] width 584 height 33
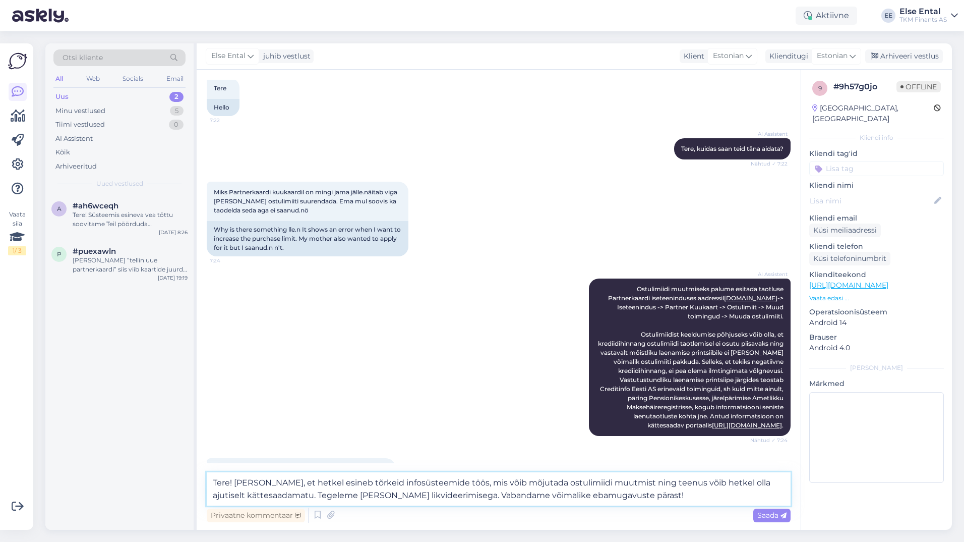
scroll to position [156, 0]
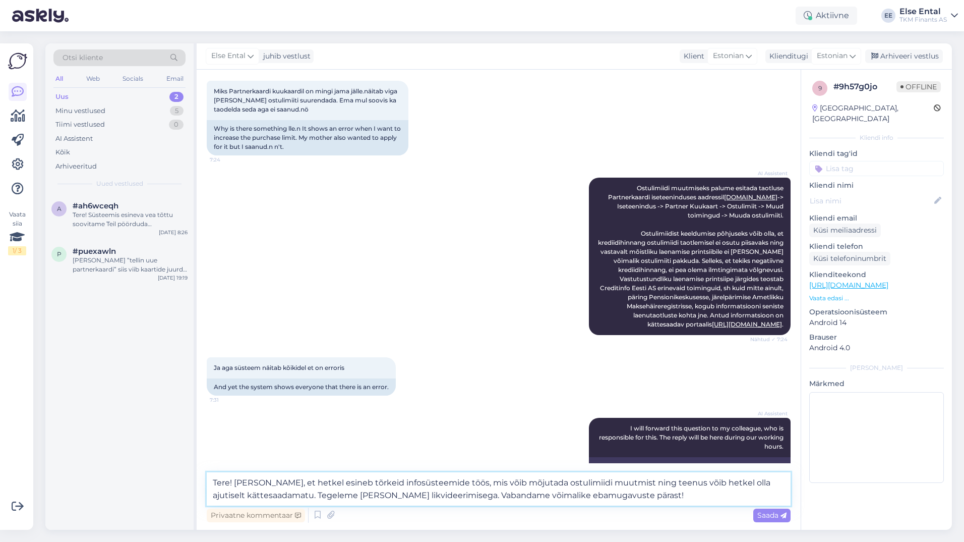
click at [640, 478] on textarea "Tere! [PERSON_NAME], et hetkel esineb tõrkeid infosüsteemide töös, mis võib mõj…" at bounding box center [499, 488] width 584 height 33
drag, startPoint x: 643, startPoint y: 484, endPoint x: 642, endPoint y: 489, distance: 5.1
click at [642, 486] on textarea "Tere! [PERSON_NAME], et hetkel esineb tõrkeid infosüsteemide töös, mis võib mõj…" at bounding box center [499, 488] width 584 height 33
click at [713, 496] on textarea "Tere! [PERSON_NAME], et hetkel esineb tõrkeid infosüsteemide töös, mis võib mõj…" at bounding box center [499, 488] width 584 height 33
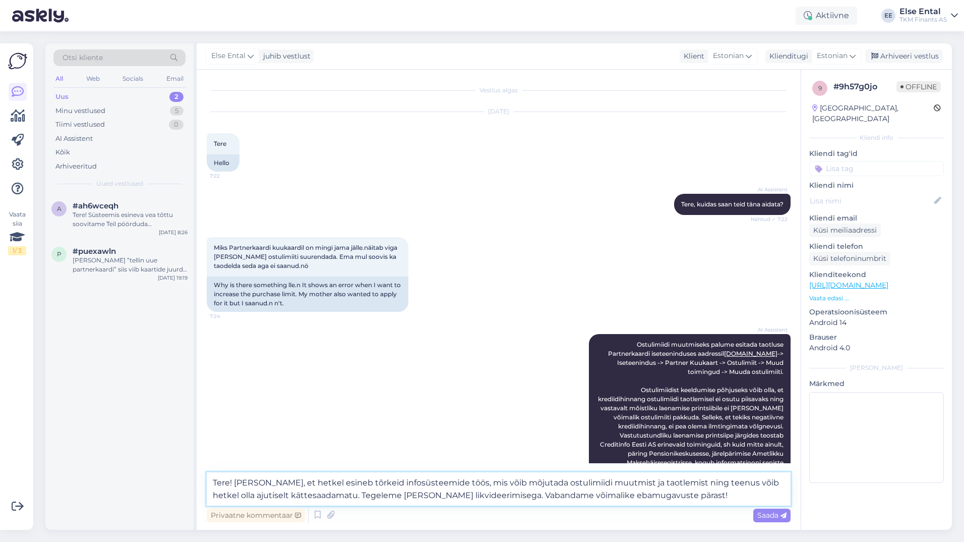
scroll to position [257, 0]
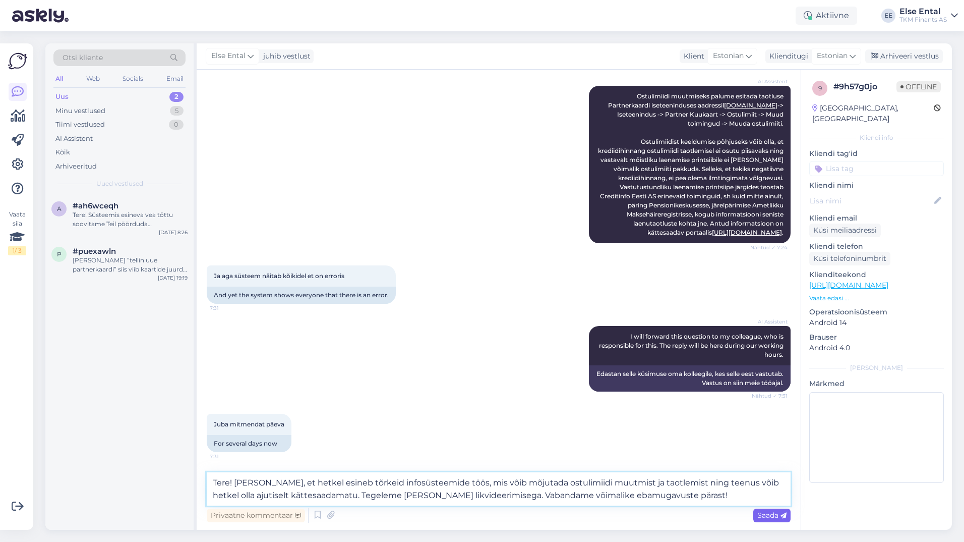
type textarea "Tere! [PERSON_NAME], et hetkel esineb tõrkeid infosüsteemide töös, mis võib mõj…"
click at [767, 514] on span "Saada" at bounding box center [771, 514] width 29 height 9
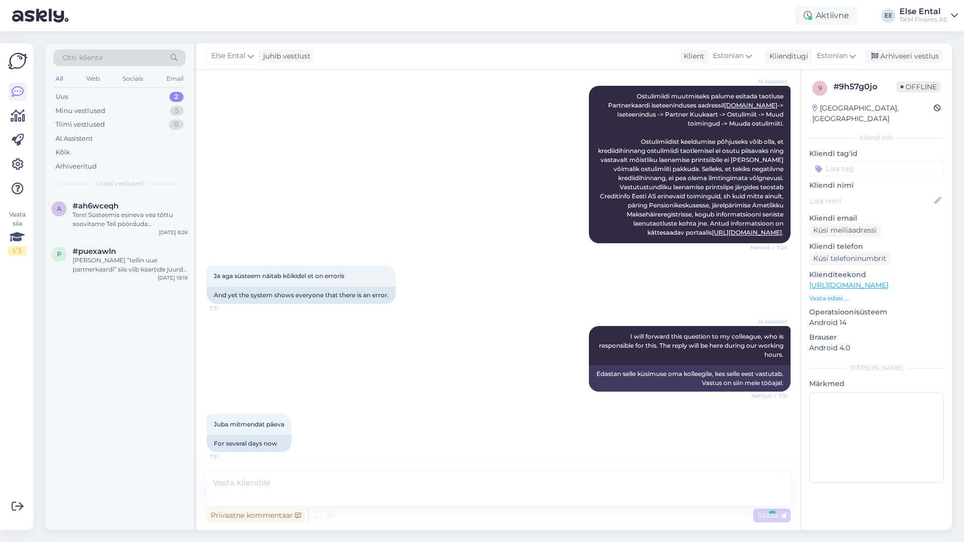
scroll to position [325, 0]
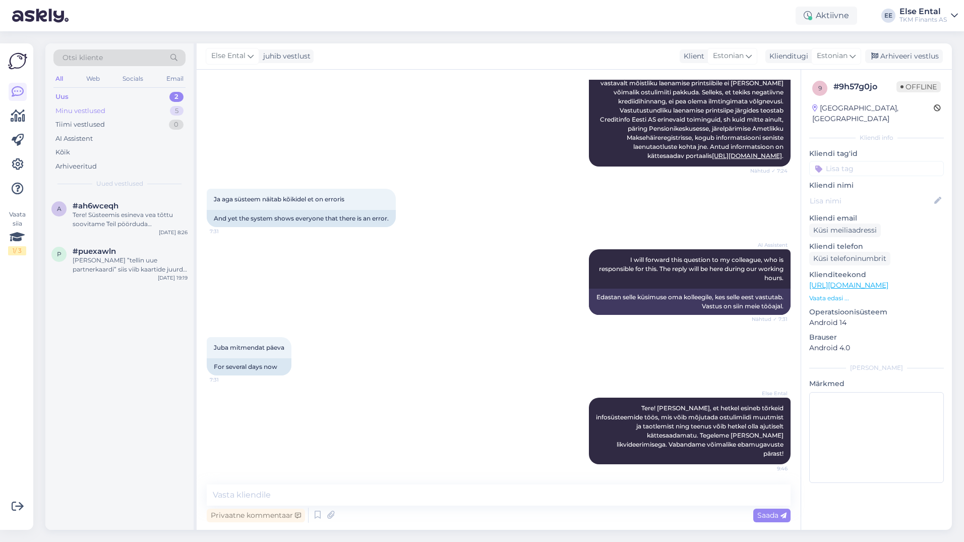
click at [92, 110] on div "Minu vestlused" at bounding box center [80, 111] width 50 height 10
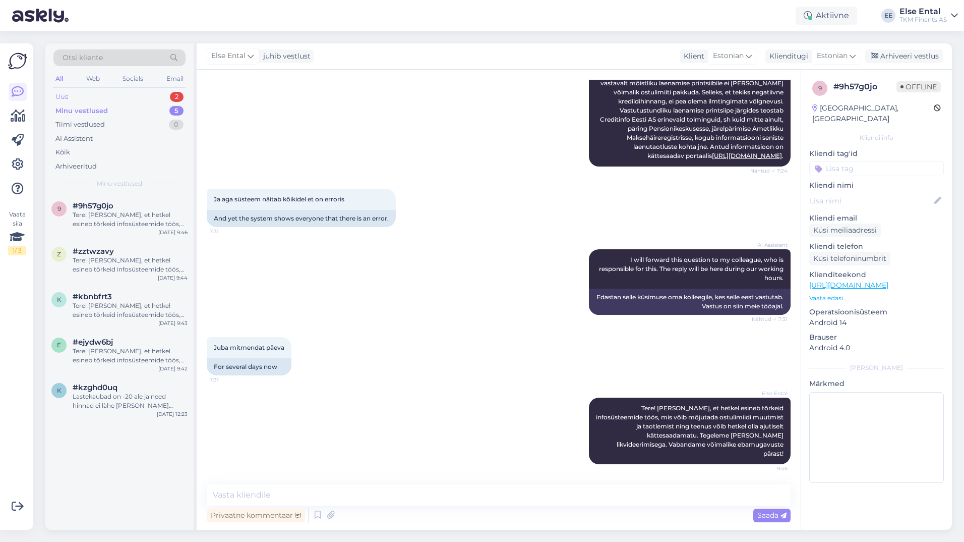
click at [88, 96] on div "Uus 2" at bounding box center [119, 97] width 132 height 14
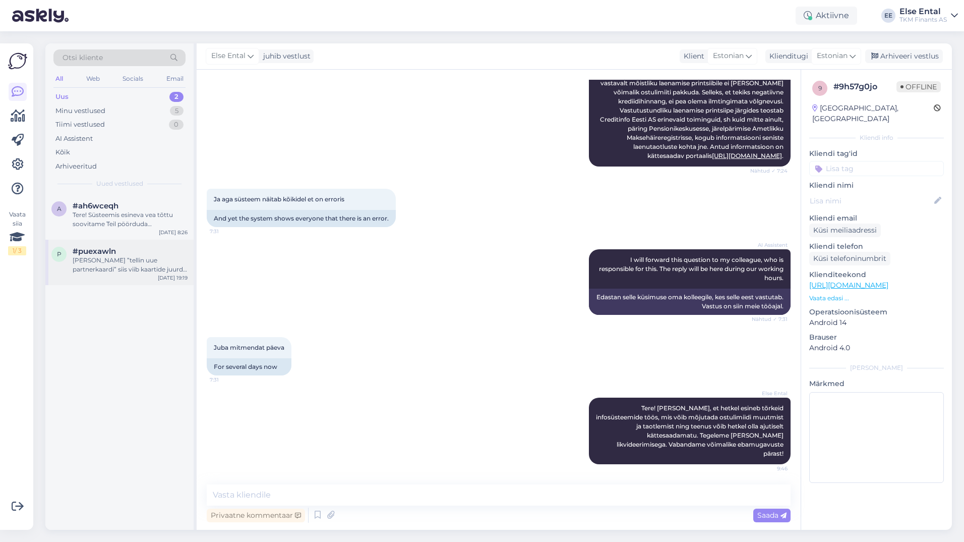
click at [105, 282] on div "p #puexawln [PERSON_NAME] ”tellin uue partnerkaardi” siis viib kaartide juurde …" at bounding box center [119, 262] width 148 height 45
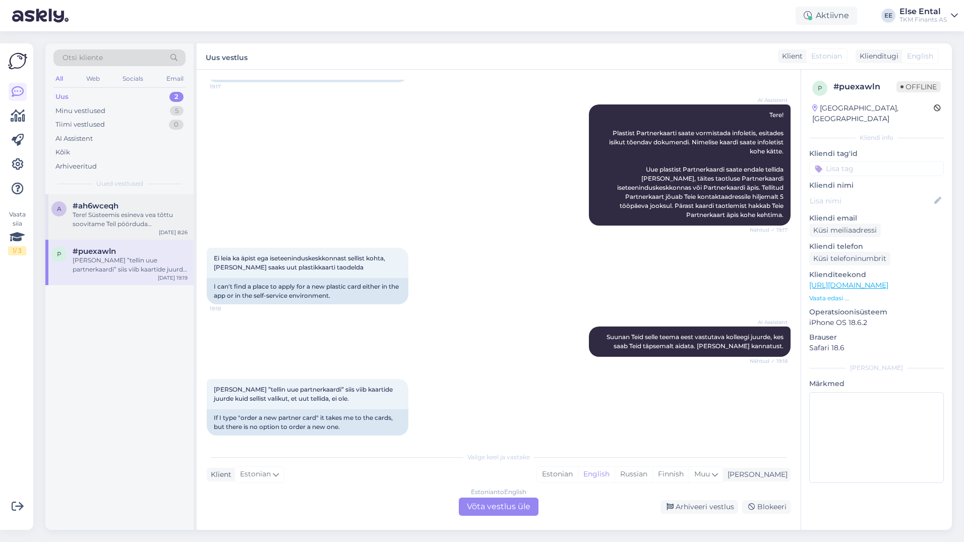
click at [112, 218] on div "Tere! Süsteemis esineva vea tõttu soovitame Teil pöörduda Partnerkaardi kliendi…" at bounding box center [130, 219] width 115 height 18
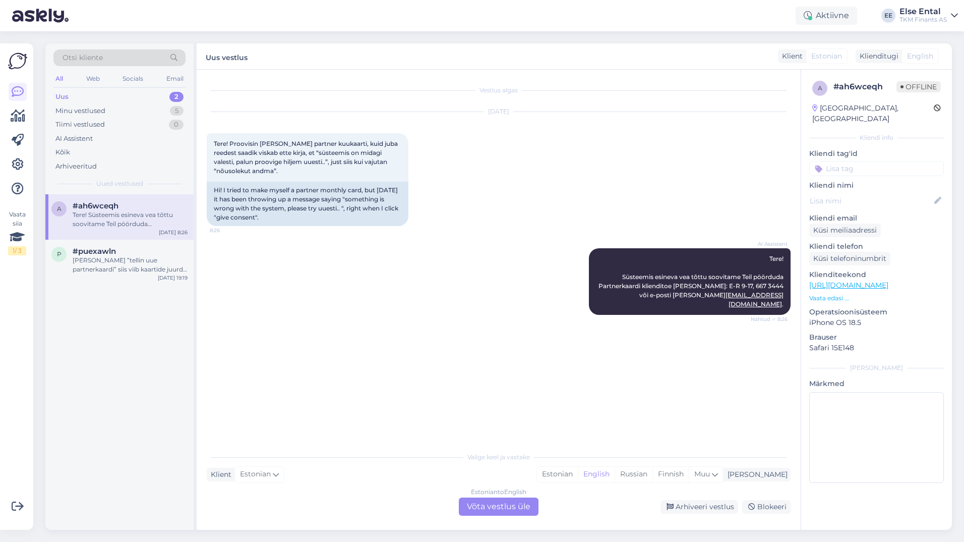
click at [500, 501] on div "Estonian to English Võta vestlus üle" at bounding box center [499, 506] width 80 height 18
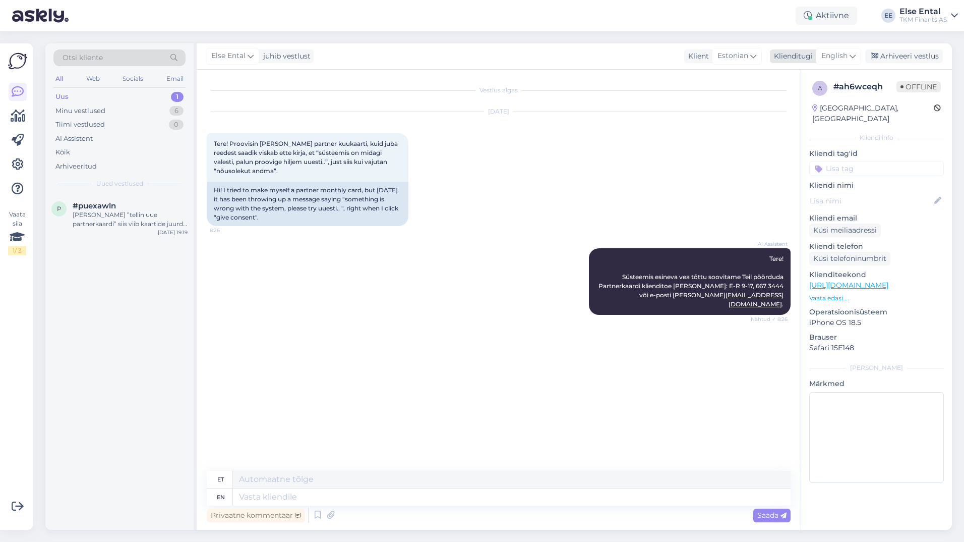
click at [840, 53] on span "English" at bounding box center [834, 55] width 26 height 11
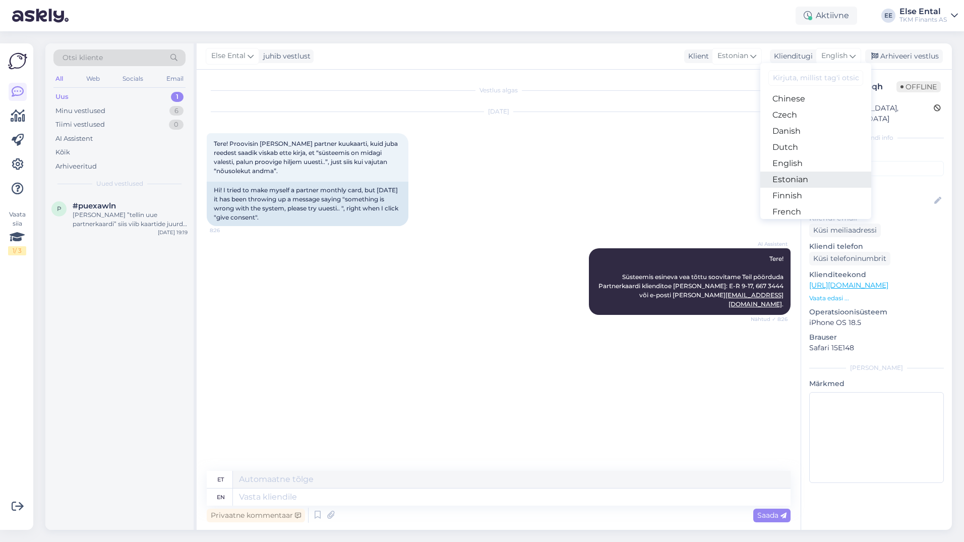
click at [794, 178] on link "Estonian" at bounding box center [815, 179] width 111 height 16
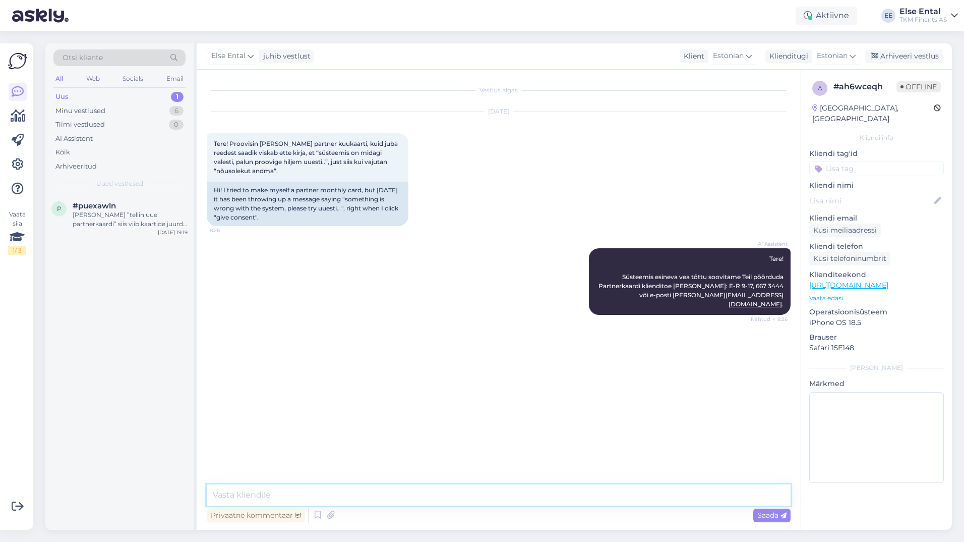
click at [293, 491] on textarea at bounding box center [499, 494] width 584 height 21
paste textarea "Tere! [PERSON_NAME], et hetkel esineb tõrkeid infosüsteemide töös, mis võib mõj…"
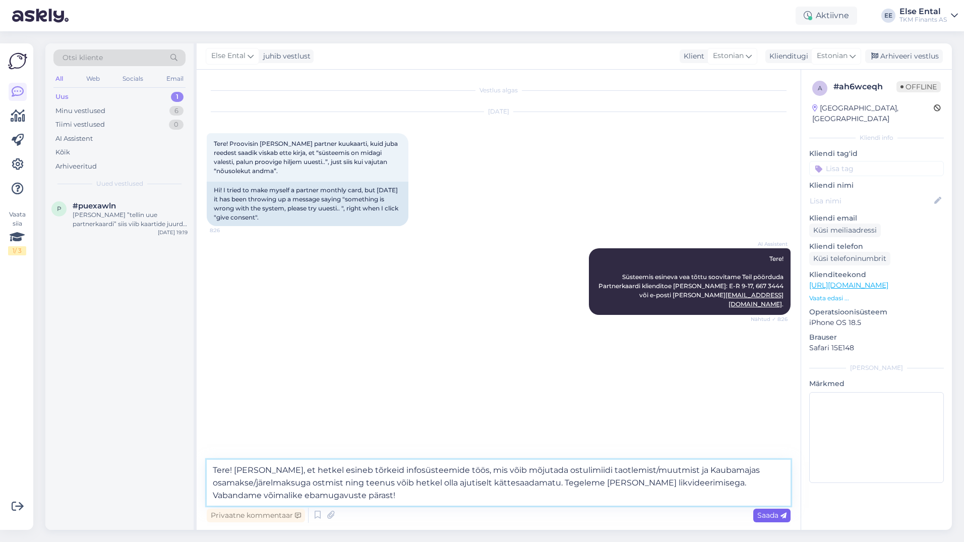
type textarea "Tere! [PERSON_NAME], et hetkel esineb tõrkeid infosüsteemide töös, mis võib mõj…"
click at [762, 516] on span "Saada" at bounding box center [771, 514] width 29 height 9
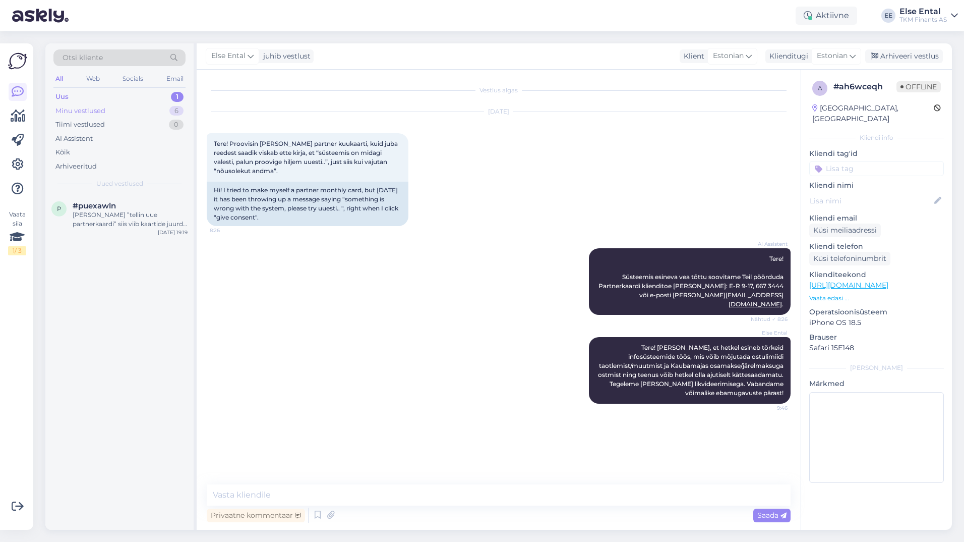
click at [83, 108] on div "Minu vestlused" at bounding box center [80, 111] width 50 height 10
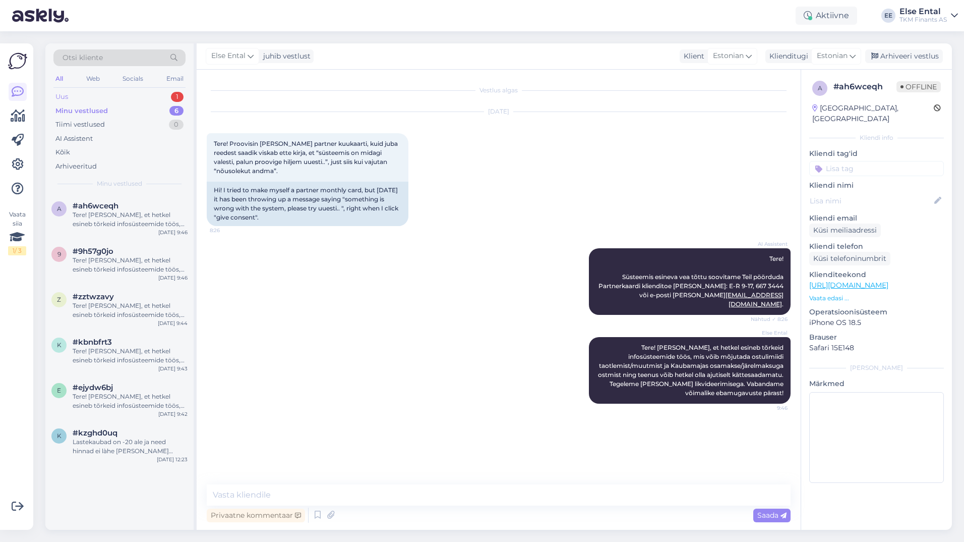
click at [76, 97] on div "Uus 1" at bounding box center [119, 97] width 132 height 14
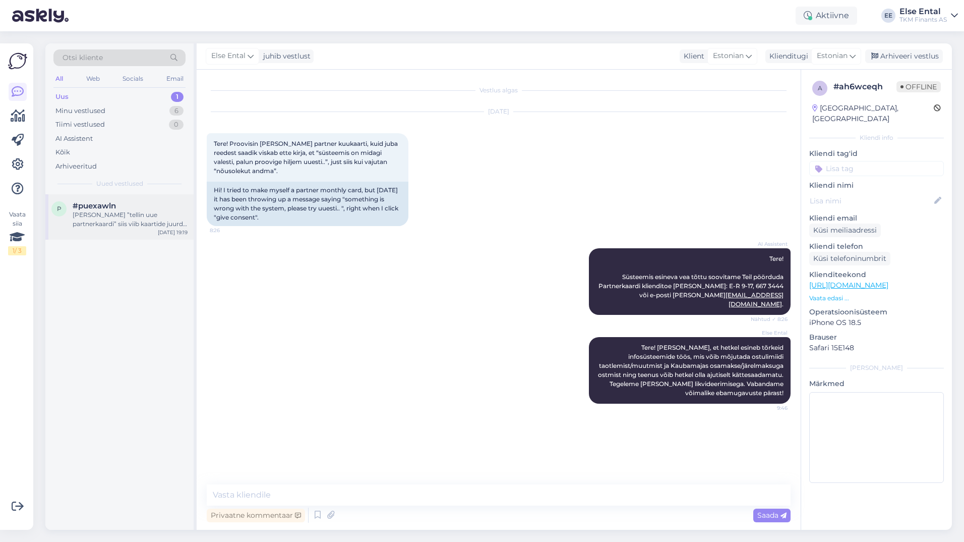
click at [96, 223] on div "[PERSON_NAME] ”tellin uue partnerkaardi” siis viib kaartide juurde kuid sellist…" at bounding box center [130, 219] width 115 height 18
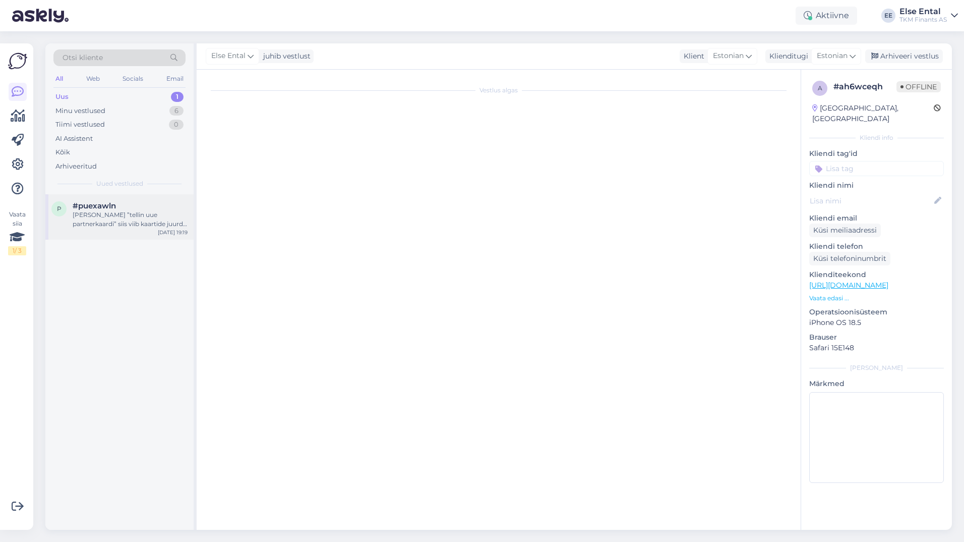
scroll to position [107, 0]
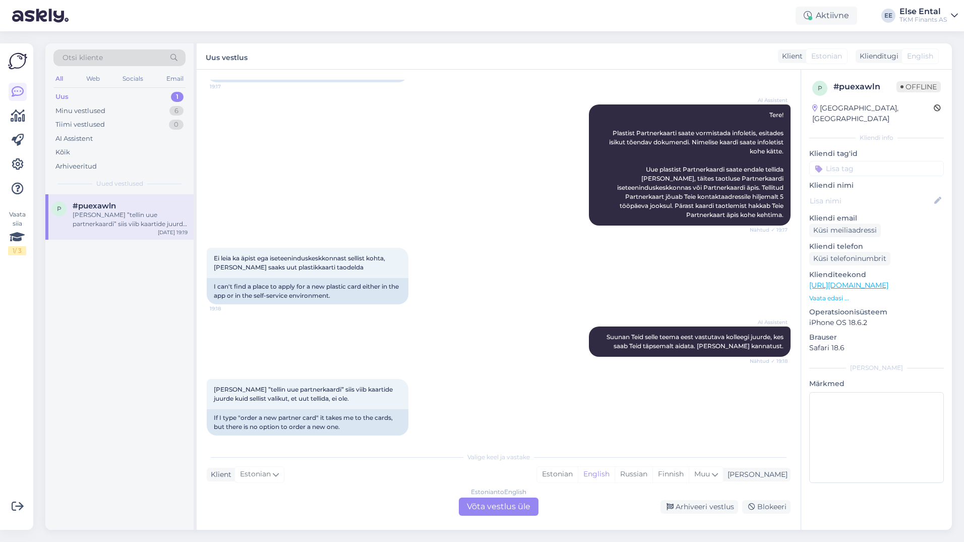
click at [497, 511] on div "Estonian to English Võta vestlus üle" at bounding box center [499, 506] width 80 height 18
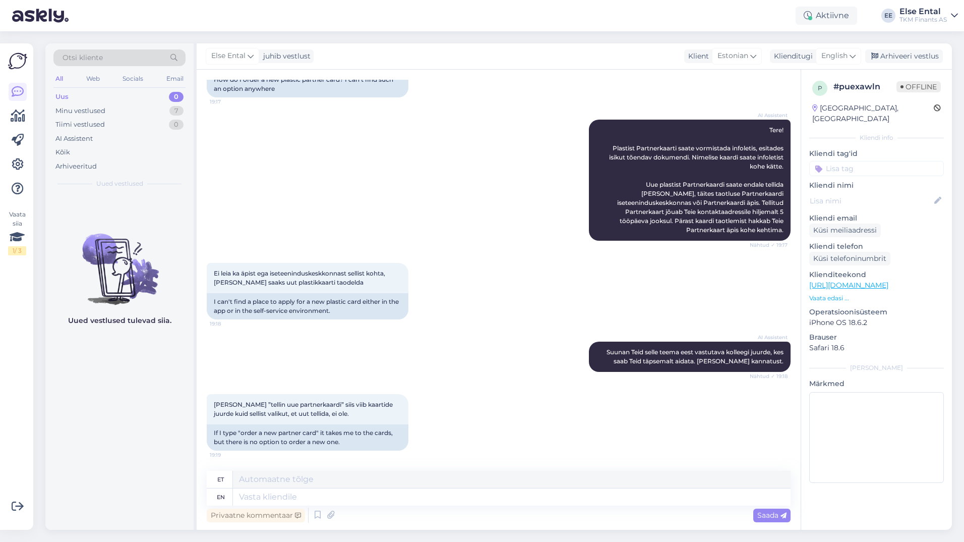
scroll to position [83, 0]
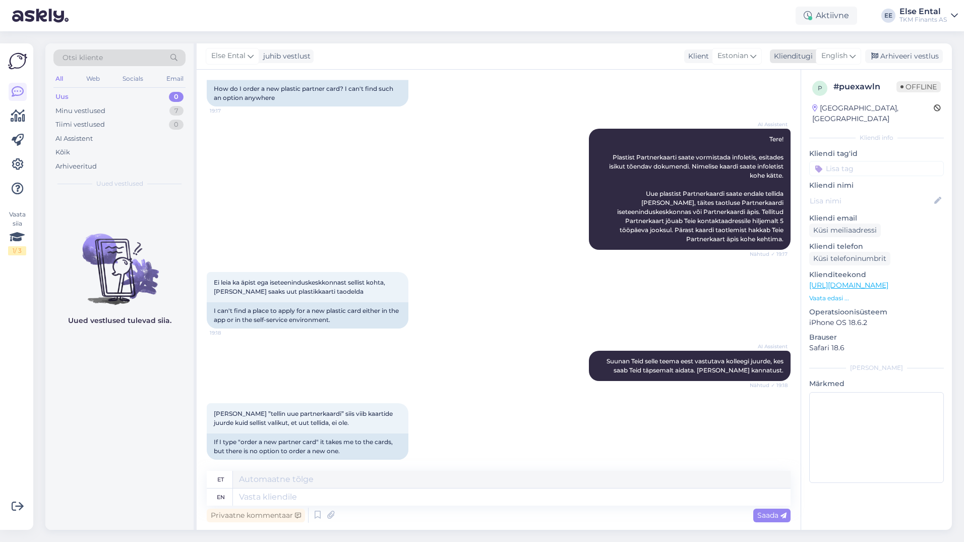
click at [849, 54] on div "English" at bounding box center [838, 56] width 45 height 16
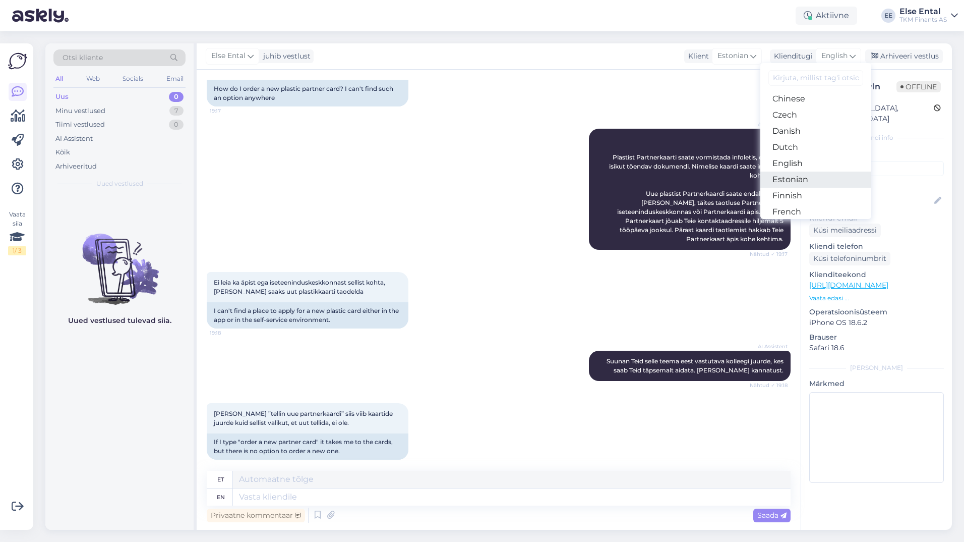
click at [782, 179] on link "Estonian" at bounding box center [815, 179] width 111 height 16
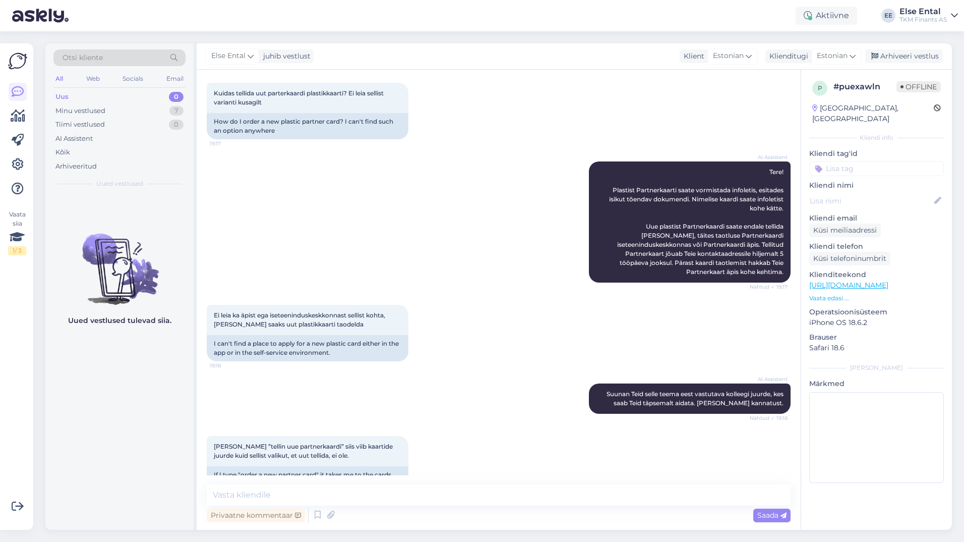
scroll to position [70, 0]
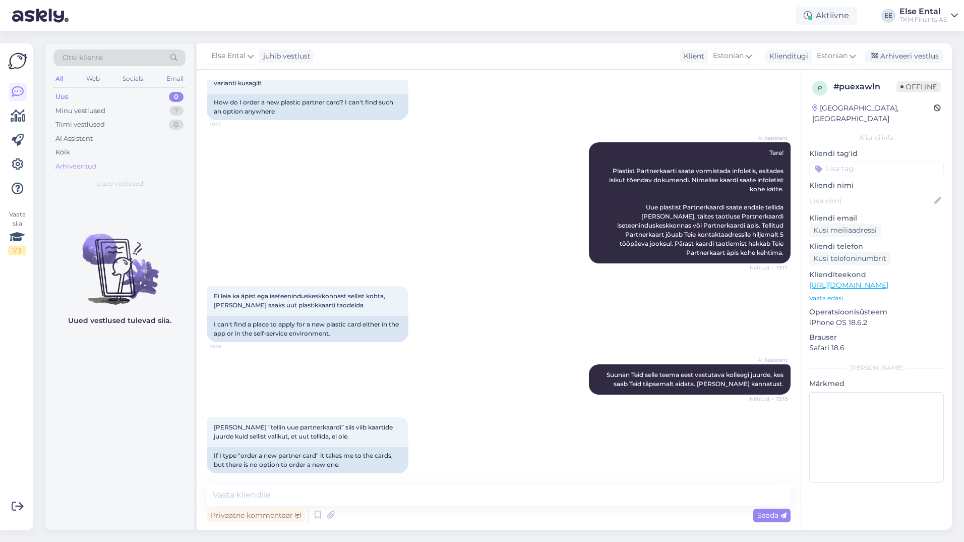
click at [86, 164] on div "Arhiveeritud" at bounding box center [75, 166] width 41 height 10
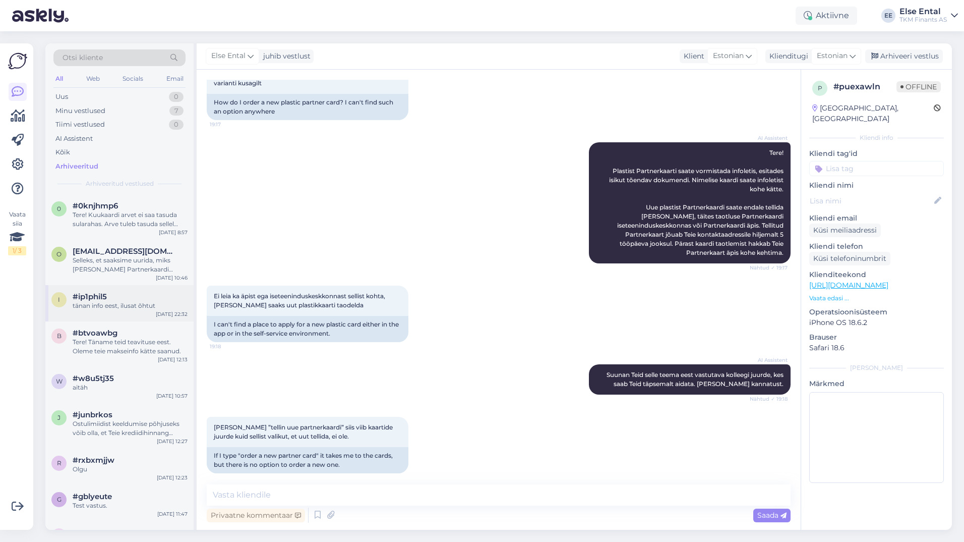
click at [121, 308] on div "tänan info eest, ilusat õhtut" at bounding box center [130, 305] width 115 height 9
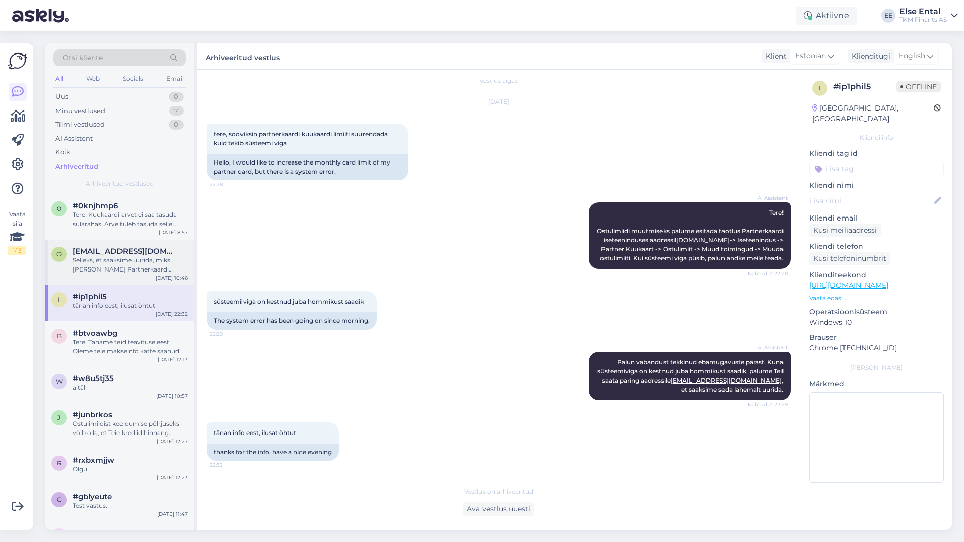
click at [118, 262] on div "Selleks, et saaksime uurida, miks [PERSON_NAME] Partnerkaardi kuukaart suleti, …" at bounding box center [130, 265] width 115 height 18
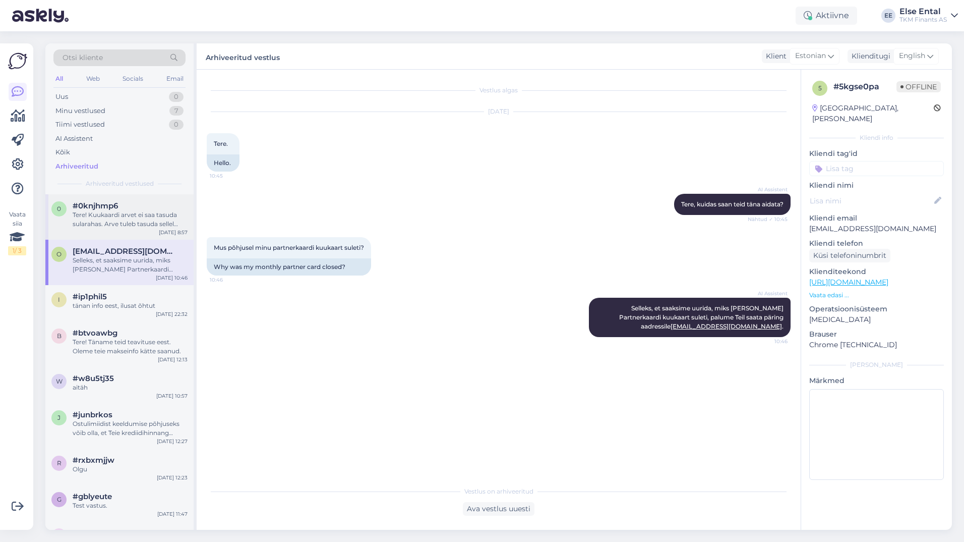
click at [110, 217] on div "Tere! Kuukaardi arvet ei saa tasuda sularahas. Arve tuleb tasuda sellel näidatu…" at bounding box center [130, 219] width 115 height 18
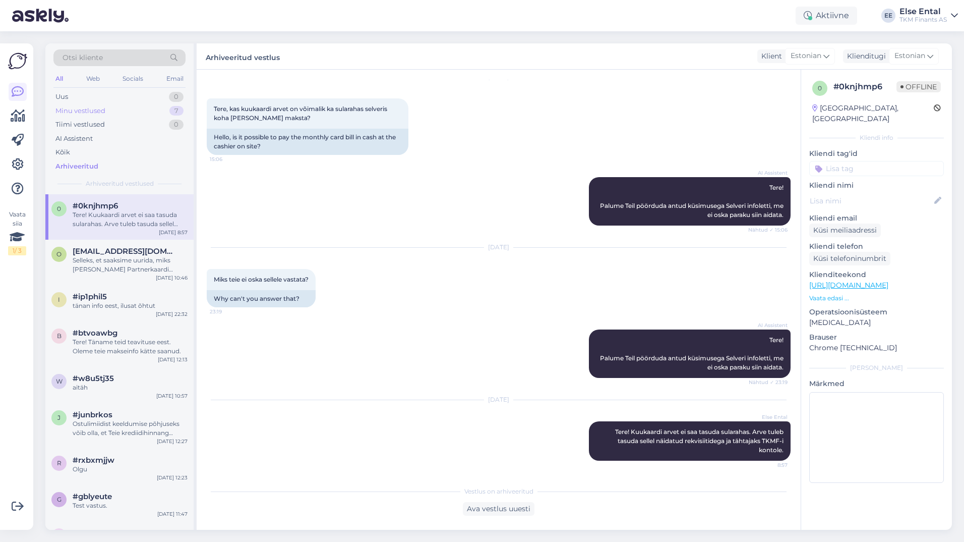
click at [97, 104] on div "Minu vestlused 7" at bounding box center [119, 111] width 132 height 14
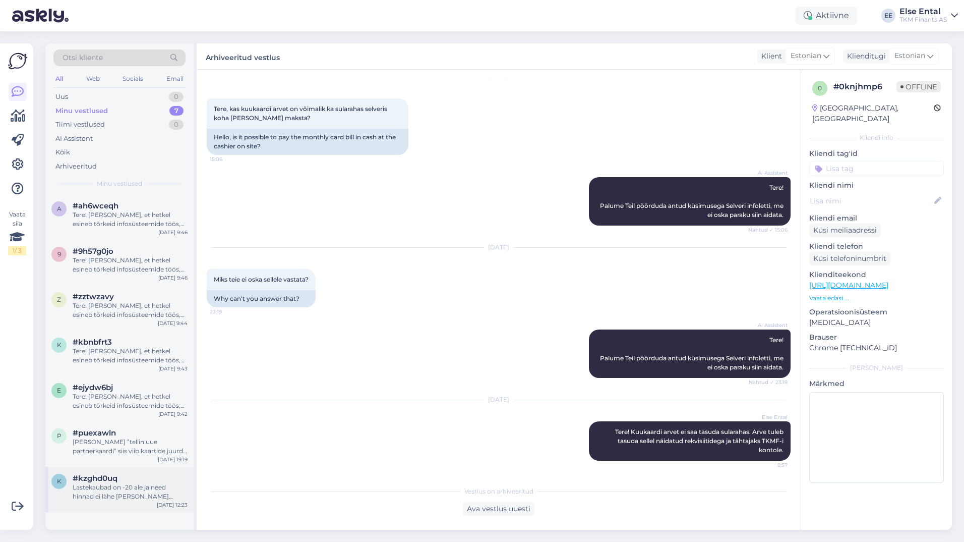
click at [114, 481] on span "#kzghd0uq" at bounding box center [95, 477] width 45 height 9
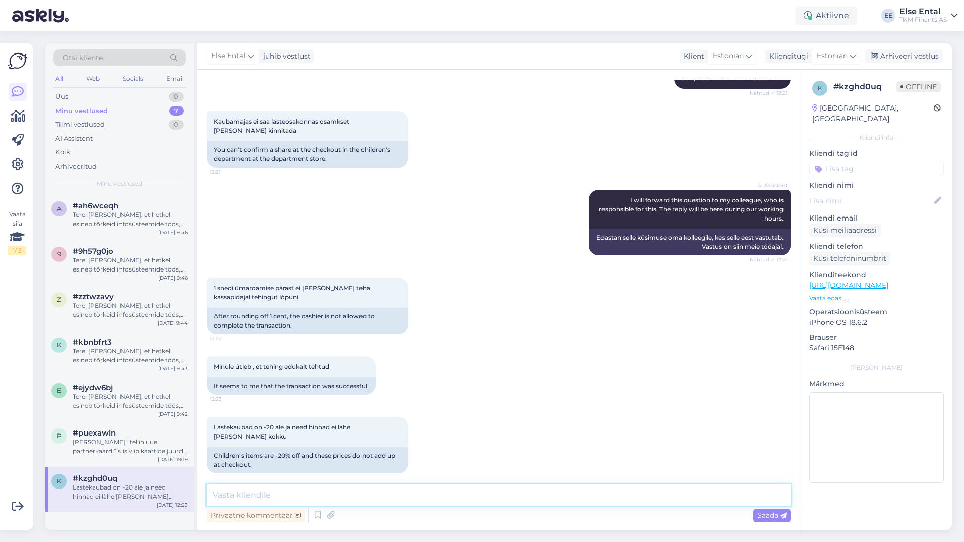
click at [305, 494] on textarea at bounding box center [499, 494] width 584 height 21
click at [329, 500] on textarea at bounding box center [499, 494] width 584 height 21
paste textarea "Hetkel on teada, et teema Krediidiinfo laual. See juba suur asi kui süüdlane te…"
type textarea "Hetkel on teada, et teema Krediidiinfo laual. See juba suur asi kui süüdlane te…"
click at [99, 217] on div "Tere! [PERSON_NAME], et hetkel esineb tõrkeid infosüsteemide töös, mis võib mõj…" at bounding box center [130, 219] width 115 height 18
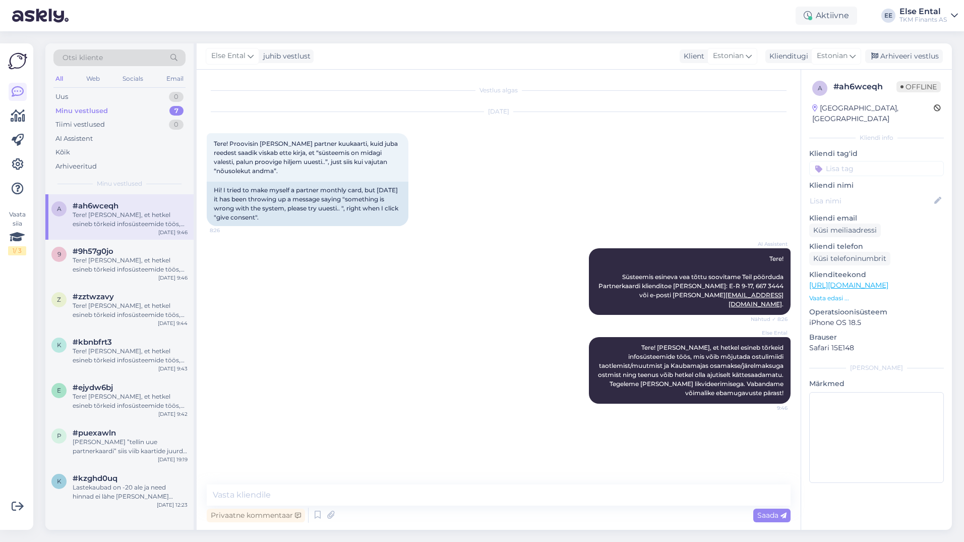
scroll to position [0, 0]
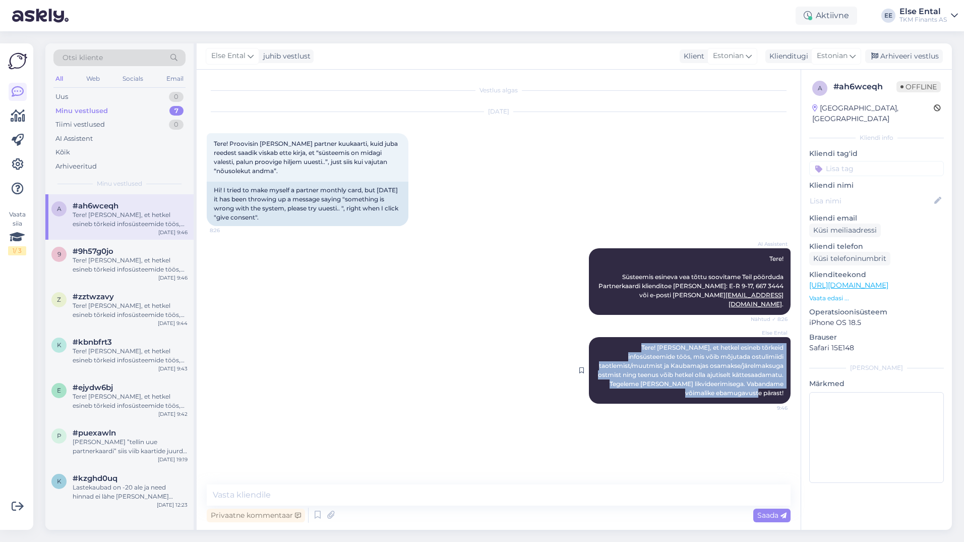
drag, startPoint x: 597, startPoint y: 336, endPoint x: 787, endPoint y: 385, distance: 195.9
click at [787, 385] on div "Else Ental Tere! [PERSON_NAME], et hetkel esineb tõrkeid infosüsteemide töös, m…" at bounding box center [690, 370] width 202 height 67
copy span "Tere! [PERSON_NAME], et hetkel esineb tõrkeid infosüsteemide töös, mis võib mõj…"
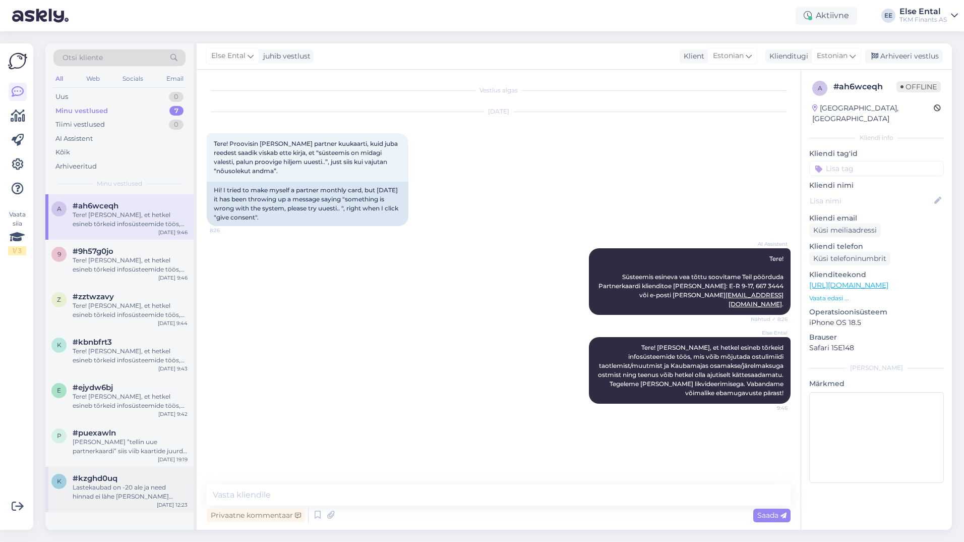
click at [91, 473] on div "k #kzghd0uq Lastekaubad on -20 ale ja need hinnad ei làhe [PERSON_NAME] kokku […" at bounding box center [119, 488] width 148 height 45
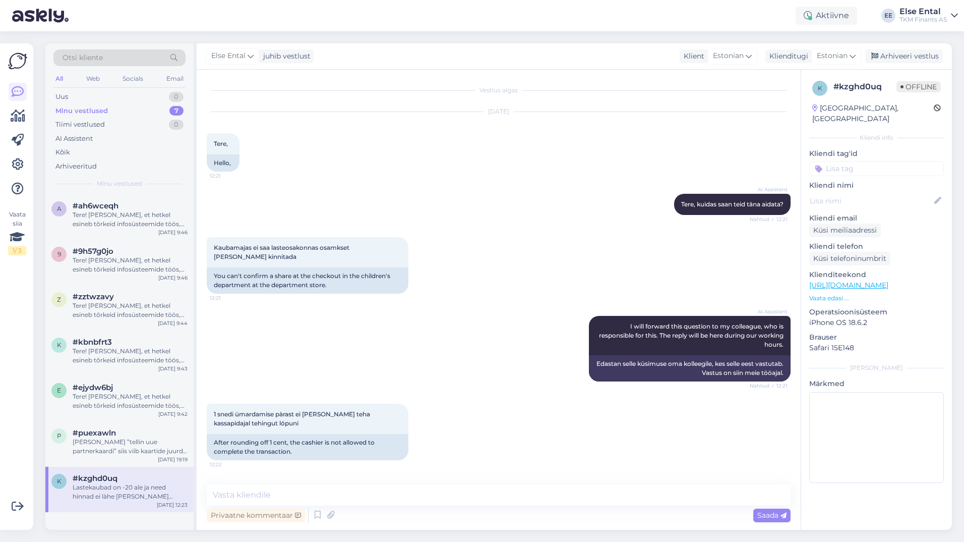
scroll to position [126, 0]
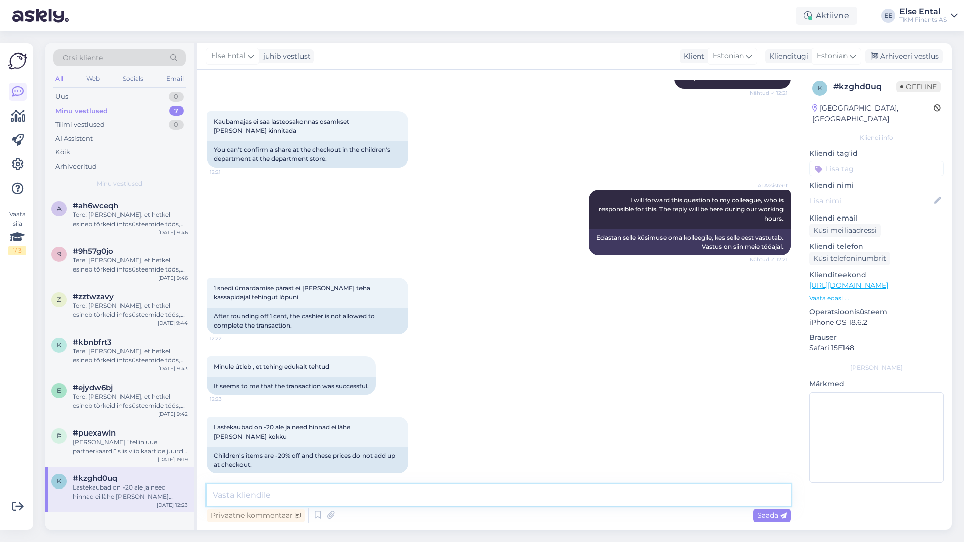
click at [337, 493] on textarea at bounding box center [499, 494] width 584 height 21
paste textarea "Tere! [PERSON_NAME], et hetkel esineb tõrkeid infosüsteemide töös, mis võib mõj…"
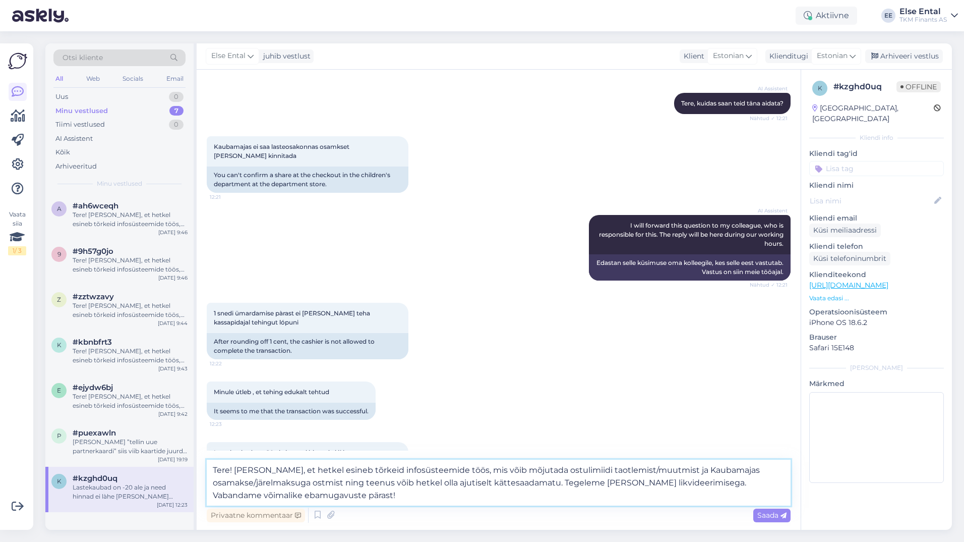
scroll to position [151, 0]
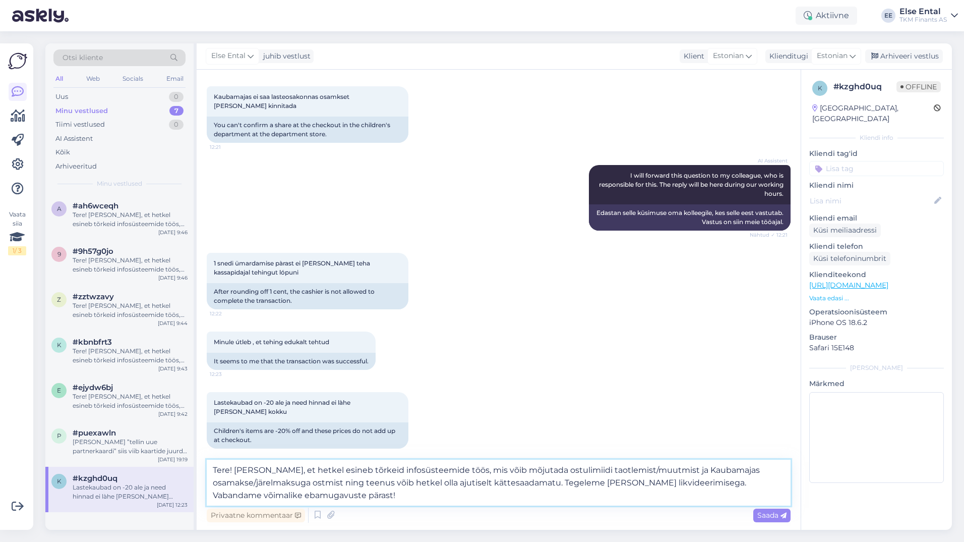
click at [374, 495] on textarea "Tere! [PERSON_NAME], et hetkel esineb tõrkeid infosüsteemide töös, mis võib mõj…" at bounding box center [499, 482] width 584 height 46
type textarea "Tere! [PERSON_NAME], et hetkel esineb tõrkeid infosüsteemide töös, mis võib mõj…"
click at [771, 520] on div "Saada" at bounding box center [771, 515] width 37 height 14
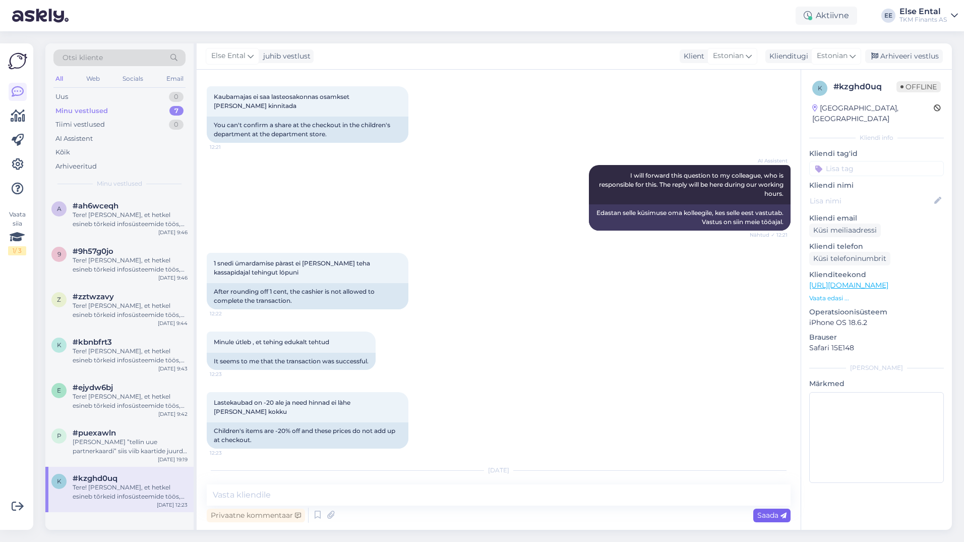
scroll to position [236, 0]
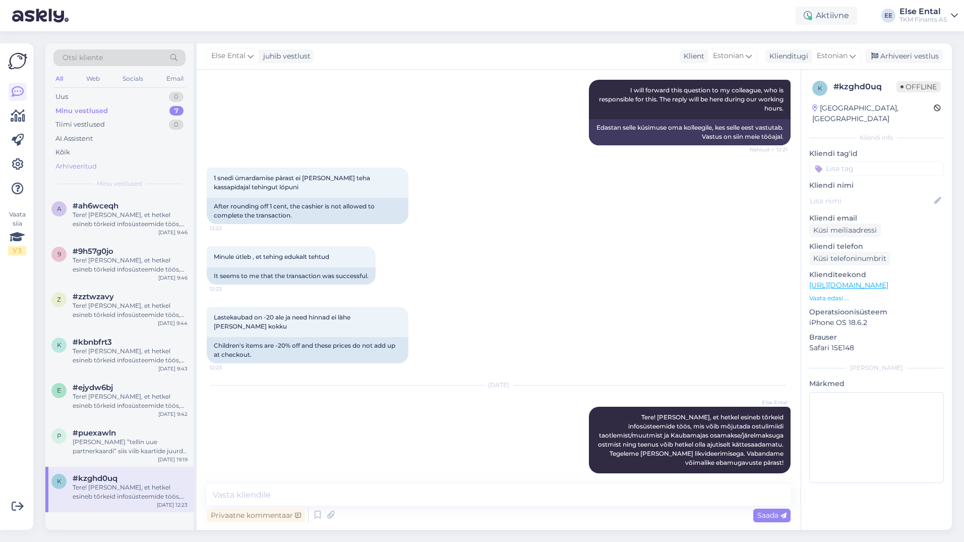
click at [80, 166] on div "Arhiveeritud" at bounding box center [75, 166] width 41 height 10
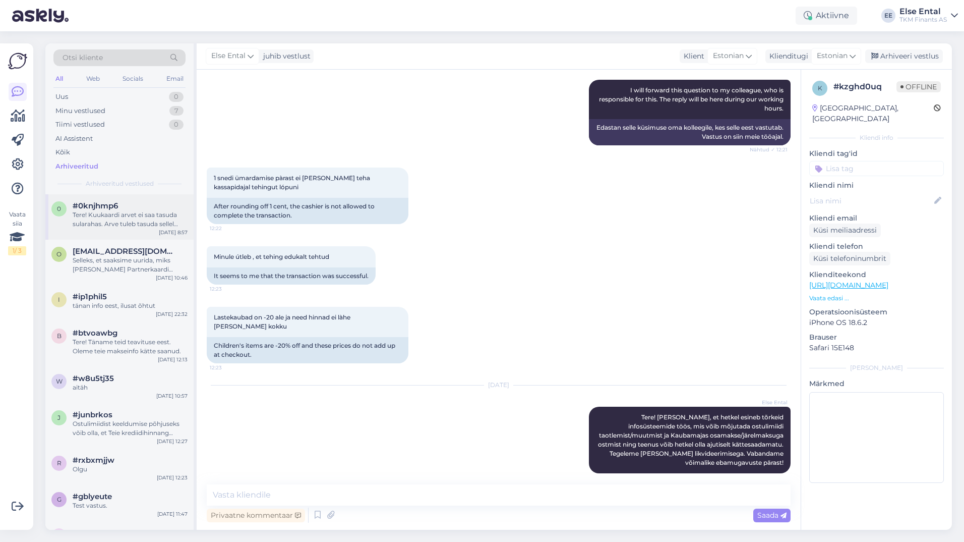
click at [99, 207] on span "#0knjhmp6" at bounding box center [95, 205] width 45 height 9
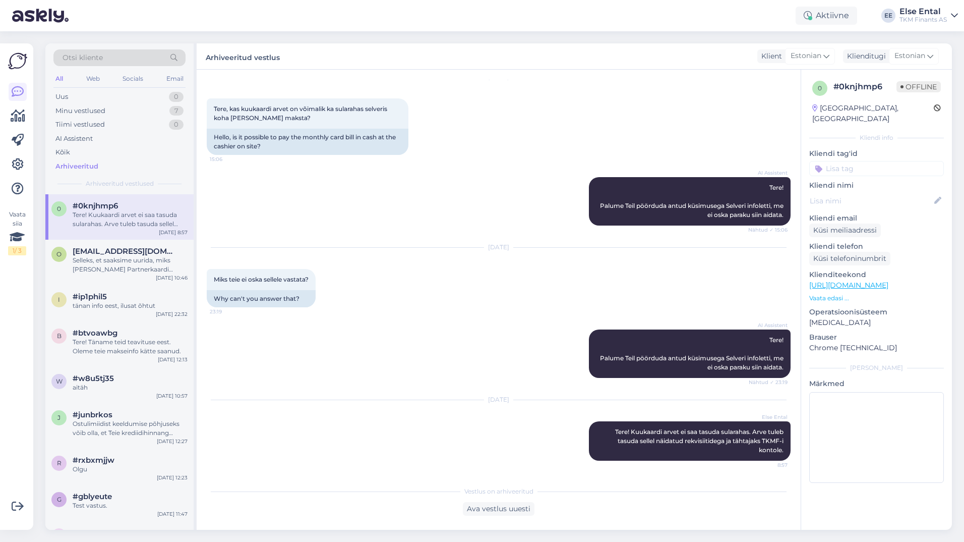
scroll to position [35, 0]
click at [97, 250] on span "[EMAIL_ADDRESS][DOMAIN_NAME]" at bounding box center [125, 251] width 105 height 9
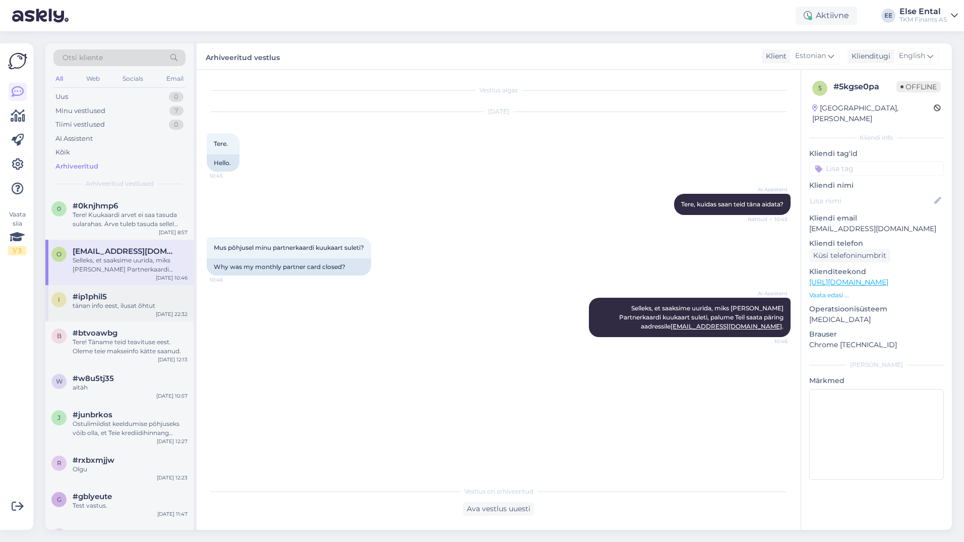
click at [94, 296] on span "#ip1phil5" at bounding box center [90, 296] width 34 height 9
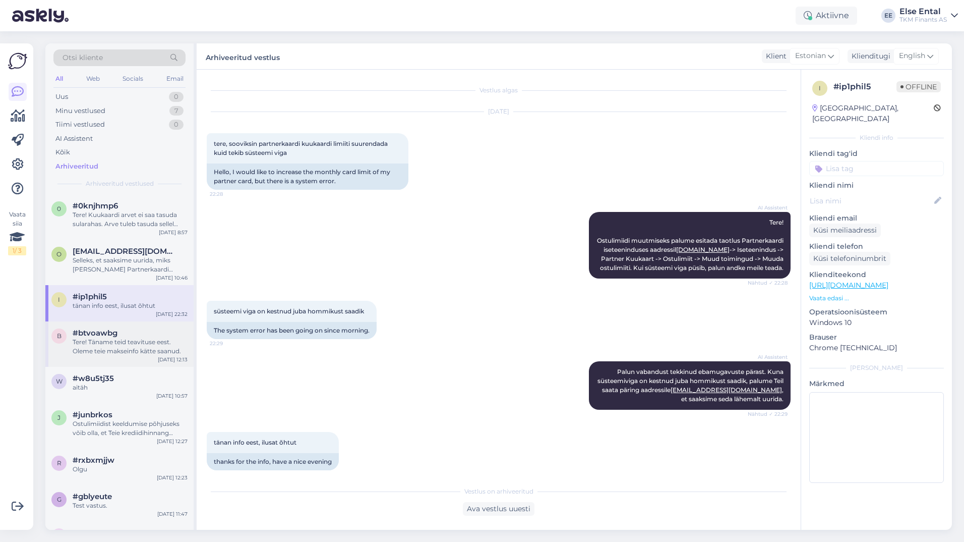
click at [132, 342] on div "Tere! Täname teid teavituse eest. Oleme teie makseinfo kätte saanud." at bounding box center [130, 346] width 115 height 18
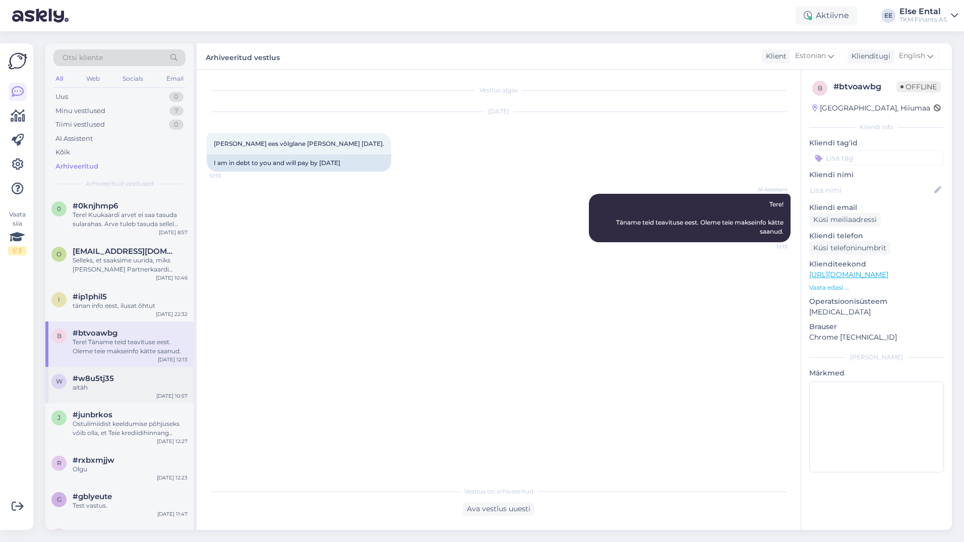
click at [133, 372] on div "w #w8u5tj35 aitäh [DATE] 10:57" at bounding box center [119, 385] width 148 height 36
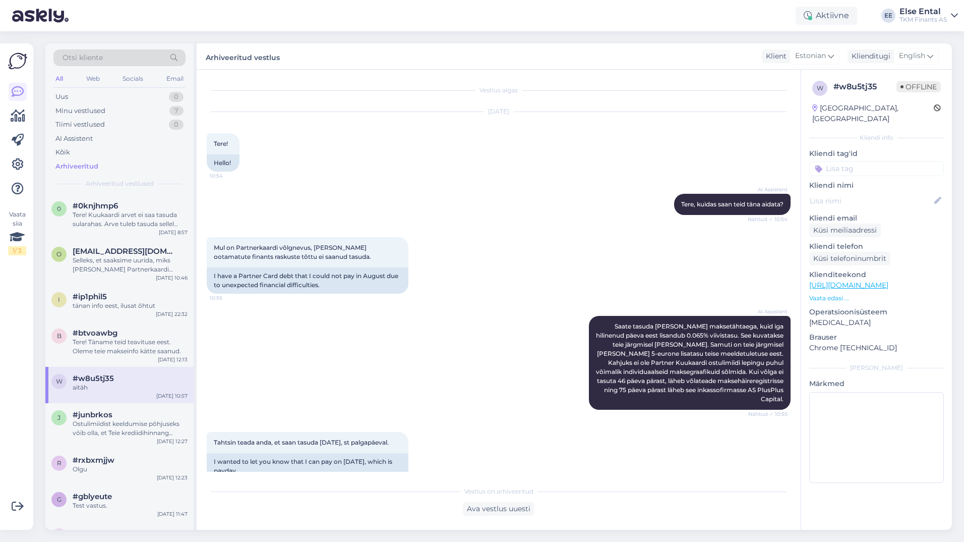
scroll to position [150, 0]
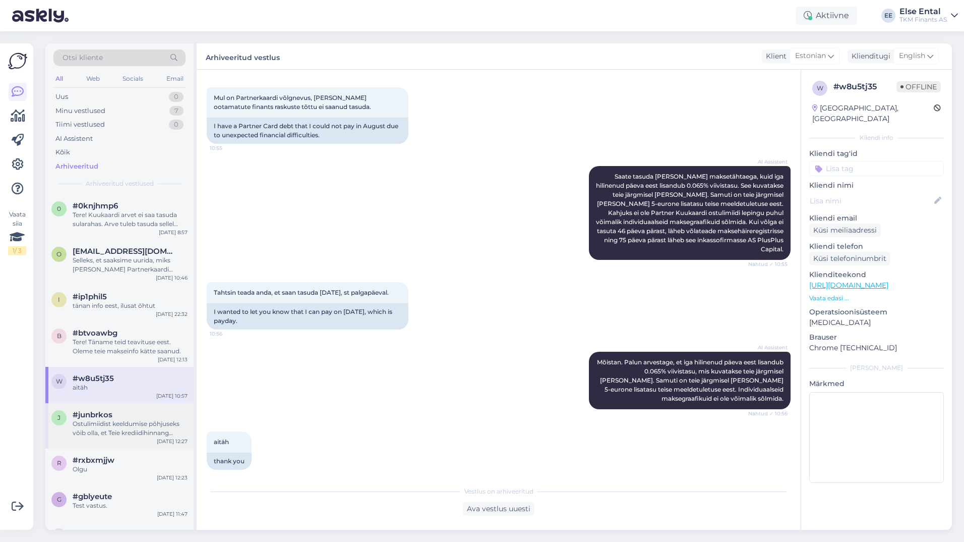
click at [95, 412] on span "#junbrkos" at bounding box center [93, 414] width 40 height 9
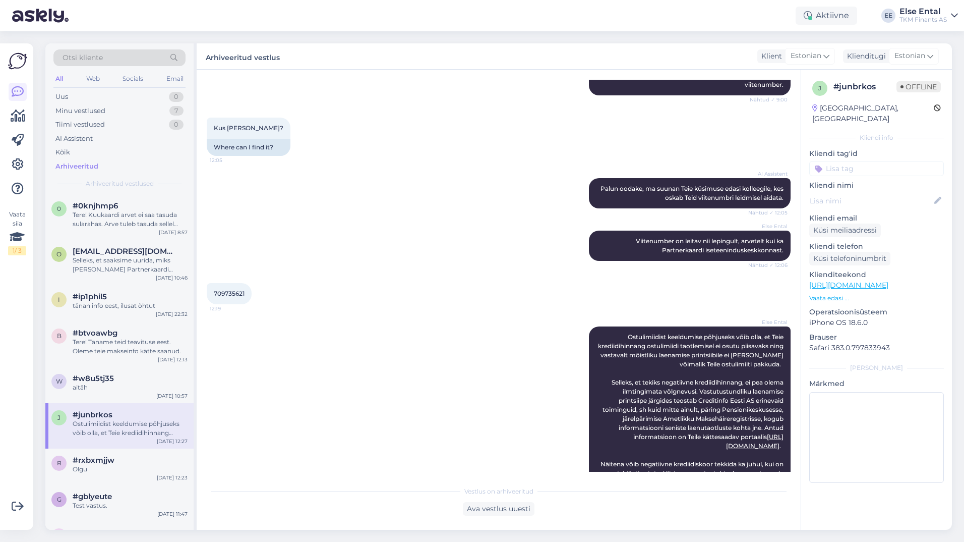
scroll to position [367, 0]
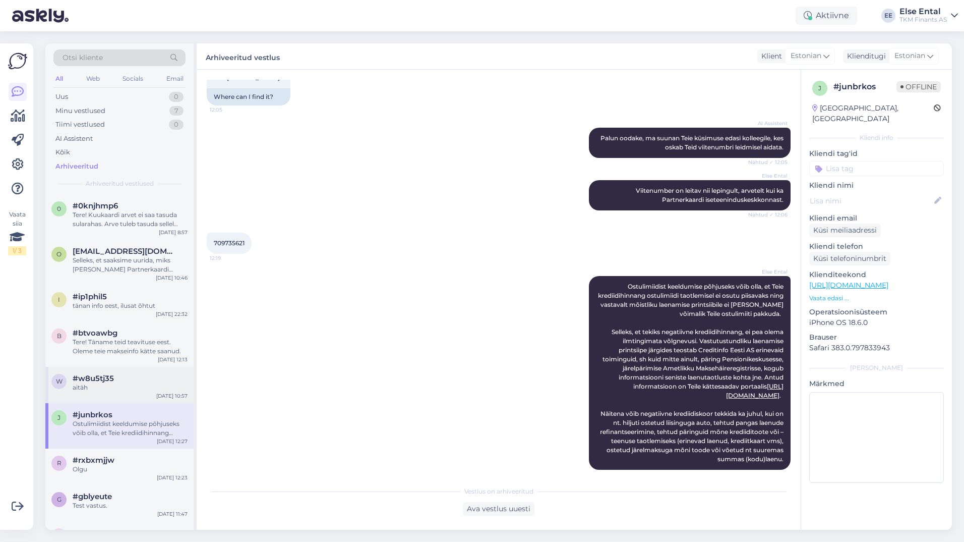
click at [107, 386] on div "aitäh" at bounding box center [130, 387] width 115 height 9
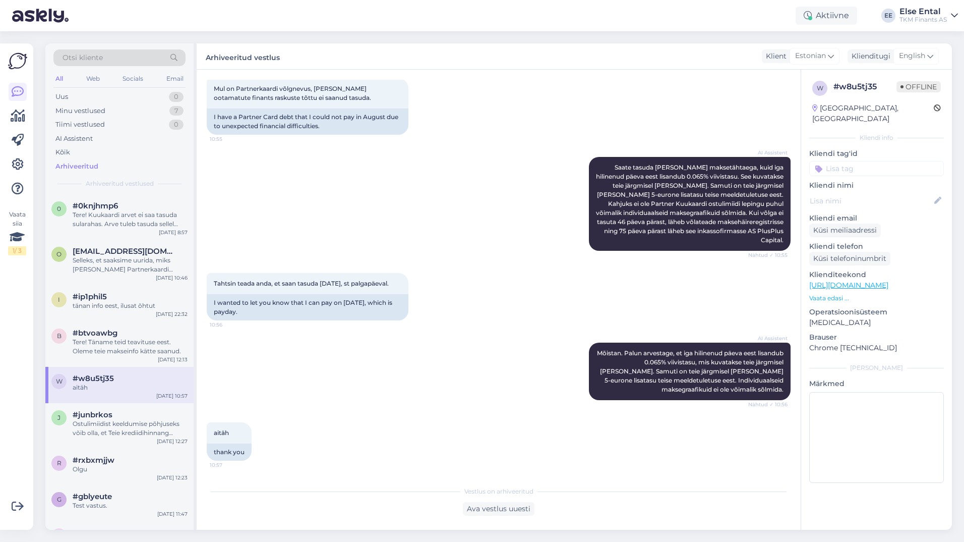
scroll to position [150, 0]
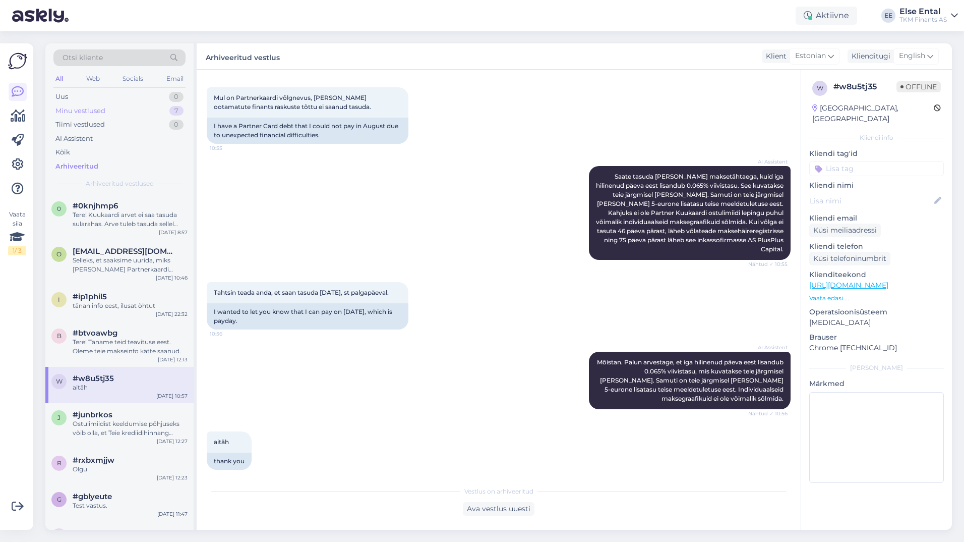
click at [98, 113] on div "Minu vestlused" at bounding box center [80, 111] width 50 height 10
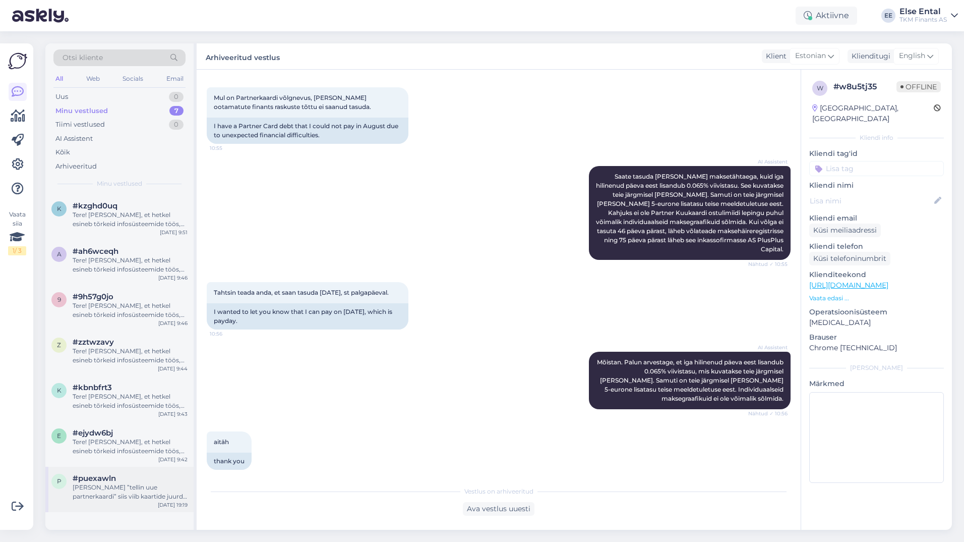
click at [109, 503] on div "p #puexawln [PERSON_NAME] ”tellin uue partnerkaardi” siis viib kaartide juurde …" at bounding box center [119, 488] width 148 height 45
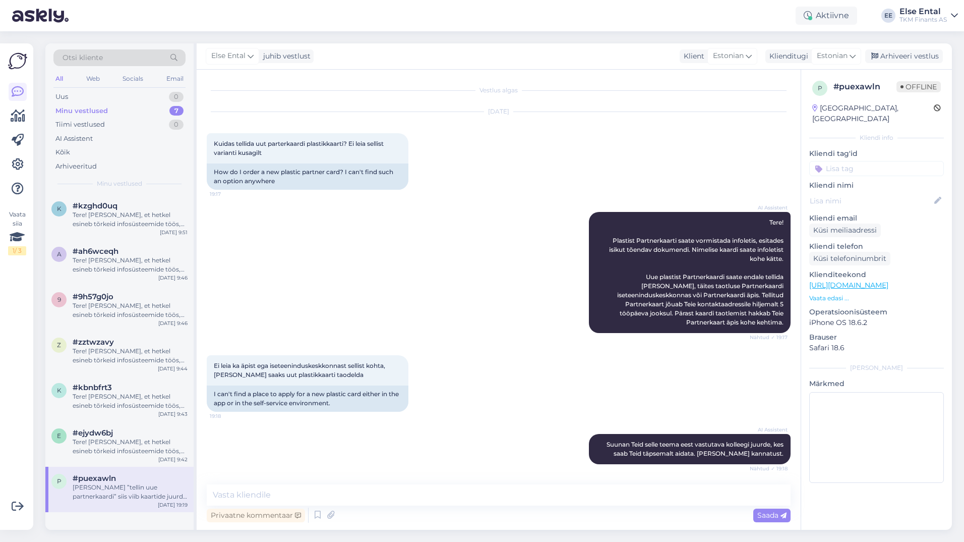
scroll to position [70, 0]
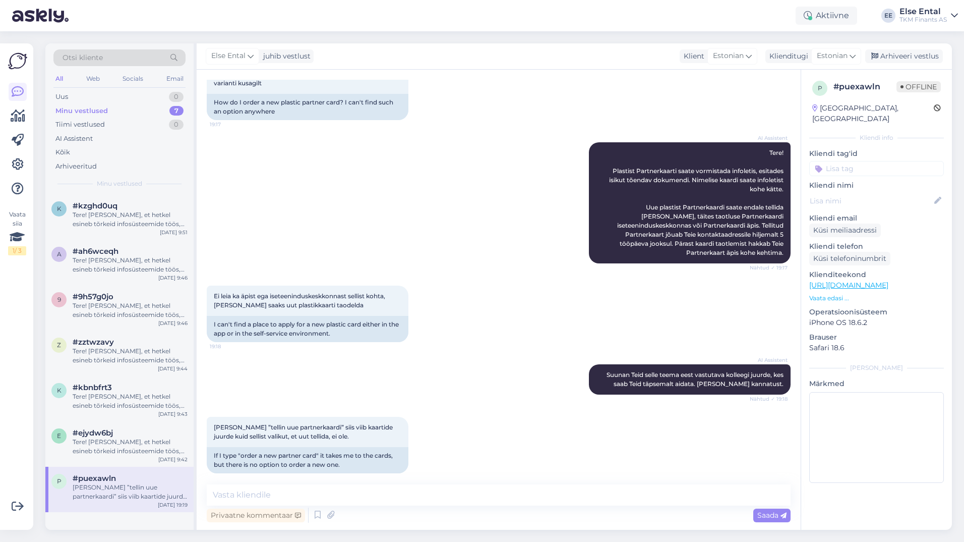
click at [457, 329] on div "Ei leia ka äpist ega iseteeninduskeskkonnast sellist kohta, [PERSON_NAME] saaks…" at bounding box center [499, 313] width 584 height 79
click at [328, 490] on textarea at bounding box center [499, 494] width 584 height 21
click at [335, 494] on textarea at bounding box center [499, 494] width 584 height 21
click at [296, 490] on textarea at bounding box center [499, 494] width 584 height 21
click at [342, 500] on textarea at bounding box center [499, 494] width 584 height 21
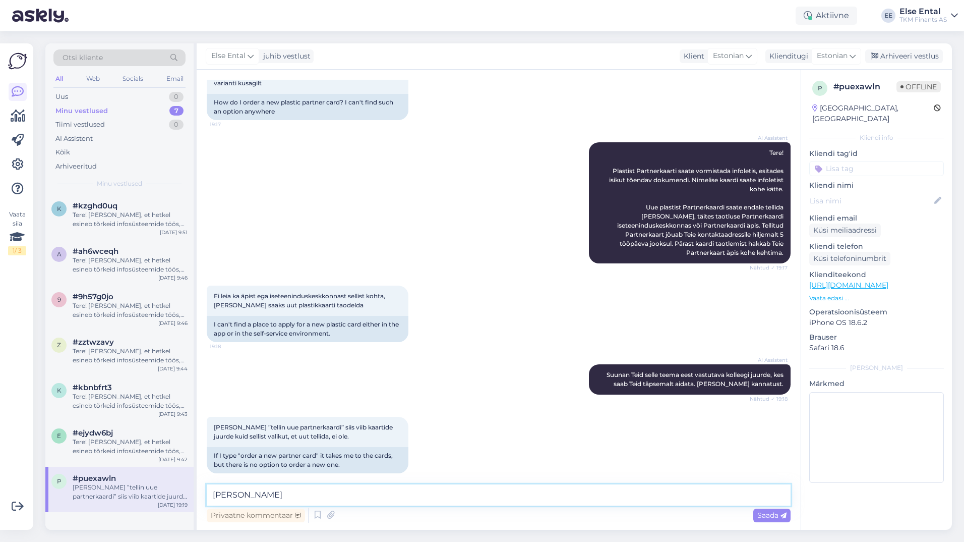
drag, startPoint x: 349, startPoint y: 495, endPoint x: 153, endPoint y: 487, distance: 195.8
click at [153, 487] on div "Otsi kliente All Web Socials Email Uus 0 Minu vestlused 7 Tiimi vestlused 0 AI …" at bounding box center [498, 286] width 907 height 486
click at [531, 496] on textarea "Tere! Palun saatke [PERSON_NAME] tuvastamiseks Teie Partnerkaardi number." at bounding box center [499, 494] width 584 height 21
drag, startPoint x: 538, startPoint y: 498, endPoint x: 564, endPoint y: 499, distance: 26.2
click at [564, 499] on textarea "Tere! Palun saatke [PERSON_NAME] tuvastamiseks Teie Partnerkaardi number." at bounding box center [499, 494] width 584 height 21
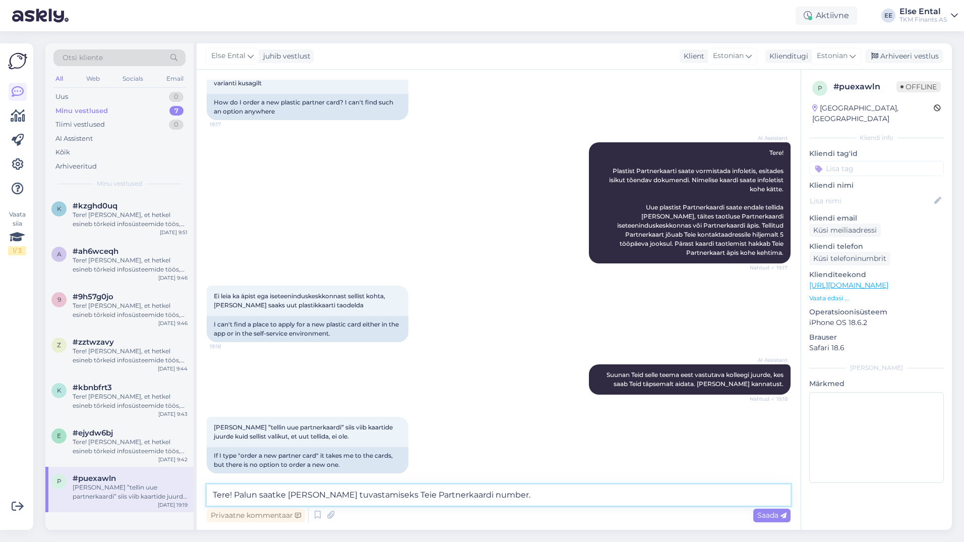
type textarea "Tere! Palun saatke [PERSON_NAME] tuvastamiseks Teie Partnerkaardi number."
drag, startPoint x: 518, startPoint y: 498, endPoint x: 186, endPoint y: 494, distance: 332.3
click at [186, 494] on div "Otsi kliente All Web Socials Email Uus 0 Minu vestlused 7 Tiimi vestlused 0 AI …" at bounding box center [498, 286] width 907 height 486
click at [520, 497] on textarea "Tere! Palun saatke [PERSON_NAME] tuvastamiseks Teie Partnerkaardi number." at bounding box center [499, 494] width 584 height 21
click at [535, 497] on textarea "Tere! Palun saatke [PERSON_NAME] tuvastamiseks Teie Partnerkaardi number." at bounding box center [499, 494] width 584 height 21
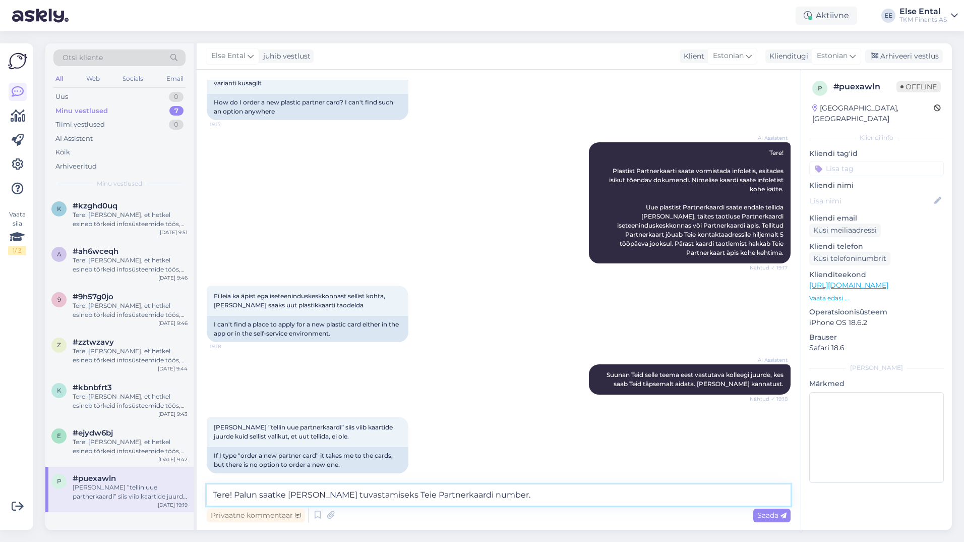
click at [528, 490] on textarea "Tere! Palun saatke [PERSON_NAME] tuvastamiseks Teie Partnerkaardi number." at bounding box center [499, 494] width 584 height 21
click at [519, 494] on textarea "Tere! Palun saatke [PERSON_NAME] tuvastamiseks Teie Partnerkaardi number." at bounding box center [499, 494] width 584 height 21
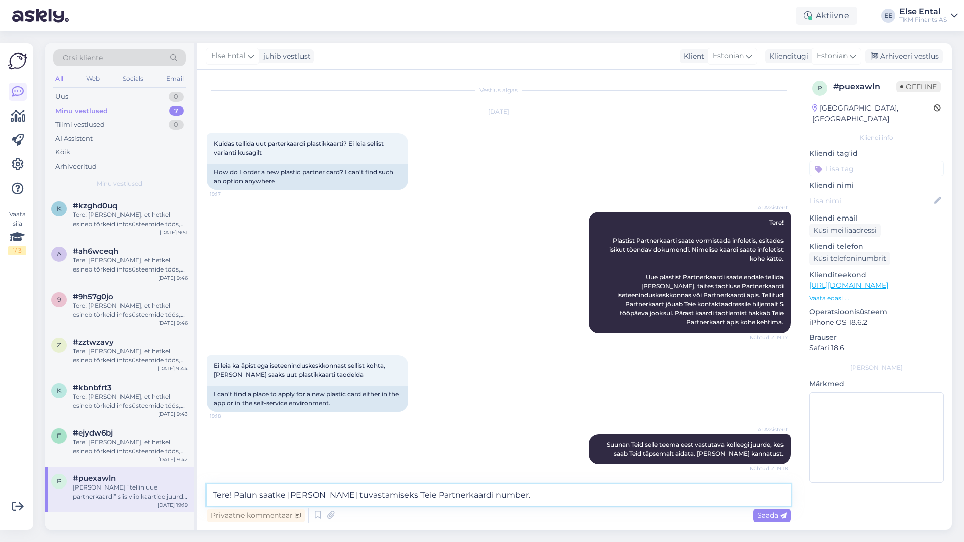
click at [507, 491] on textarea "Tere! Palun saatke [PERSON_NAME] tuvastamiseks Teie Partnerkaardi number." at bounding box center [499, 494] width 584 height 21
click at [524, 497] on textarea "Tere! Palun saatke [PERSON_NAME] tuvastamiseks Teie Partnerkaardi number." at bounding box center [499, 494] width 584 height 21
click at [524, 496] on textarea "Tere! Palun saatke [PERSON_NAME] tuvastamiseks Teie Partnerkaardi number." at bounding box center [499, 494] width 584 height 21
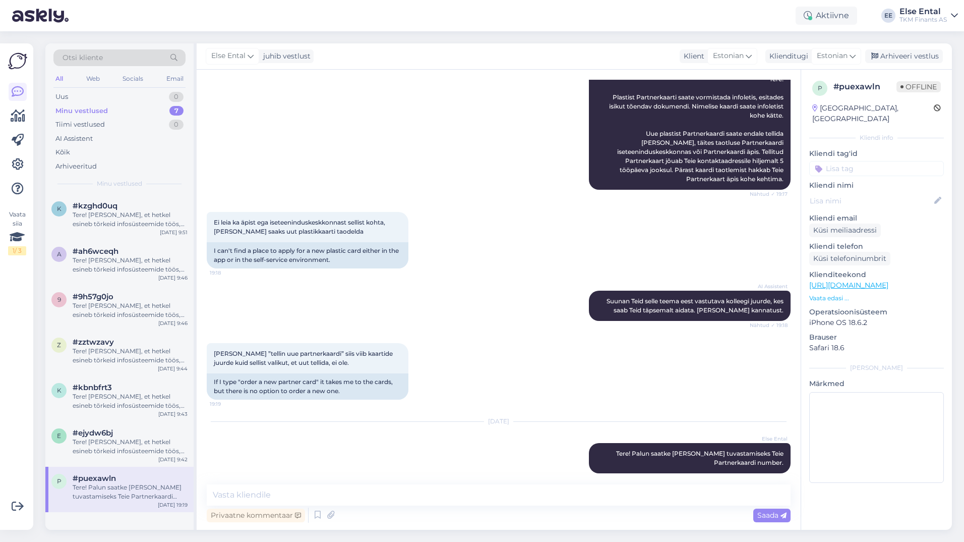
click at [111, 493] on div "Tere! Palun saatke [PERSON_NAME] tuvastamiseks Teie Partnerkaardi number." at bounding box center [130, 492] width 115 height 18
click at [131, 436] on div "#ejydw6bj" at bounding box center [130, 432] width 115 height 9
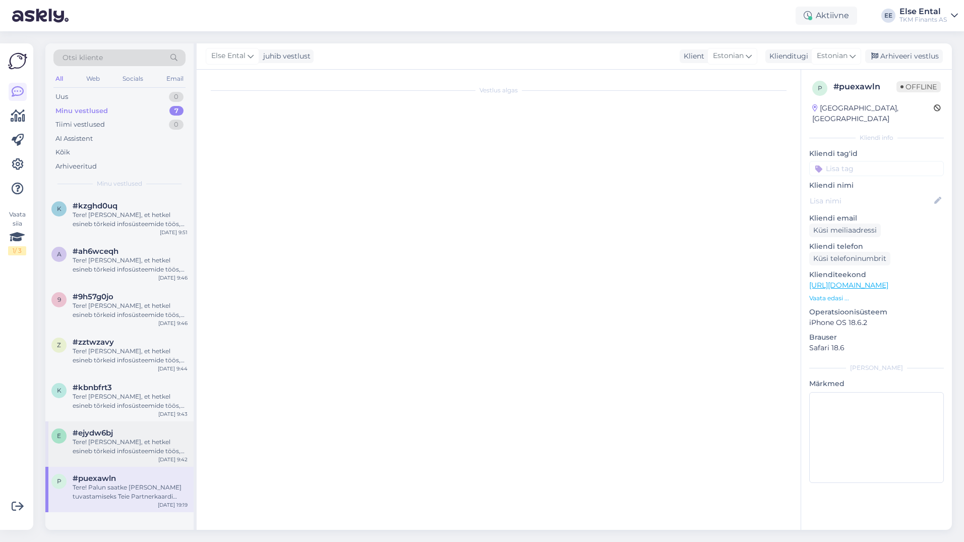
scroll to position [0, 0]
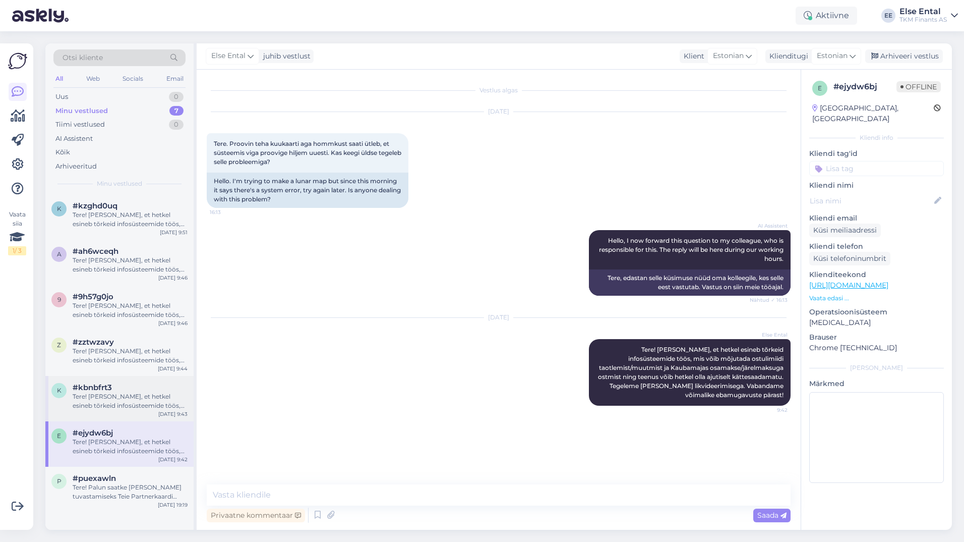
click at [118, 389] on div "#kbnbfrt3" at bounding box center [130, 387] width 115 height 9
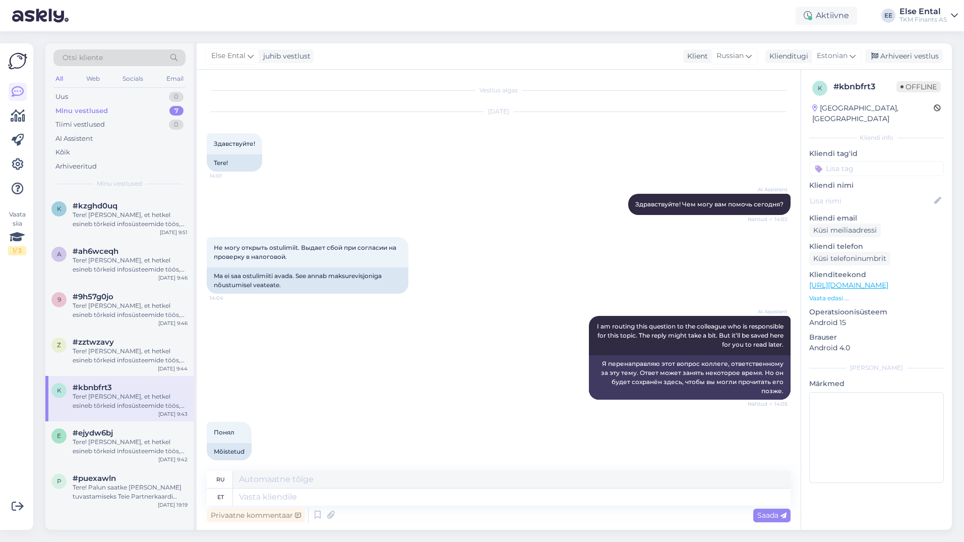
scroll to position [252, 0]
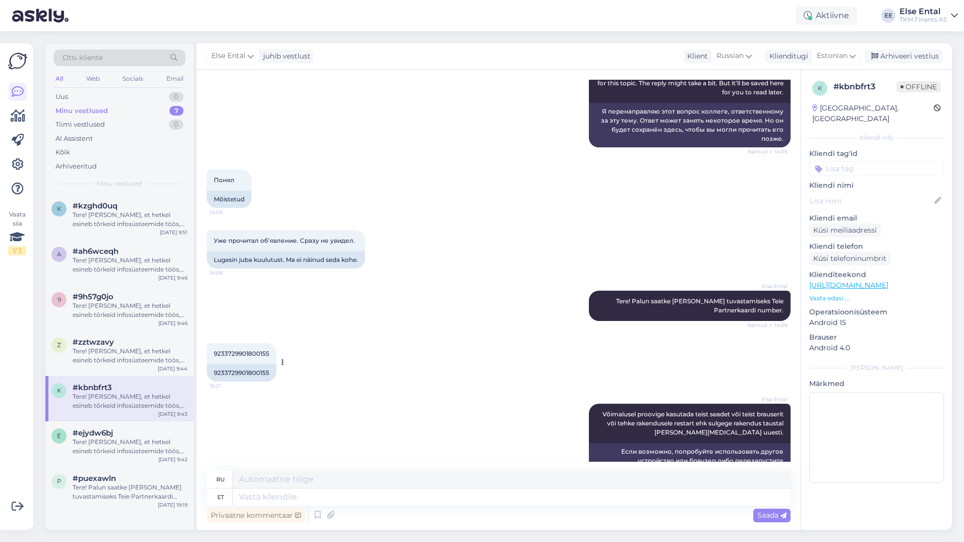
click at [244, 353] on span "9233729901800155" at bounding box center [241, 353] width 55 height 8
copy div "9233729901800155 16:21"
drag, startPoint x: 874, startPoint y: 90, endPoint x: 830, endPoint y: 89, distance: 43.9
click at [830, 89] on div "k # kbnbfrt3 Offline" at bounding box center [876, 88] width 129 height 15
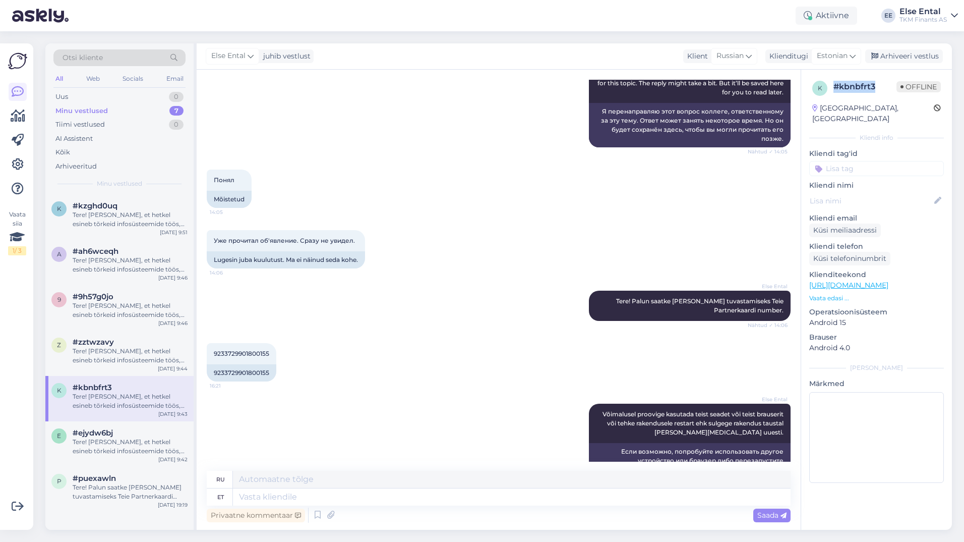
copy div "# kbnbfrt3"
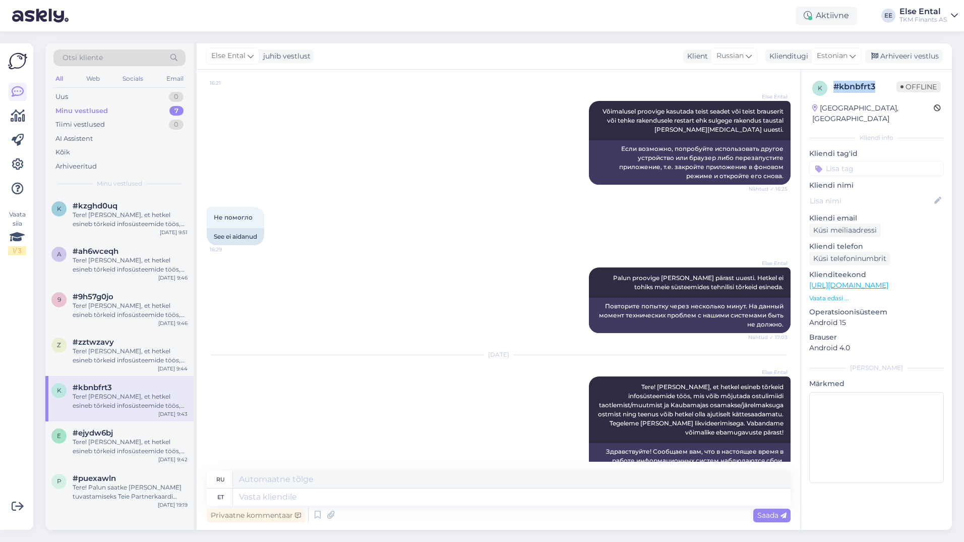
scroll to position [628, 0]
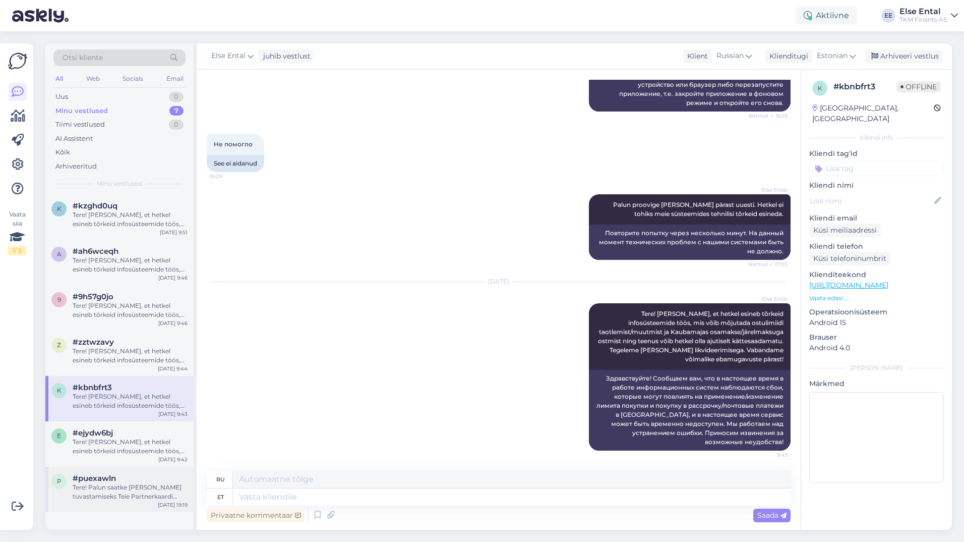
click at [97, 494] on div "Tere! Palun saatke [PERSON_NAME] tuvastamiseks Teie Partnerkaardi number." at bounding box center [130, 492] width 115 height 18
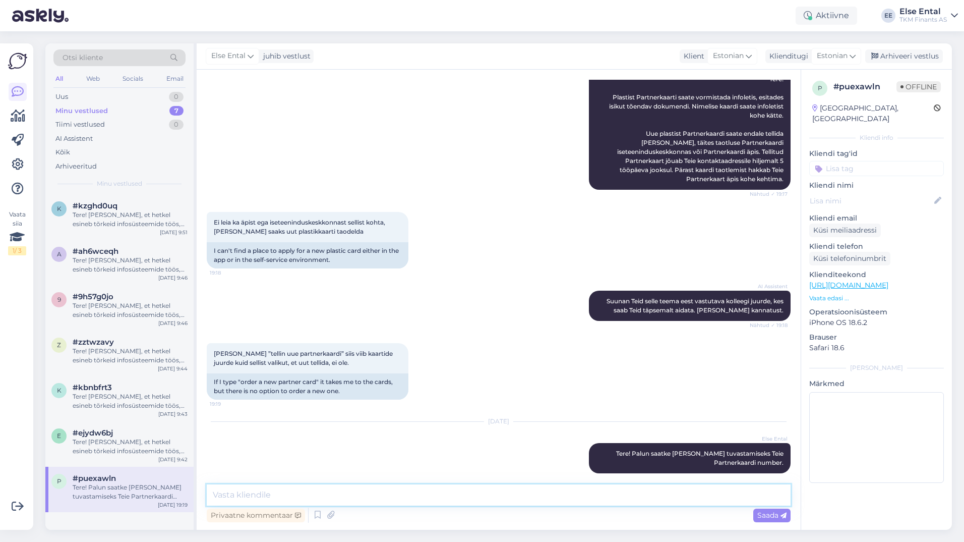
click at [308, 502] on textarea at bounding box center [499, 494] width 584 height 21
click at [127, 444] on div "Tere! [PERSON_NAME], et hetkel esineb tõrkeid infosüsteemide töös, mis võib mõj…" at bounding box center [130, 446] width 115 height 18
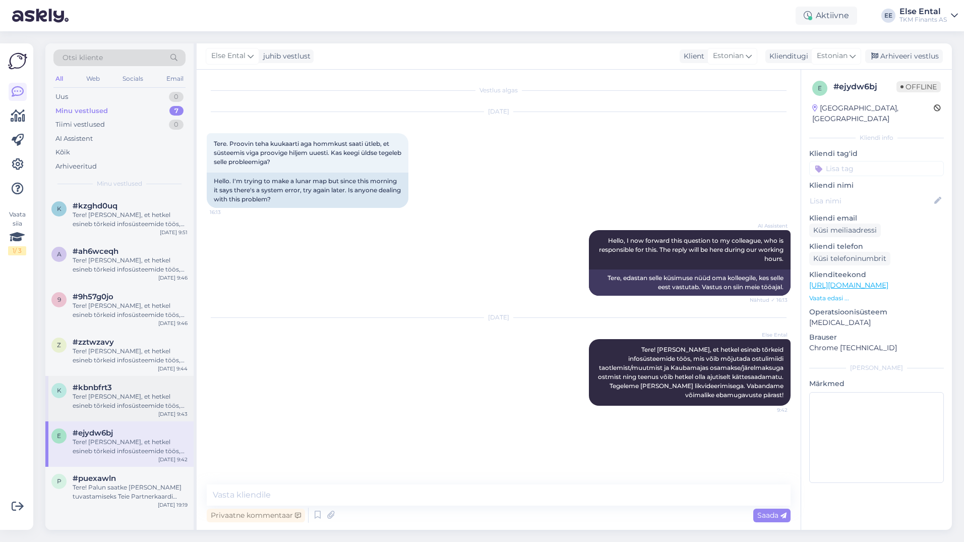
click at [125, 404] on div "Tere! [PERSON_NAME], et hetkel esineb tõrkeid infosüsteemide töös, mis võib mõj…" at bounding box center [130, 401] width 115 height 18
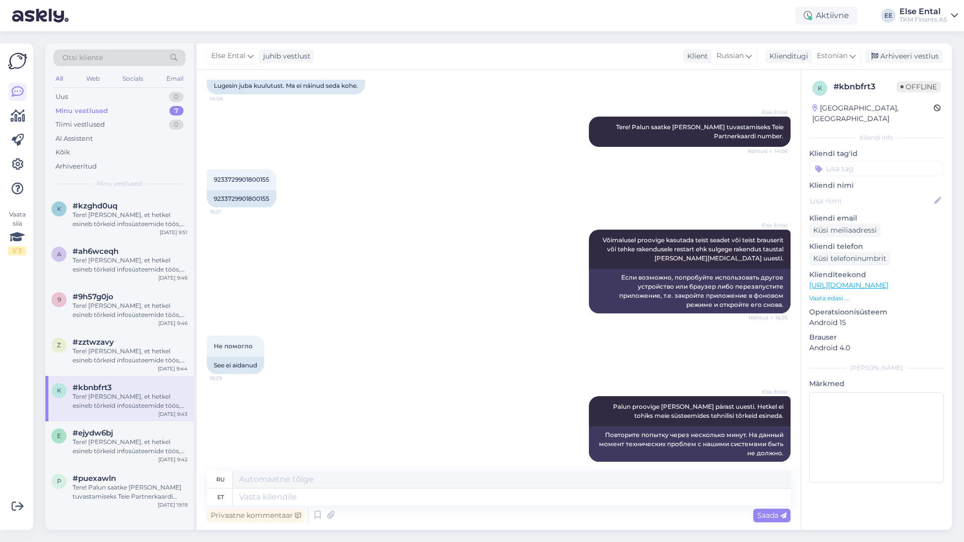
scroll to position [628, 0]
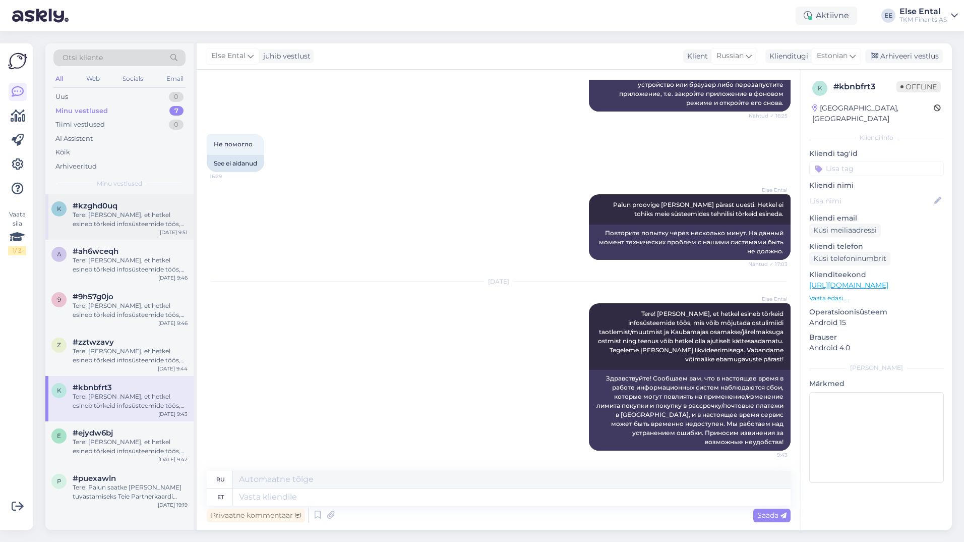
click at [110, 217] on div "Tere! [PERSON_NAME], et hetkel esineb tõrkeid infosüsteemide töös, mis võib mõj…" at bounding box center [130, 219] width 115 height 18
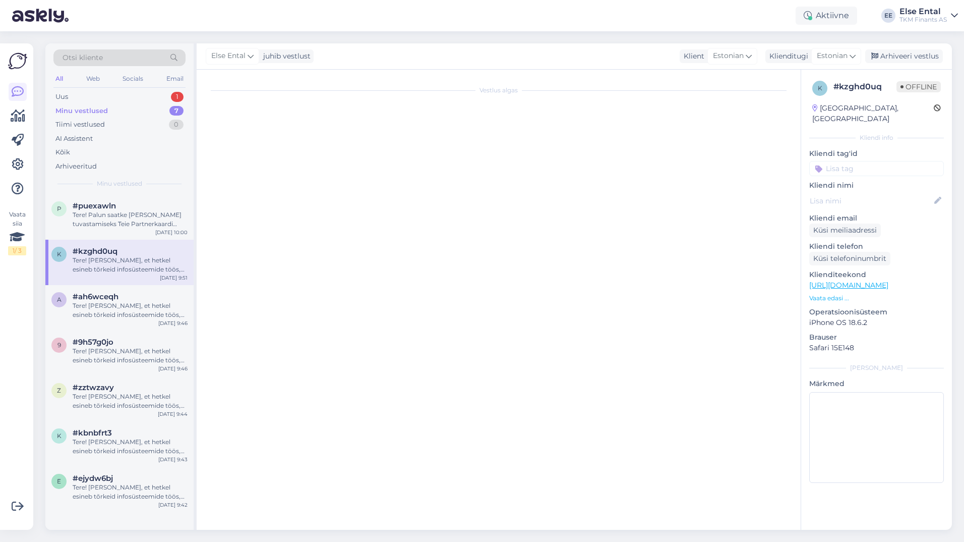
scroll to position [0, 0]
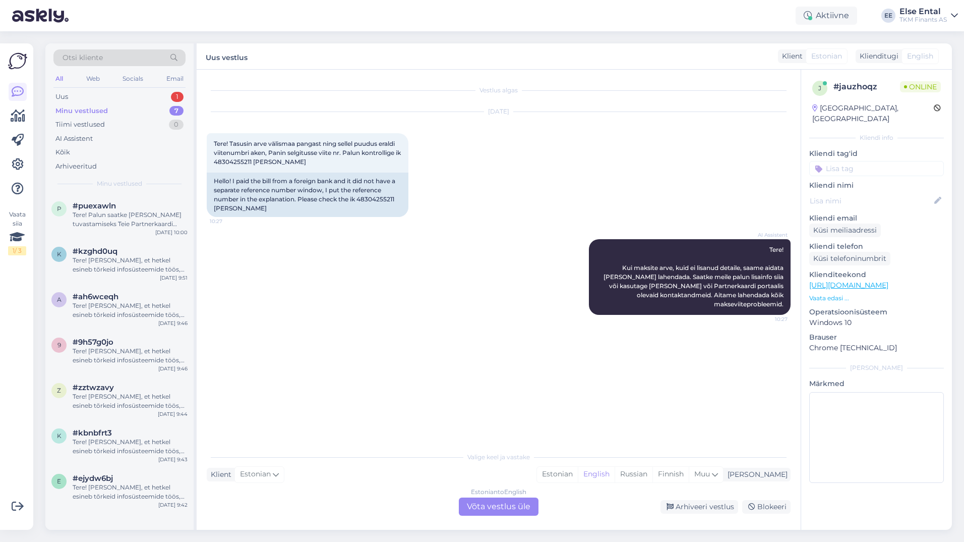
click at [490, 512] on div "Estonian to English Võta vestlus üle" at bounding box center [499, 506] width 80 height 18
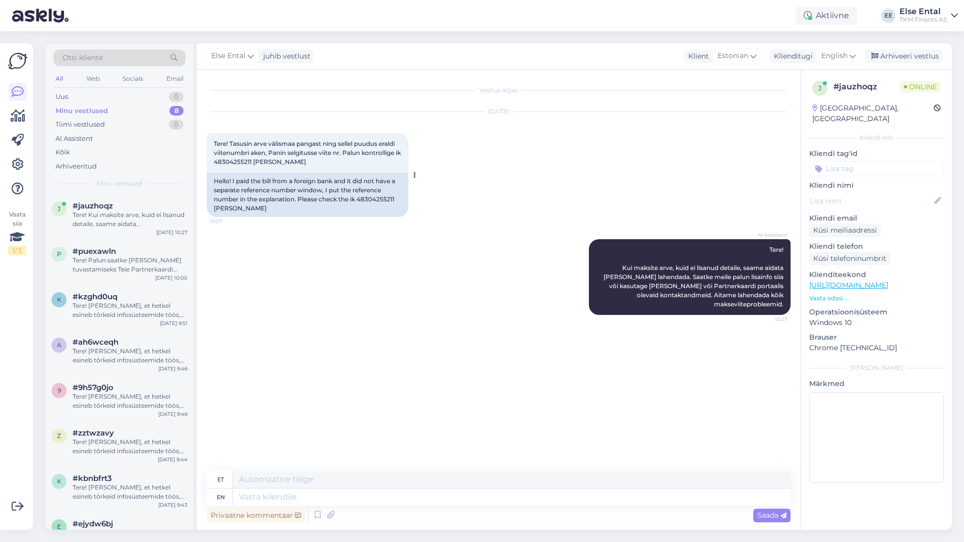
click at [240, 162] on span "Tere! Tasusin arve välismaa pangast ning sellel puudus eraldi viitenumbri aken,…" at bounding box center [308, 153] width 189 height 26
copy span "48304255211"
click at [836, 63] on div "English" at bounding box center [838, 56] width 45 height 16
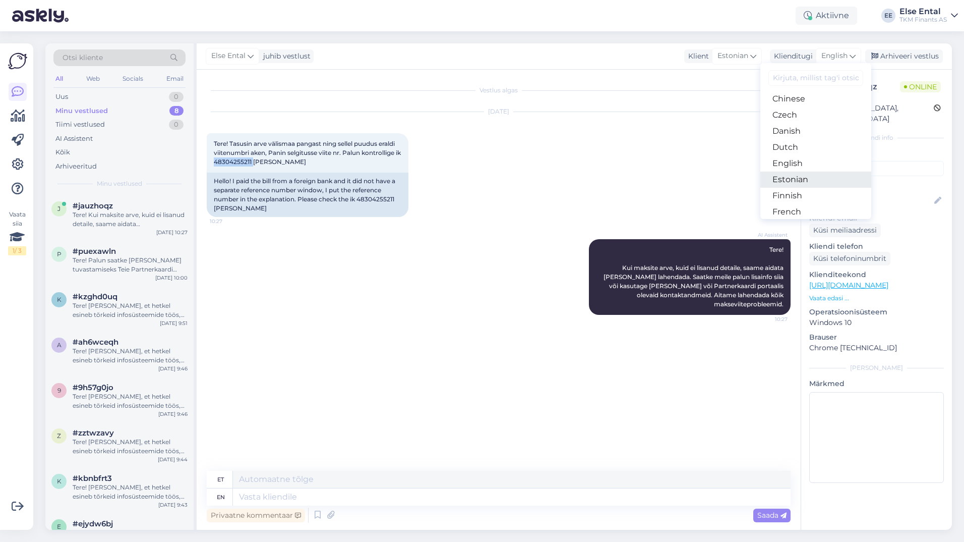
click at [802, 174] on link "Estonian" at bounding box center [815, 179] width 111 height 16
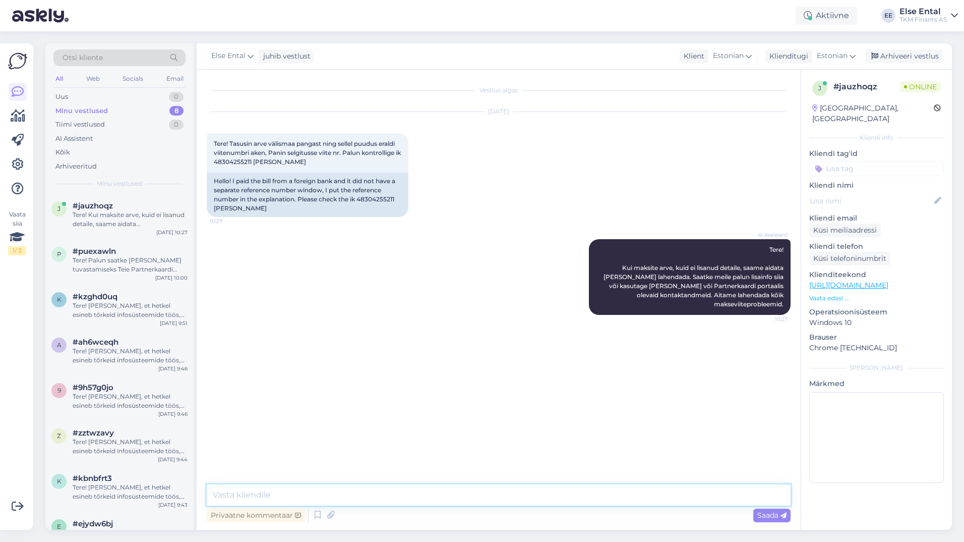
click at [304, 490] on textarea at bounding box center [499, 494] width 584 height 21
click at [300, 493] on textarea "Tere!" at bounding box center [499, 494] width 584 height 21
type textarea "Tere! Kinnitame makse laekumist TKMF-i kontole [DATE] summas 68,80 eur."
click at [579, 494] on textarea "Tere! Kinnitame makse laekumist TKMF-i kontole [DATE] summas 68,80 eur." at bounding box center [499, 494] width 584 height 21
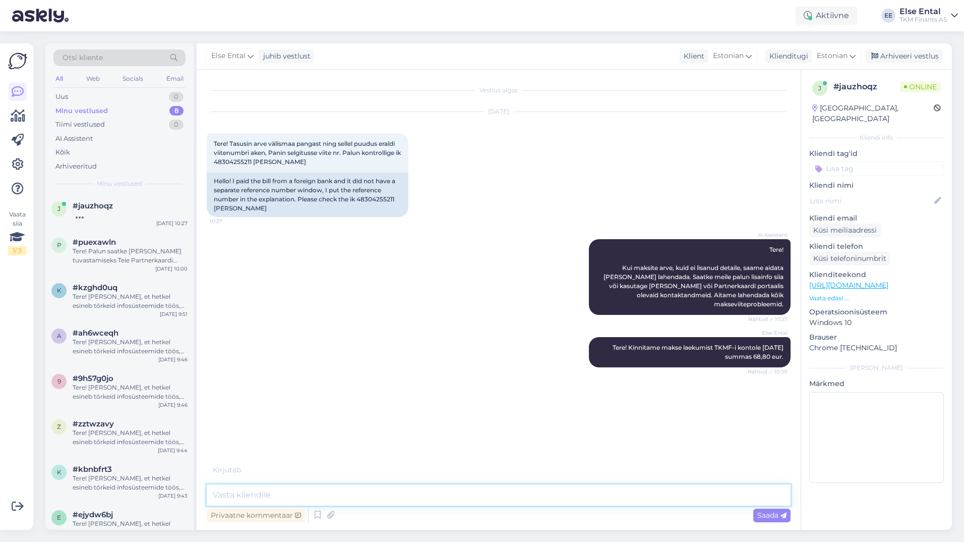
click at [361, 495] on textarea at bounding box center [499, 494] width 584 height 21
click at [325, 493] on textarea at bounding box center [499, 494] width 584 height 21
type textarea "Aitäh, kena päeva Teile samuti!"
